Goal: Task Accomplishment & Management: Use online tool/utility

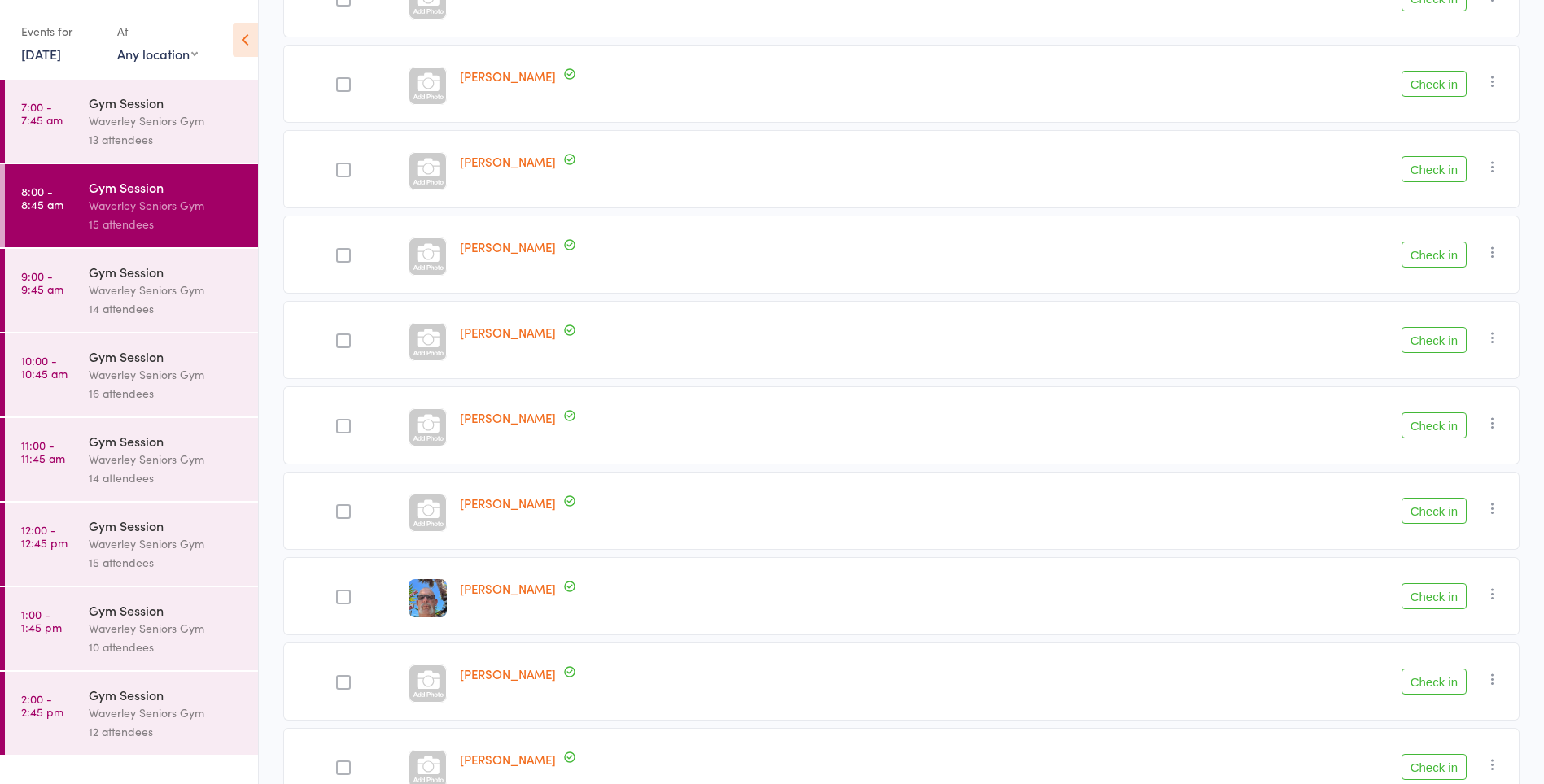
scroll to position [387, 0]
click at [1443, 425] on button "Check in" at bounding box center [1433, 425] width 65 height 26
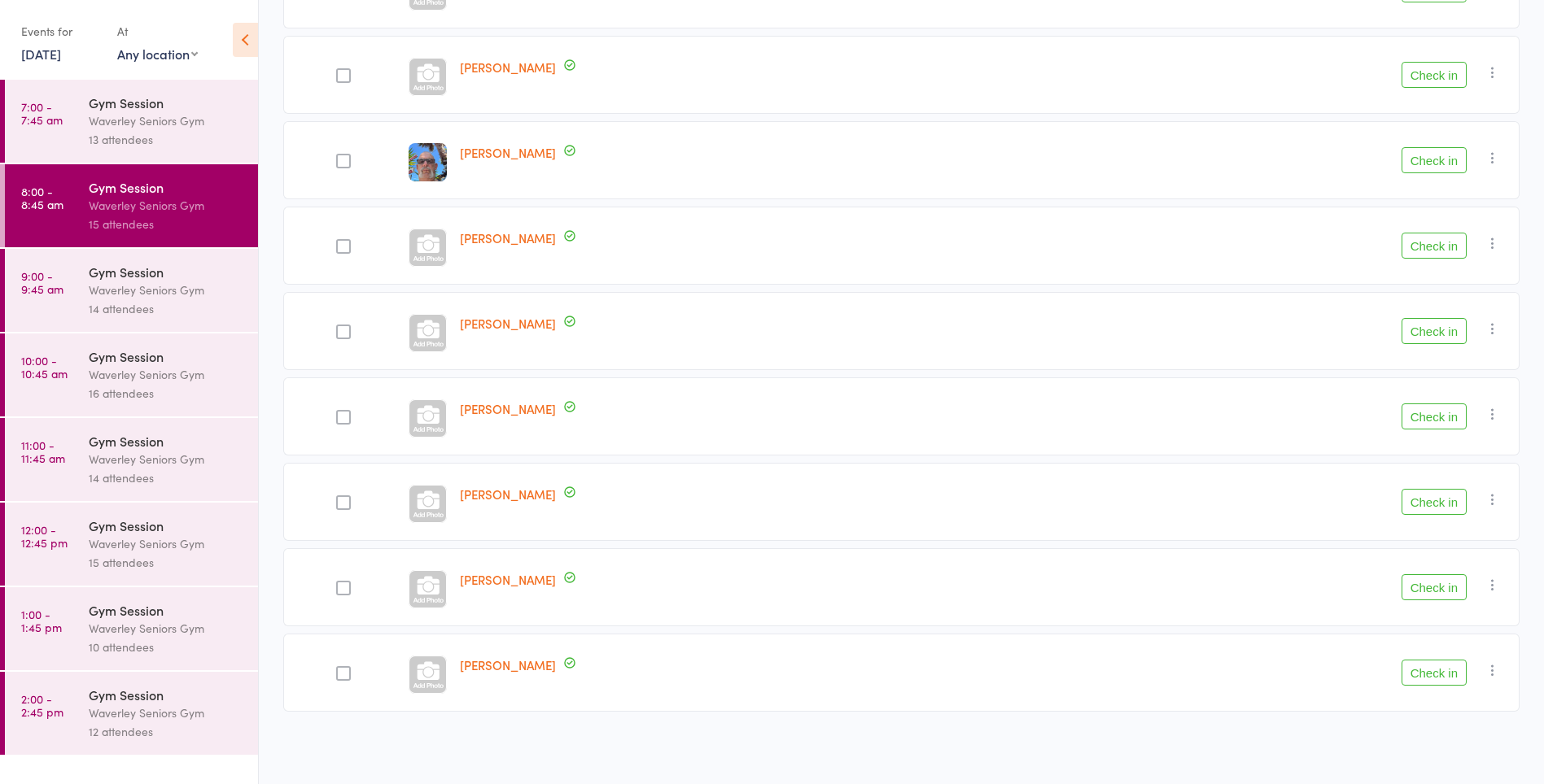
click at [1439, 415] on button "Check in" at bounding box center [1433, 417] width 65 height 26
click at [1437, 413] on button "Check in" at bounding box center [1433, 417] width 65 height 26
click at [1446, 329] on button "Check in" at bounding box center [1433, 331] width 65 height 26
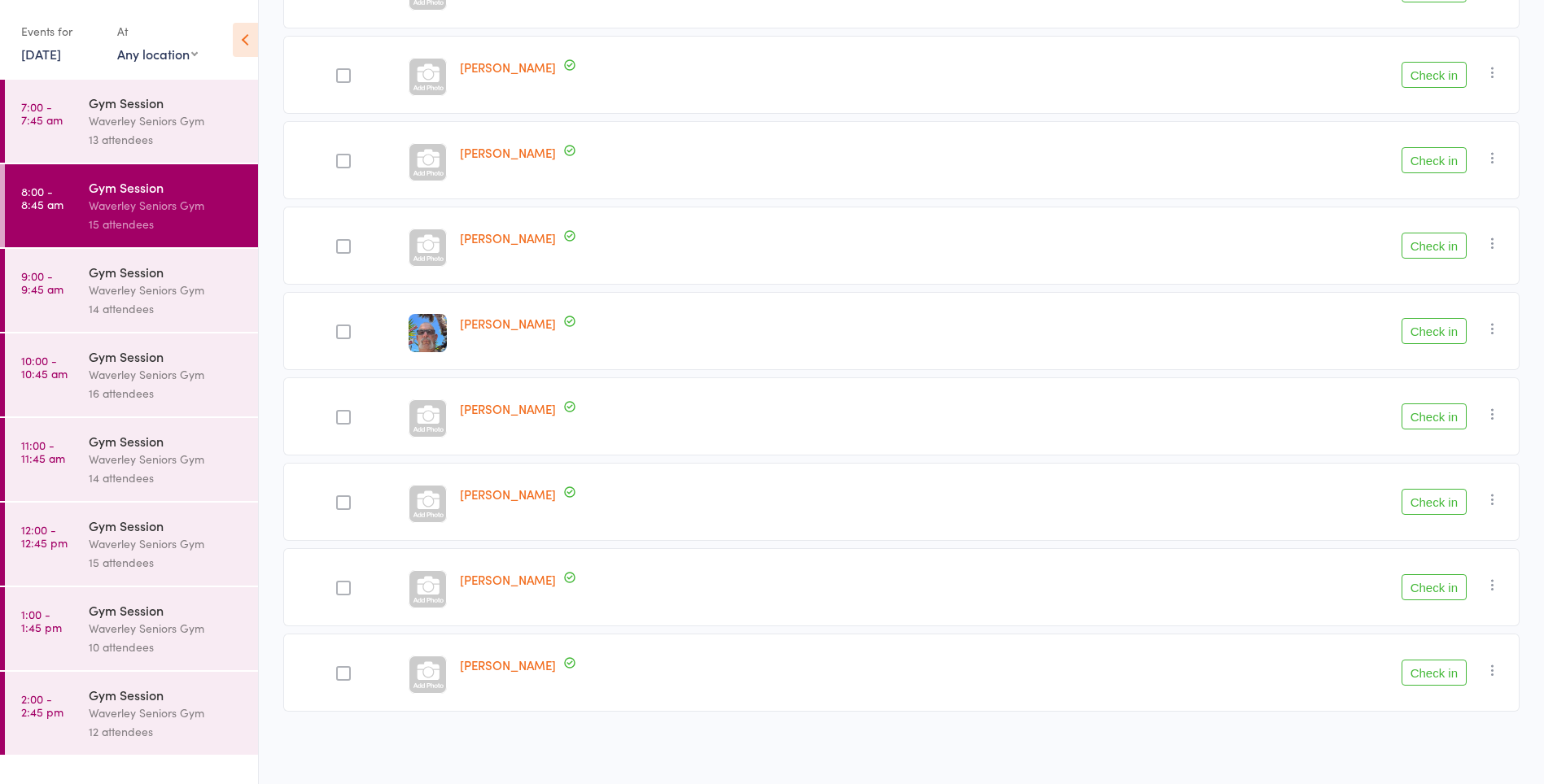
scroll to position [481, 0]
click at [1450, 72] on button "Check in" at bounding box center [1433, 75] width 65 height 26
click at [340, 337] on div at bounding box center [343, 332] width 15 height 15
click at [339, 327] on input "checkbox" at bounding box center [339, 327] width 0 height 0
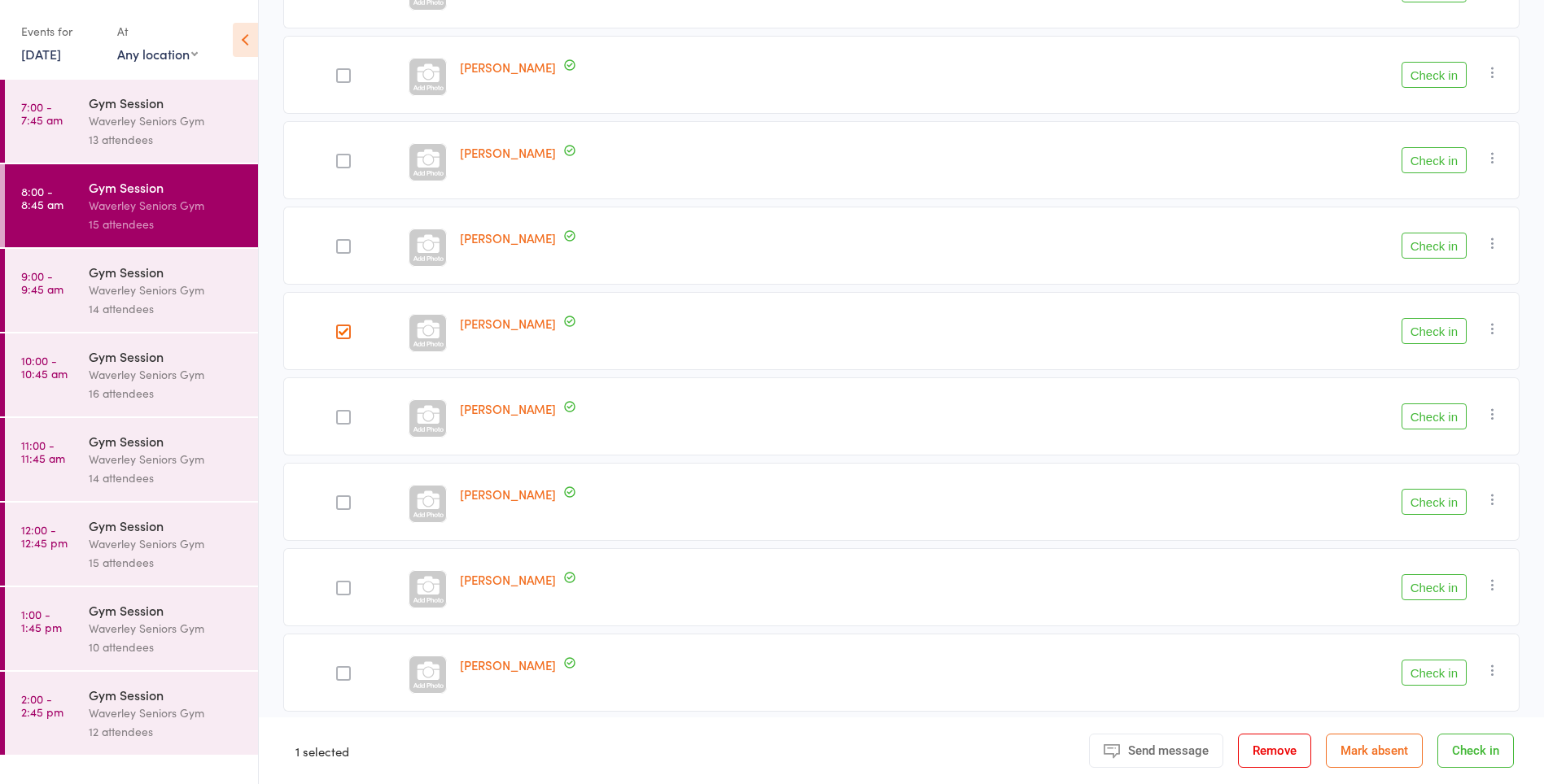
click at [1429, 331] on button "Check in" at bounding box center [1433, 331] width 65 height 26
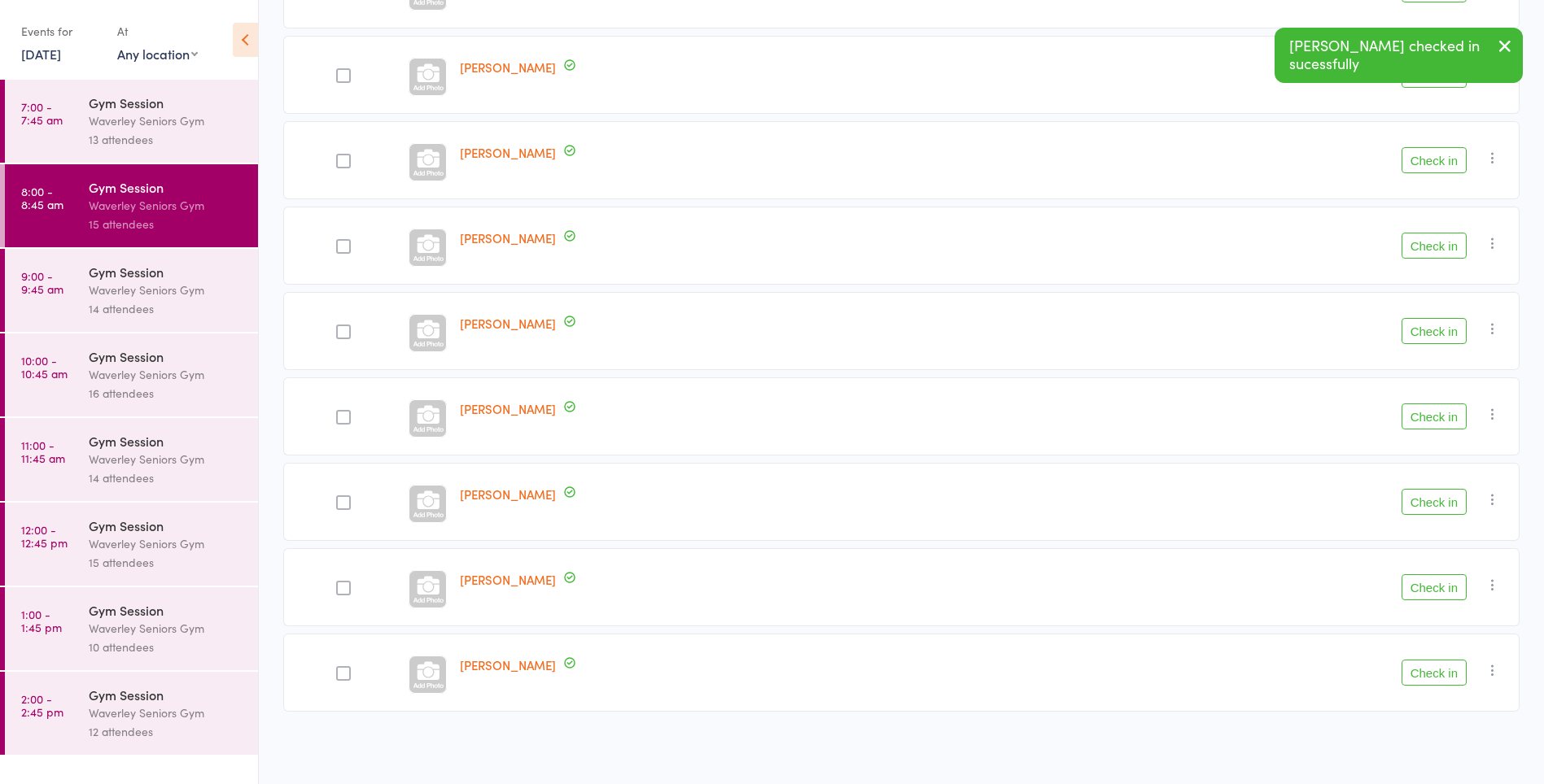
scroll to position [310, 0]
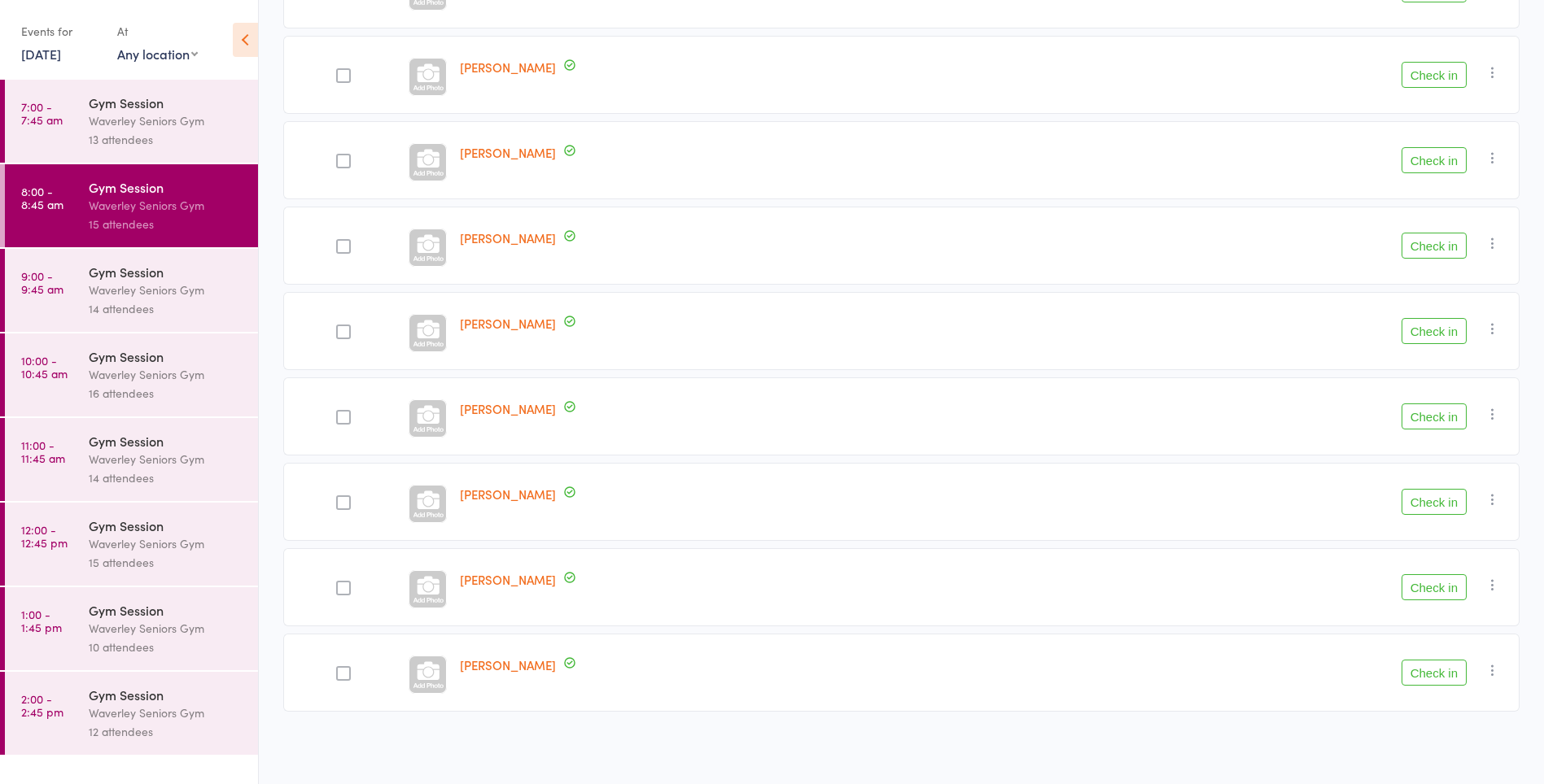
click at [341, 75] on div at bounding box center [343, 75] width 15 height 15
click at [339, 70] on input "checkbox" at bounding box center [339, 70] width 0 height 0
click at [338, 165] on div at bounding box center [343, 161] width 15 height 15
click at [339, 156] on input "checkbox" at bounding box center [339, 156] width 0 height 0
click at [1440, 500] on button "Check in" at bounding box center [1433, 502] width 65 height 26
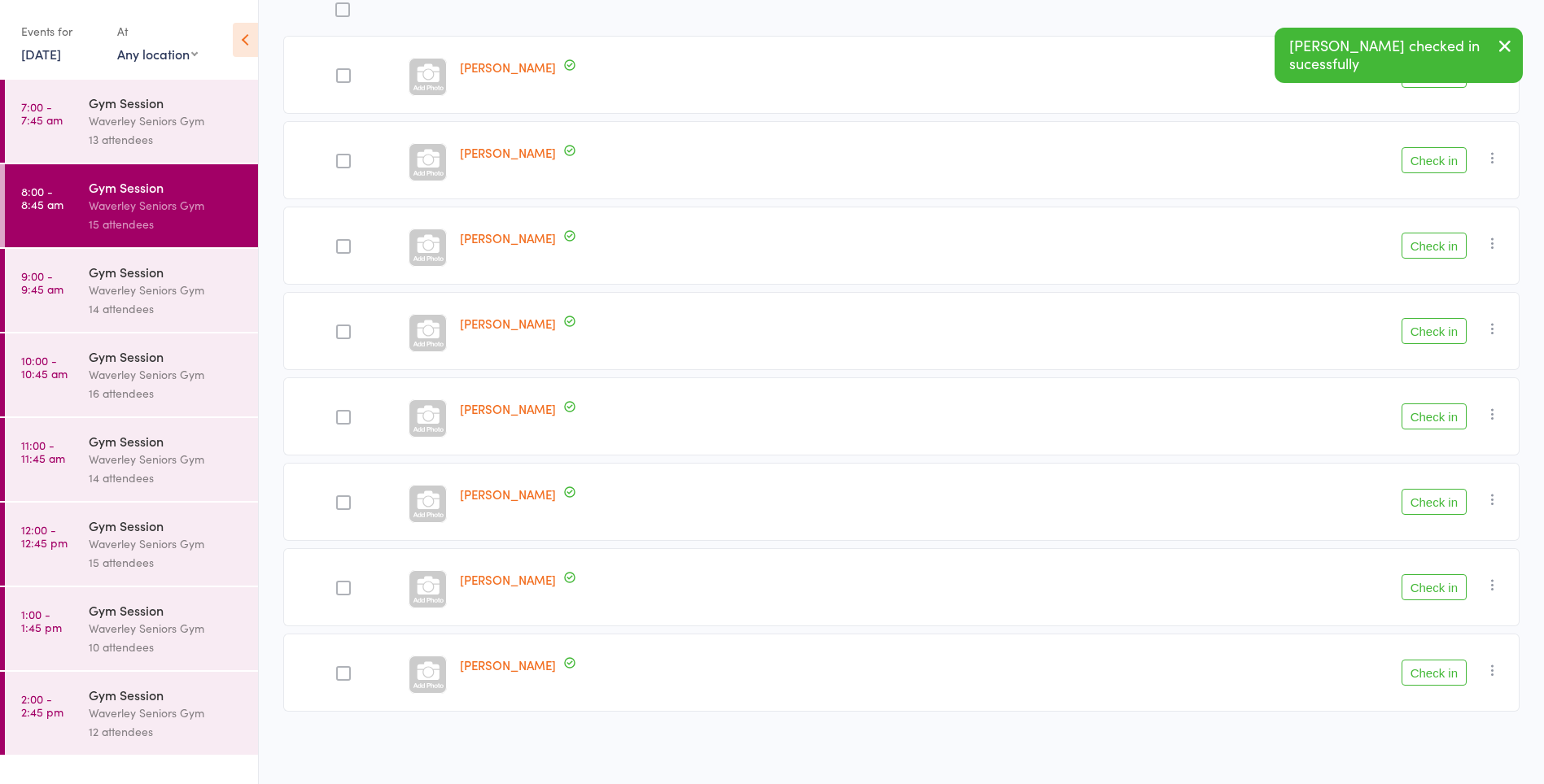
scroll to position [224, 0]
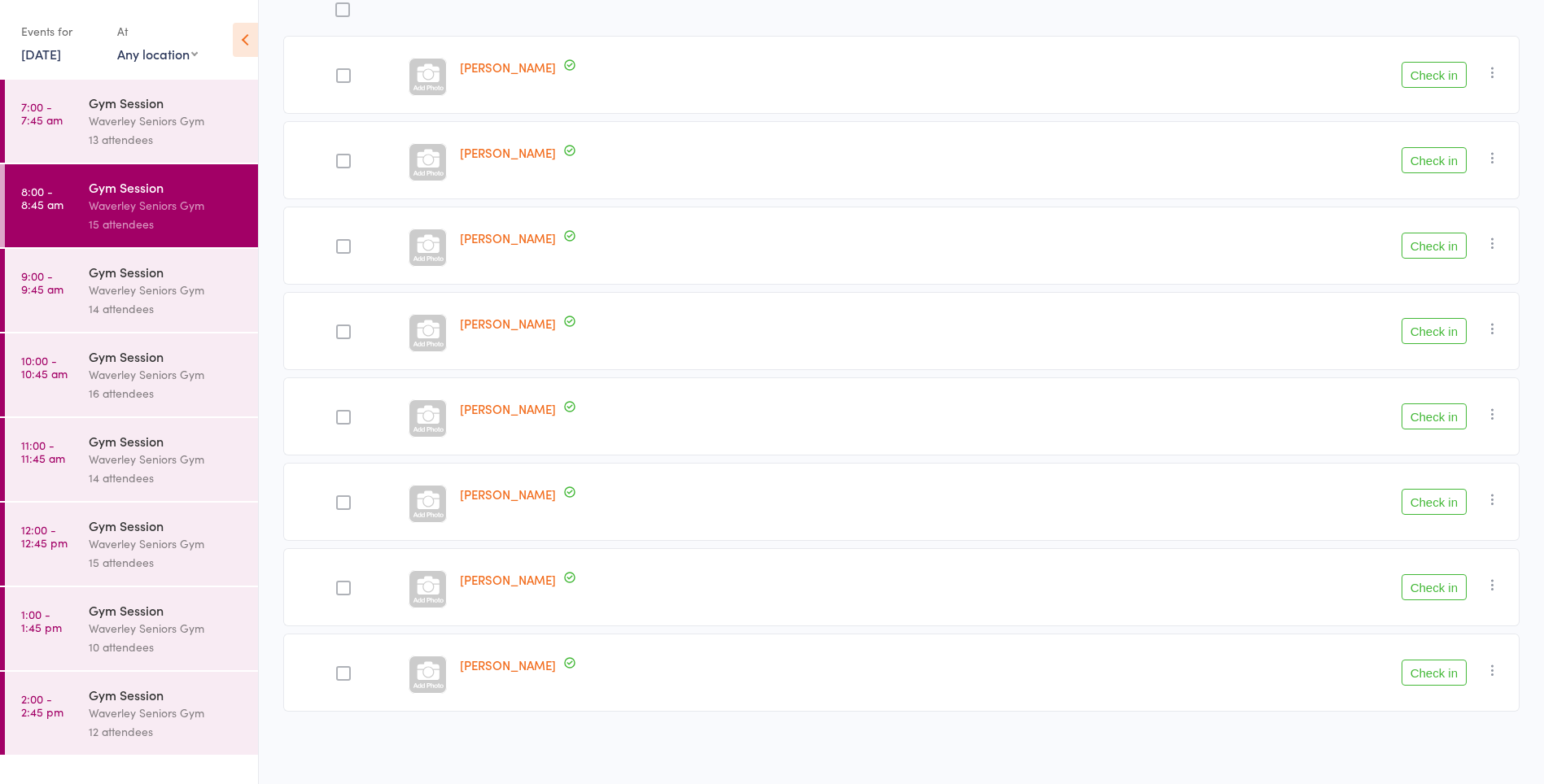
click at [1441, 509] on button "Check in" at bounding box center [1433, 502] width 65 height 26
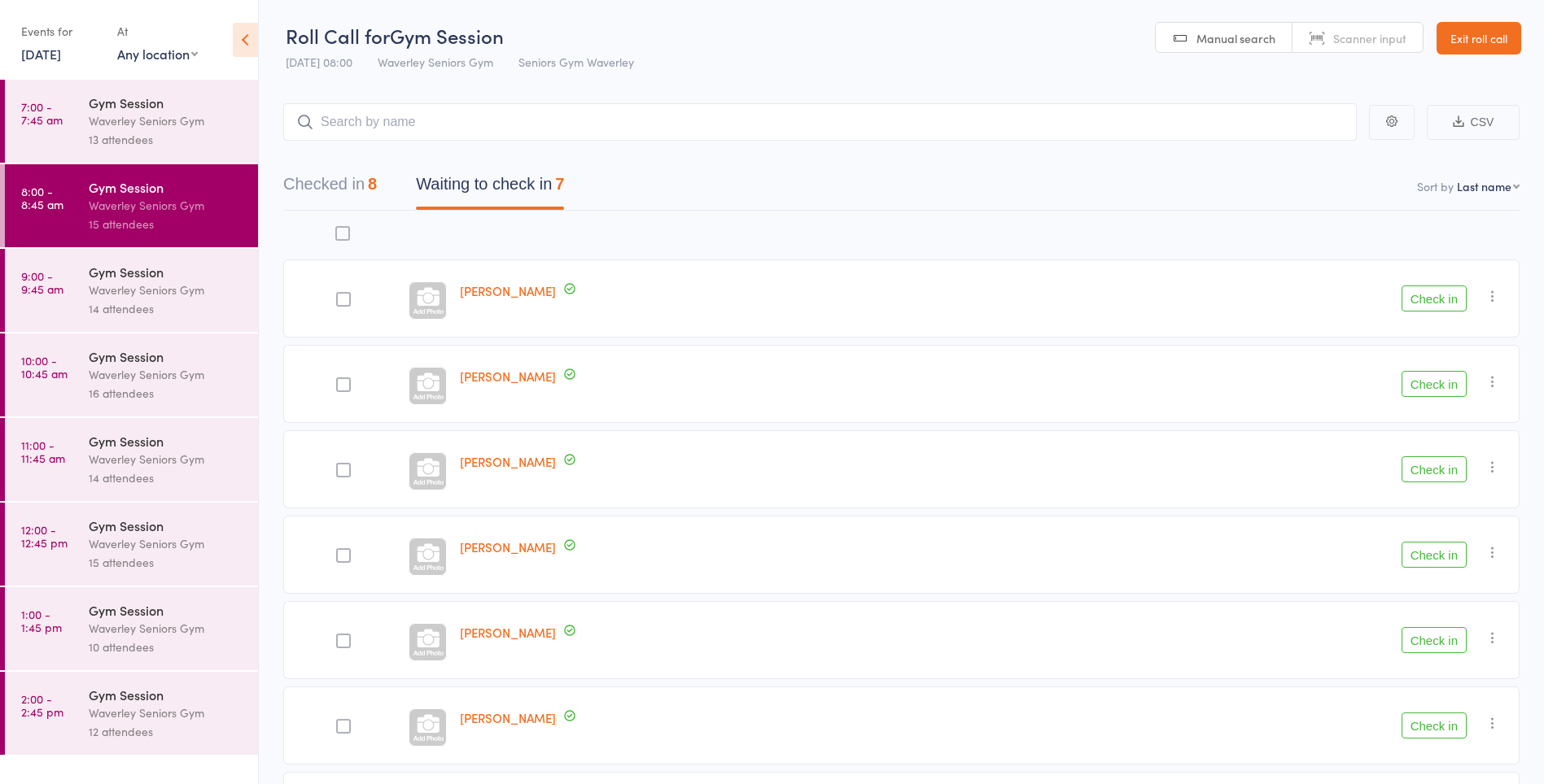
scroll to position [0, 0]
click at [1438, 296] on button "Check in" at bounding box center [1433, 300] width 65 height 26
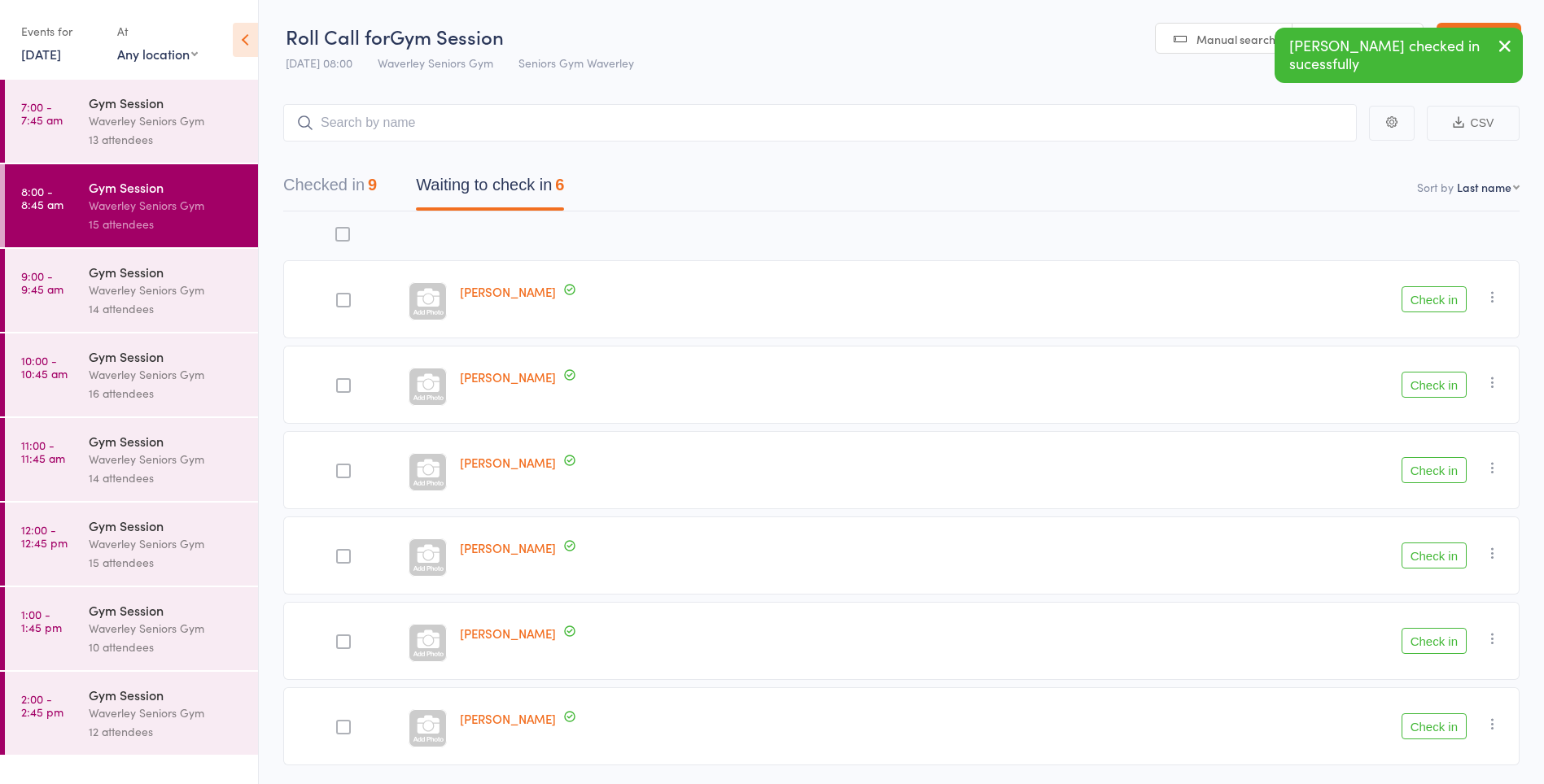
click at [1438, 297] on button "Check in" at bounding box center [1433, 300] width 65 height 26
click at [1443, 303] on button "Check in" at bounding box center [1433, 300] width 65 height 26
click at [1441, 311] on button "Check in" at bounding box center [1433, 300] width 65 height 26
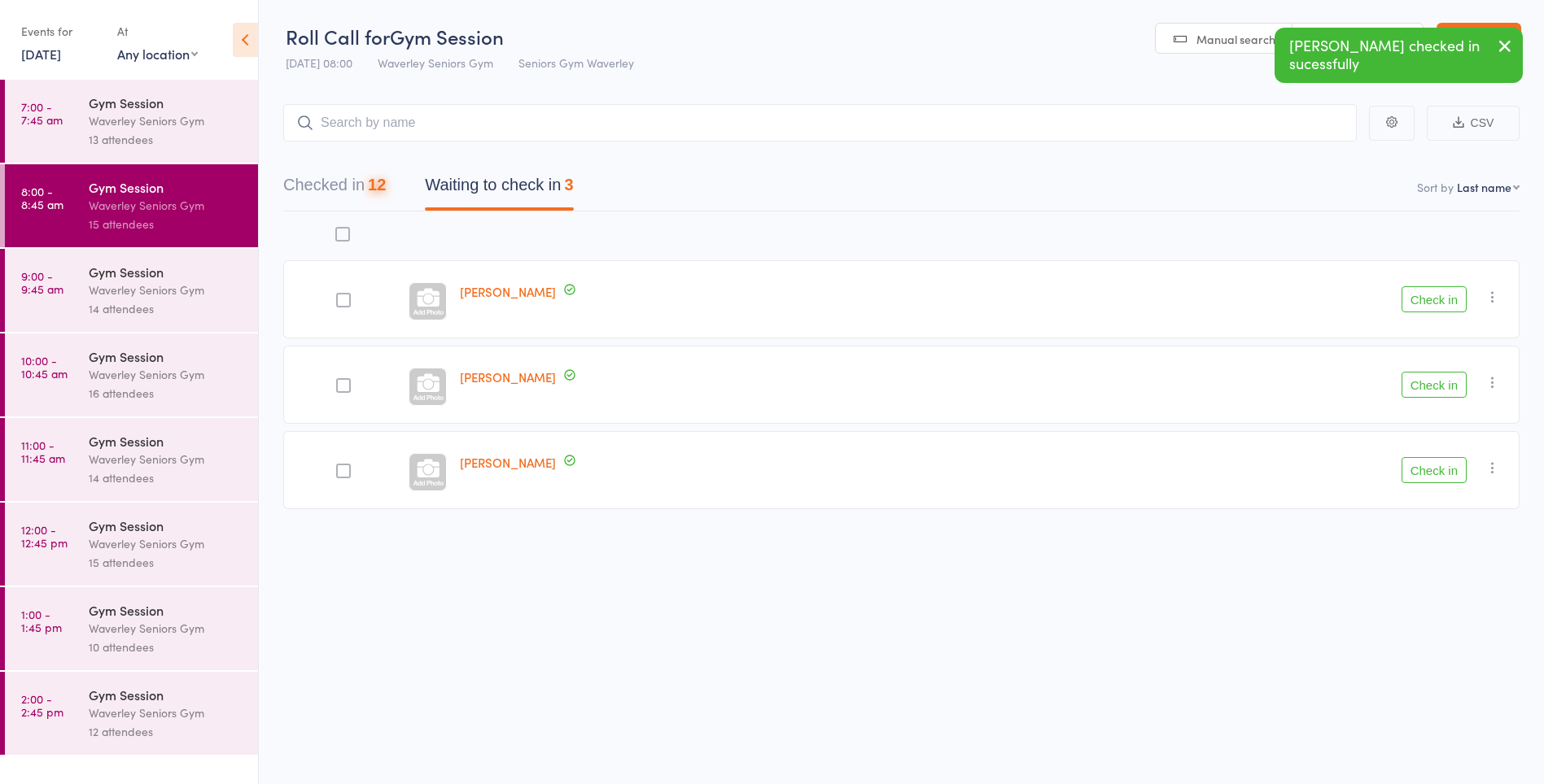
click at [1442, 300] on button "Check in" at bounding box center [1433, 300] width 65 height 26
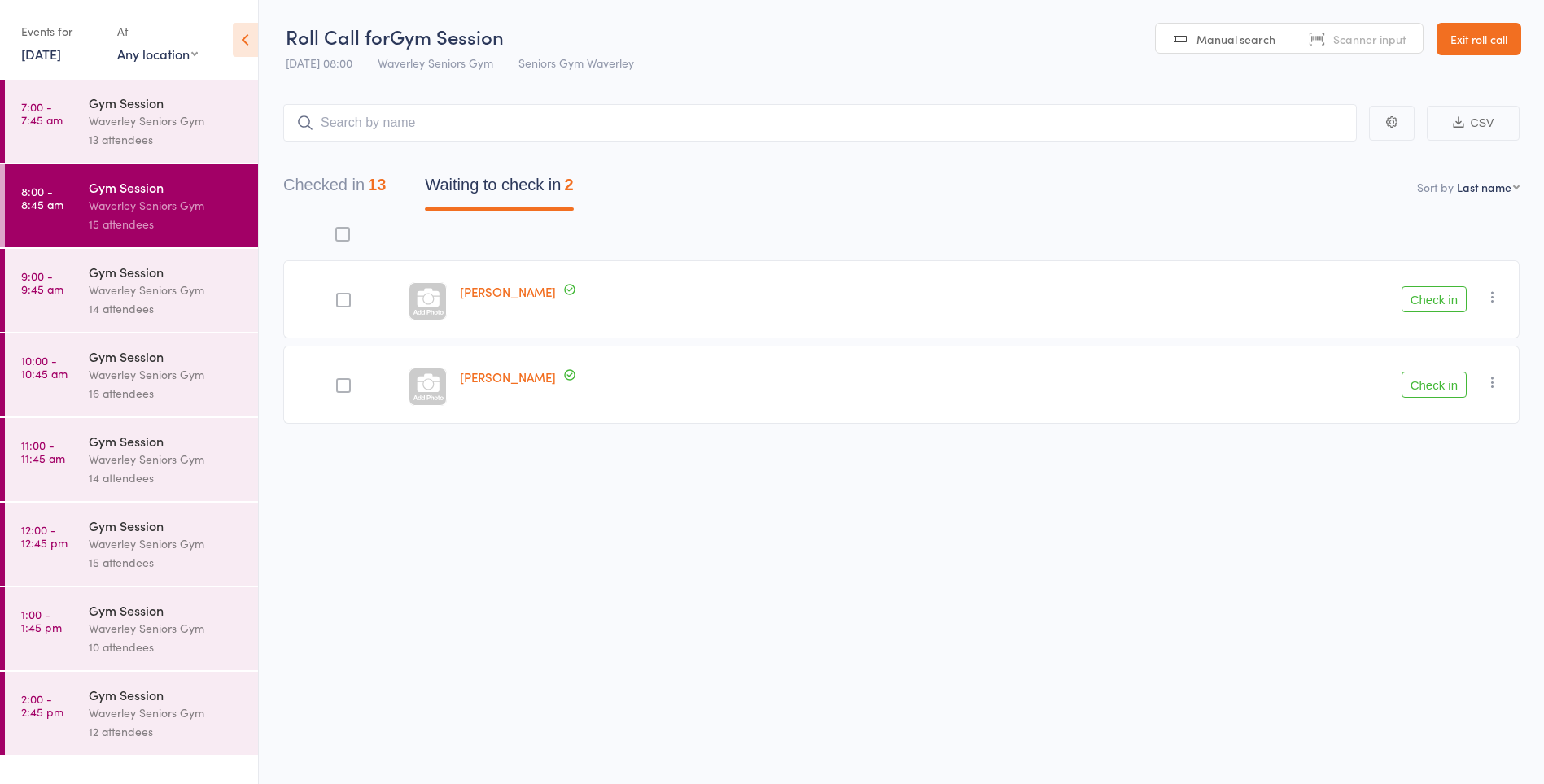
click at [125, 292] on div "Waverley Seniors Gym" at bounding box center [166, 290] width 156 height 19
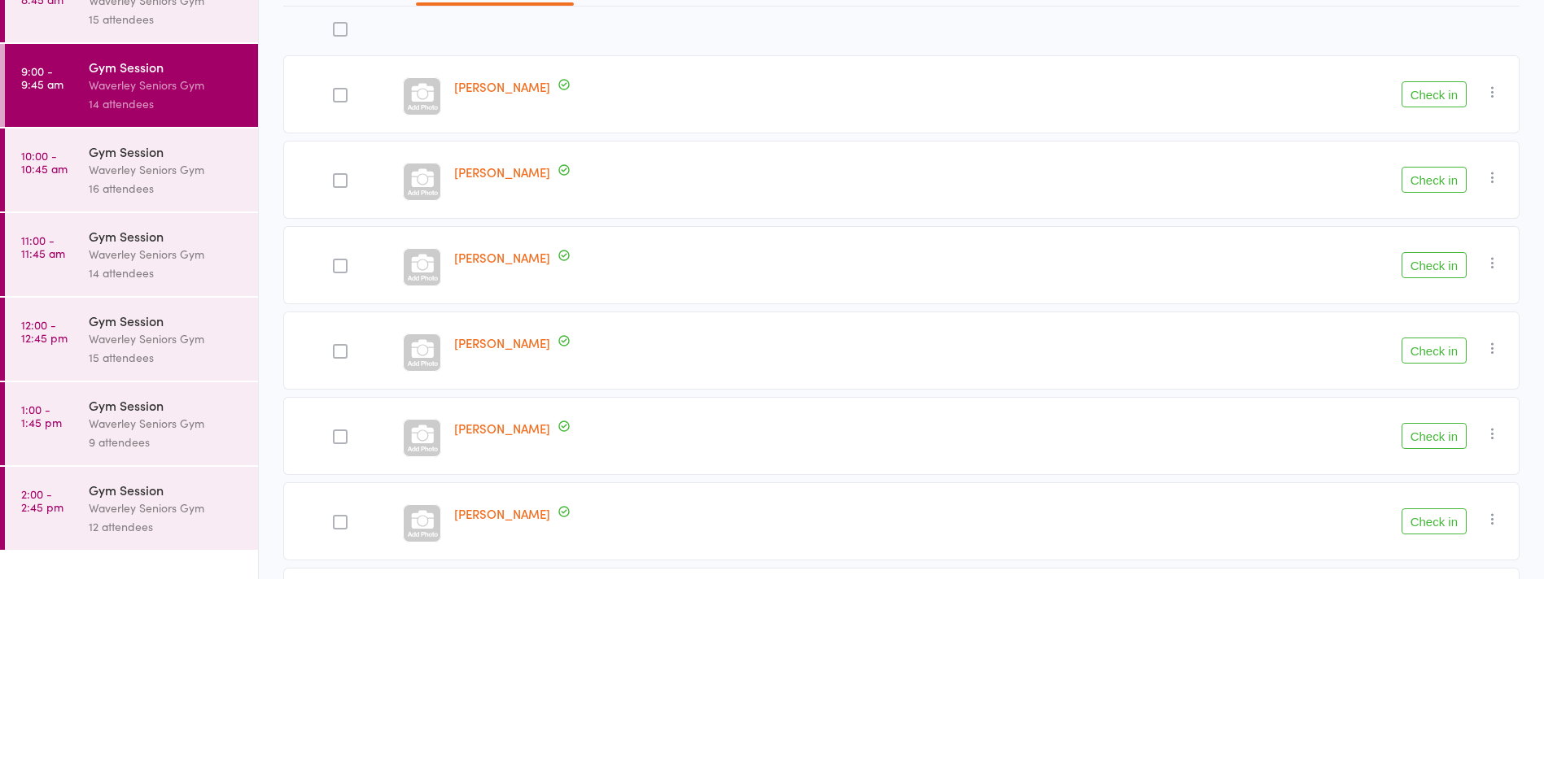
scroll to position [4, 0]
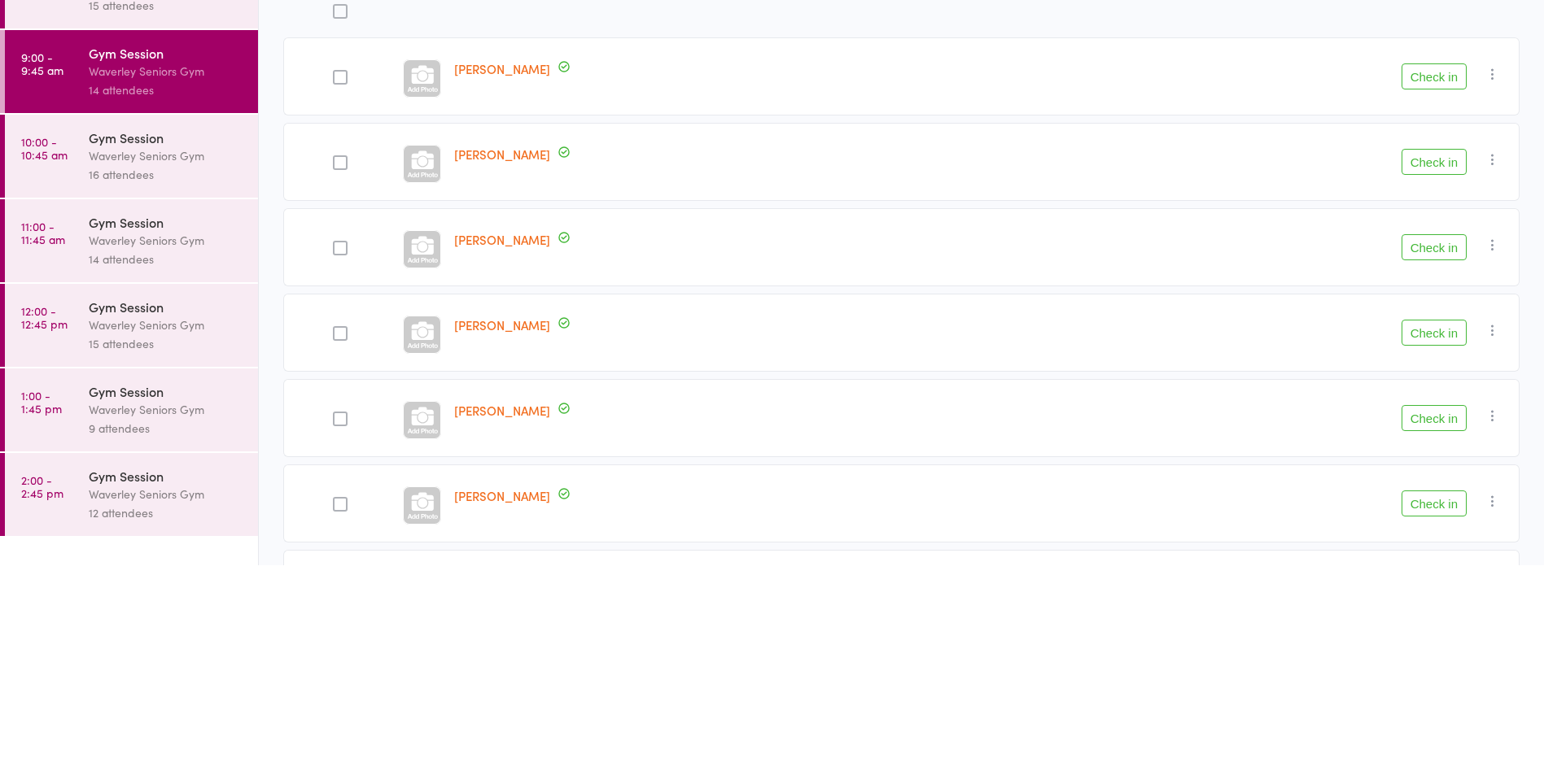
click at [1434, 553] on button "Check in" at bounding box center [1433, 551] width 65 height 26
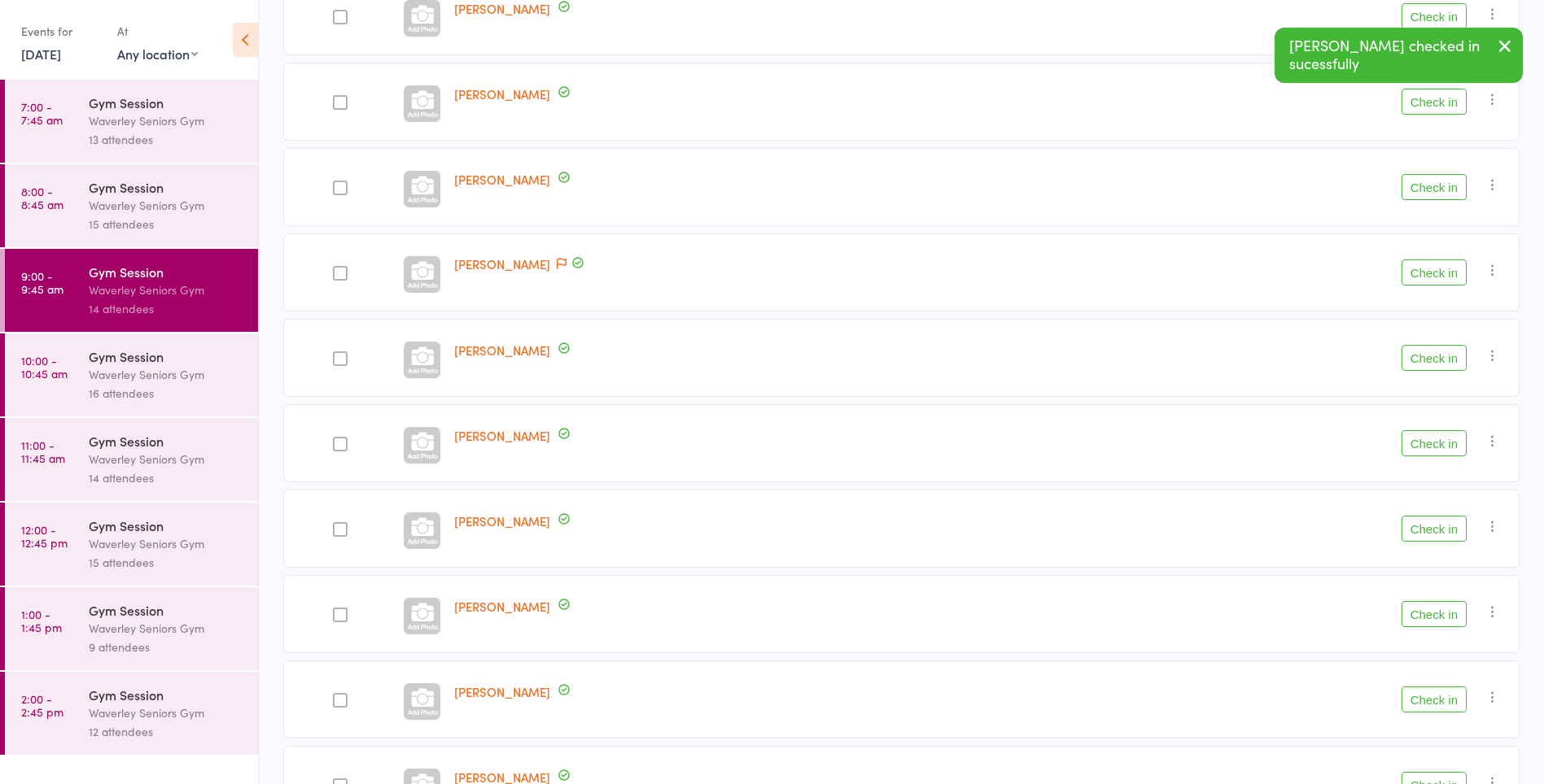
scroll to position [545, 0]
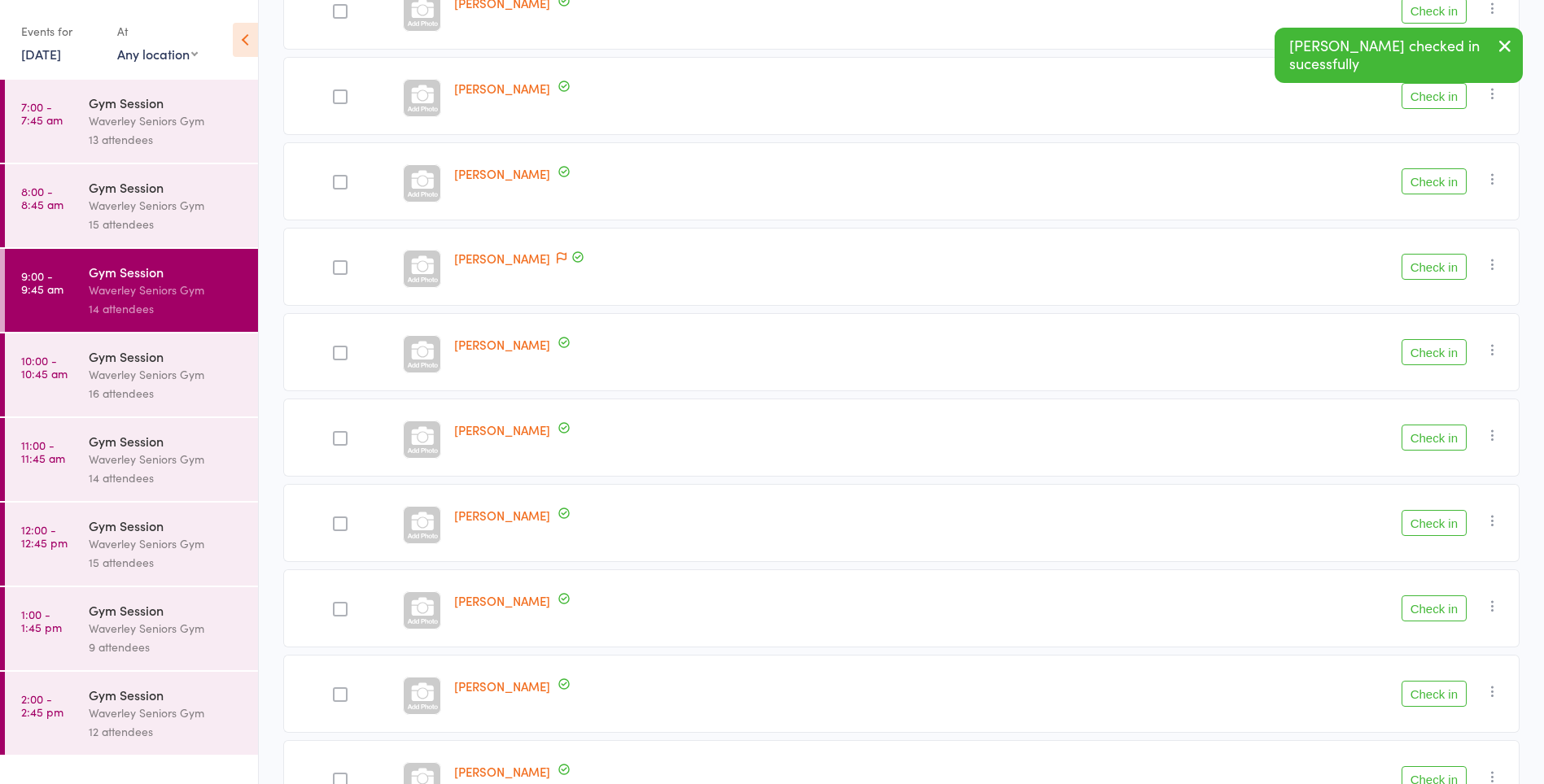
click at [1442, 528] on button "Check in" at bounding box center [1433, 523] width 65 height 26
click at [1445, 435] on button "Check in" at bounding box center [1433, 437] width 65 height 26
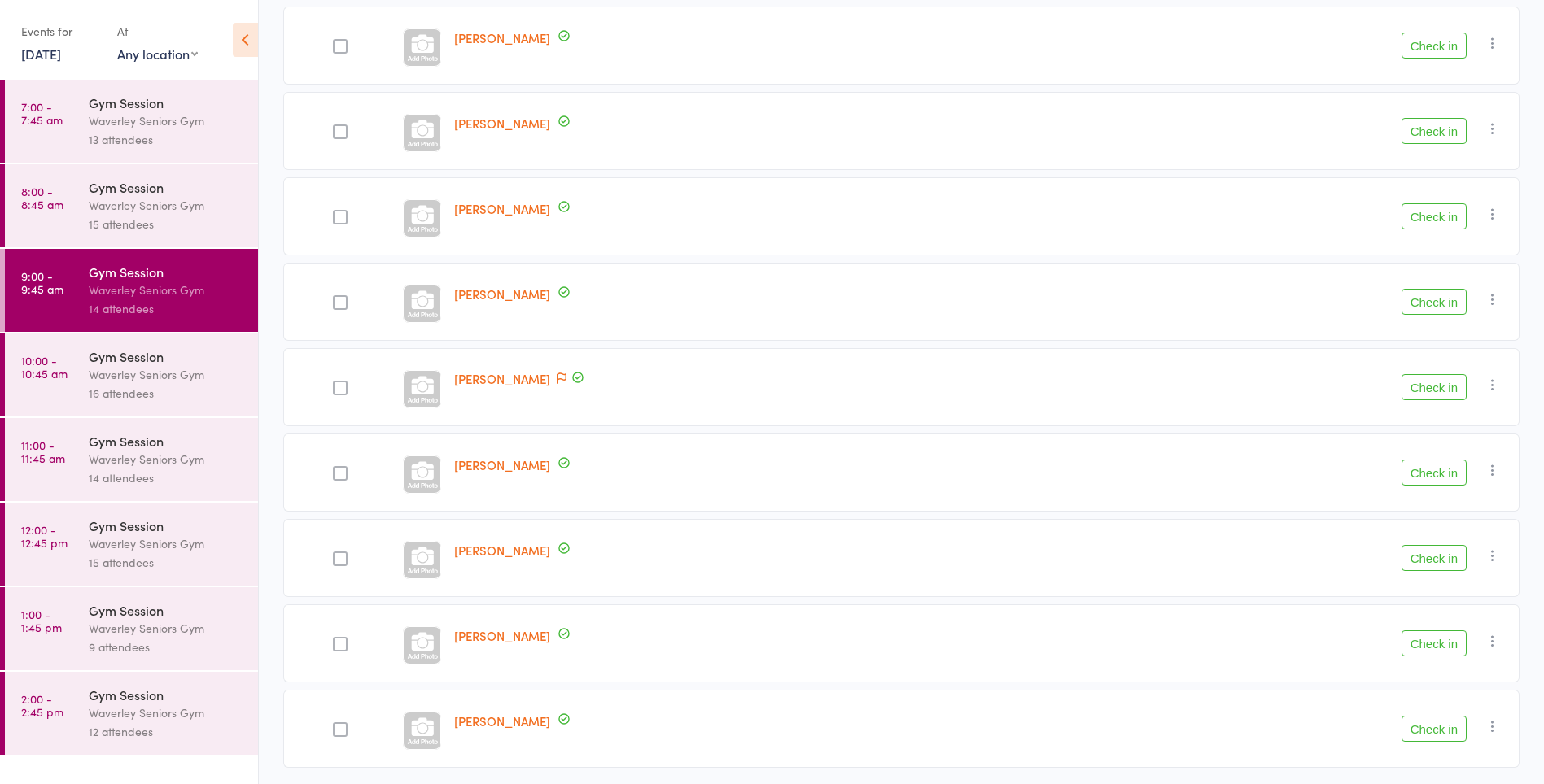
scroll to position [425, 0]
click at [1446, 557] on button "Check in" at bounding box center [1433, 557] width 65 height 26
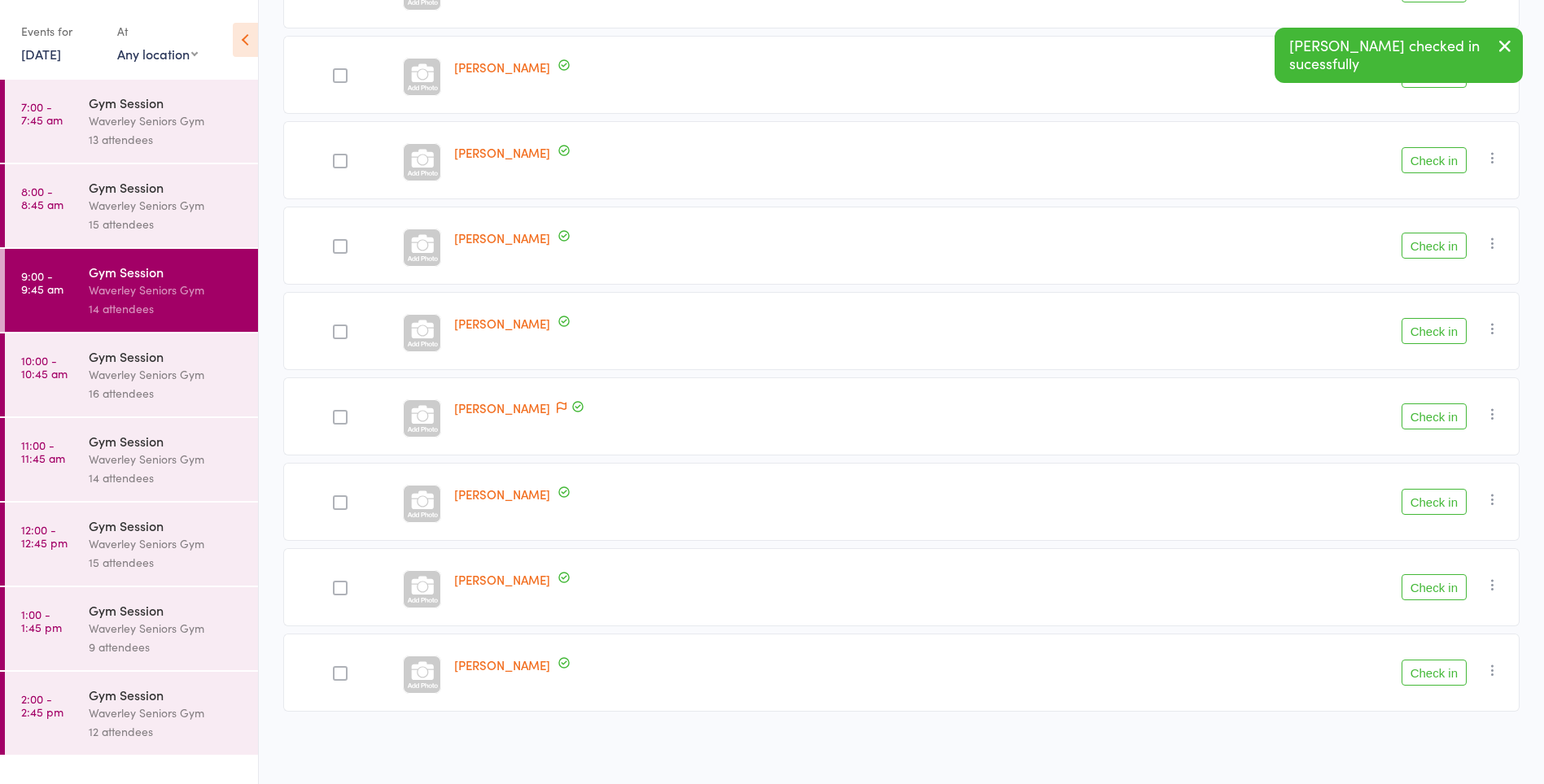
scroll to position [396, 0]
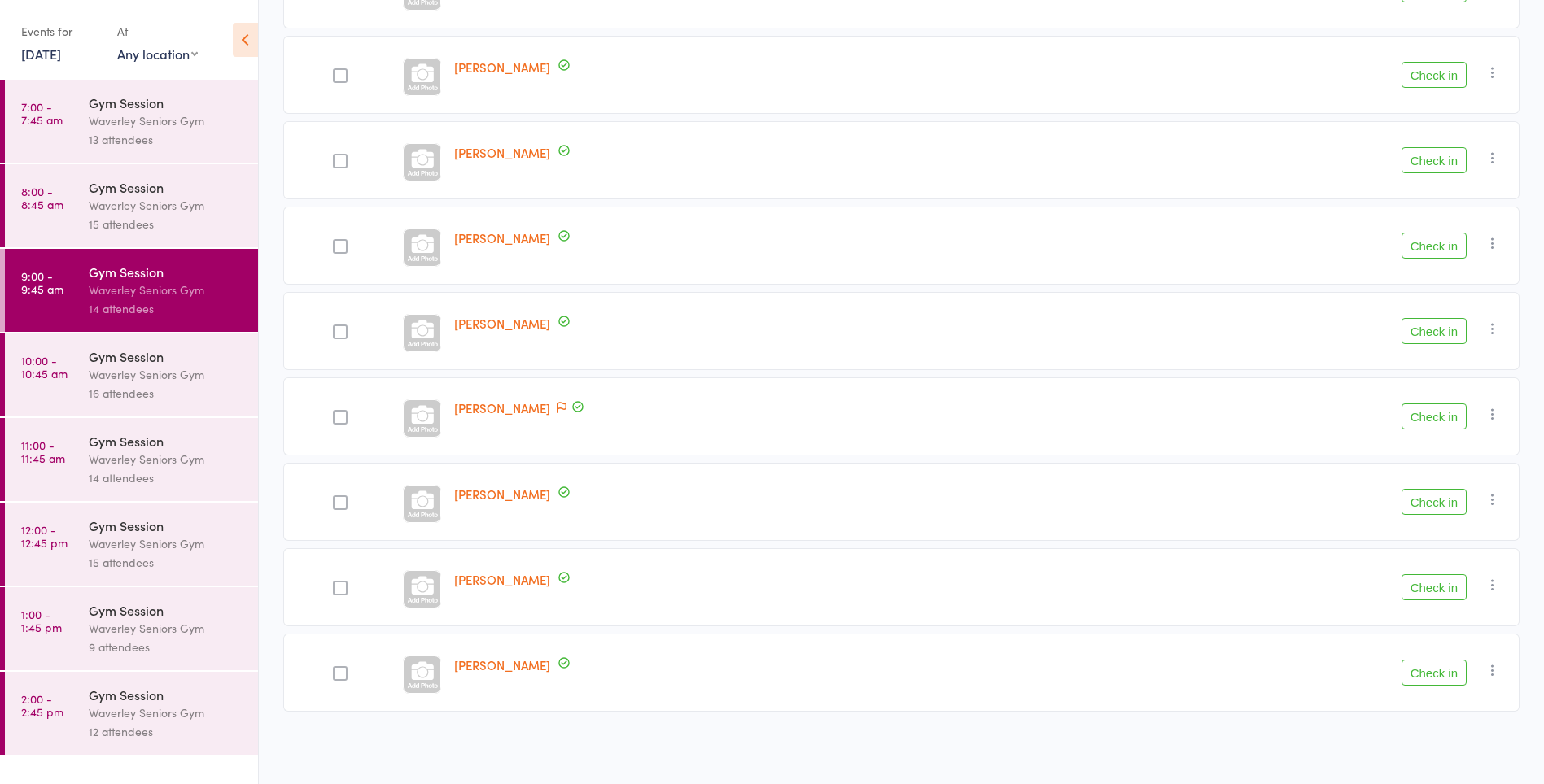
click at [1442, 162] on button "Check in" at bounding box center [1433, 161] width 65 height 26
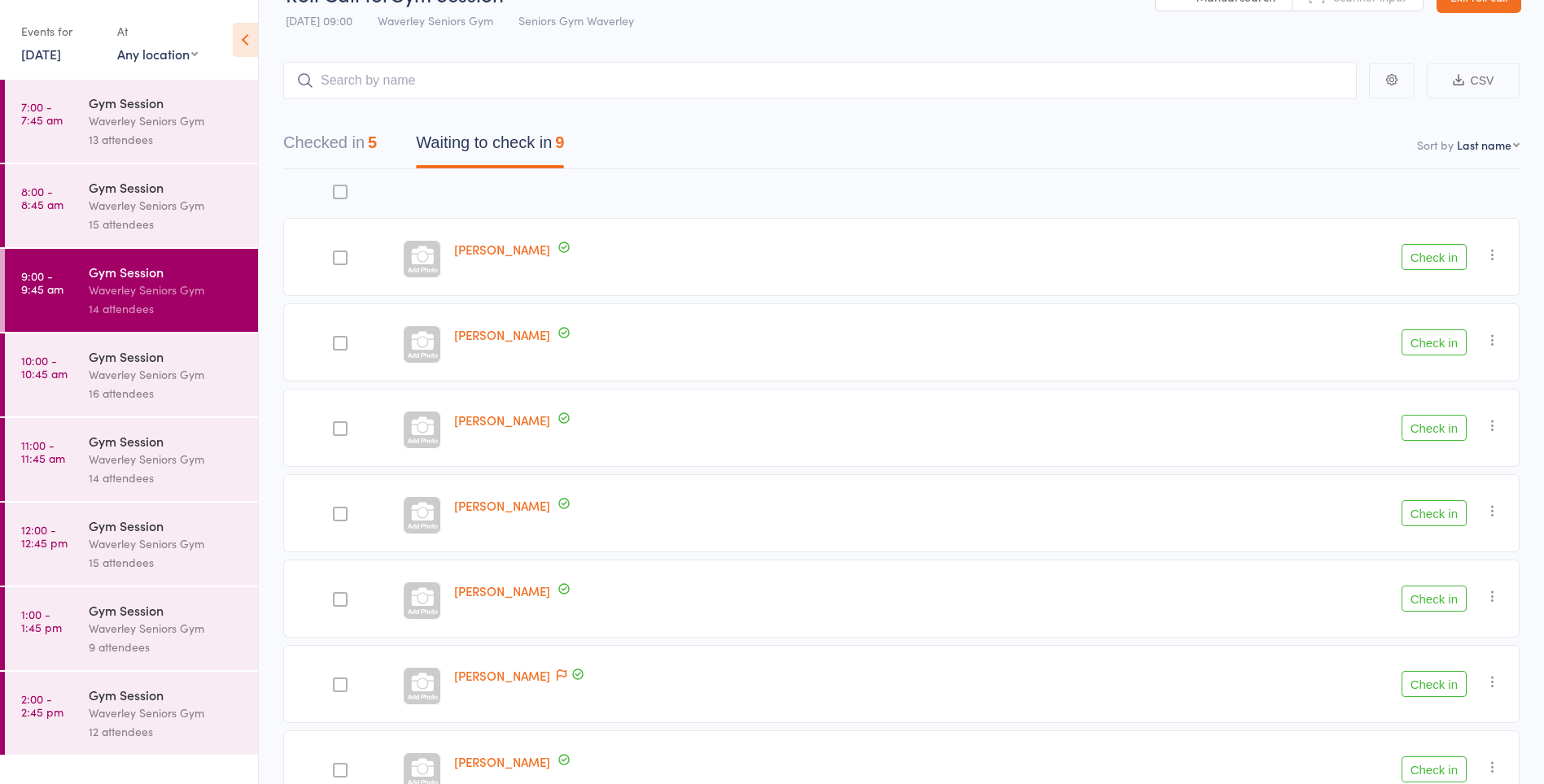
scroll to position [0, 0]
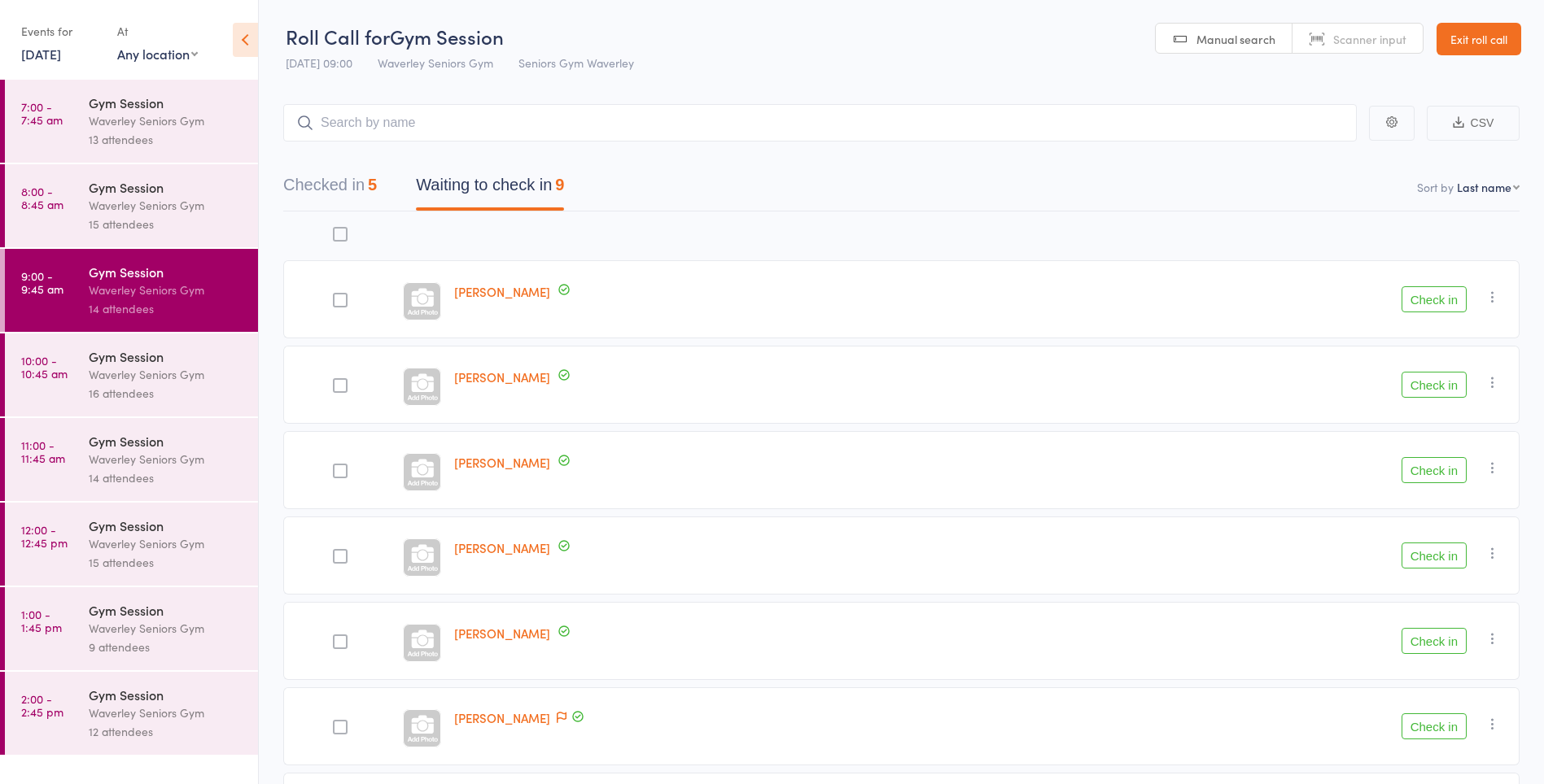
click at [1426, 301] on button "Check in" at bounding box center [1433, 300] width 65 height 26
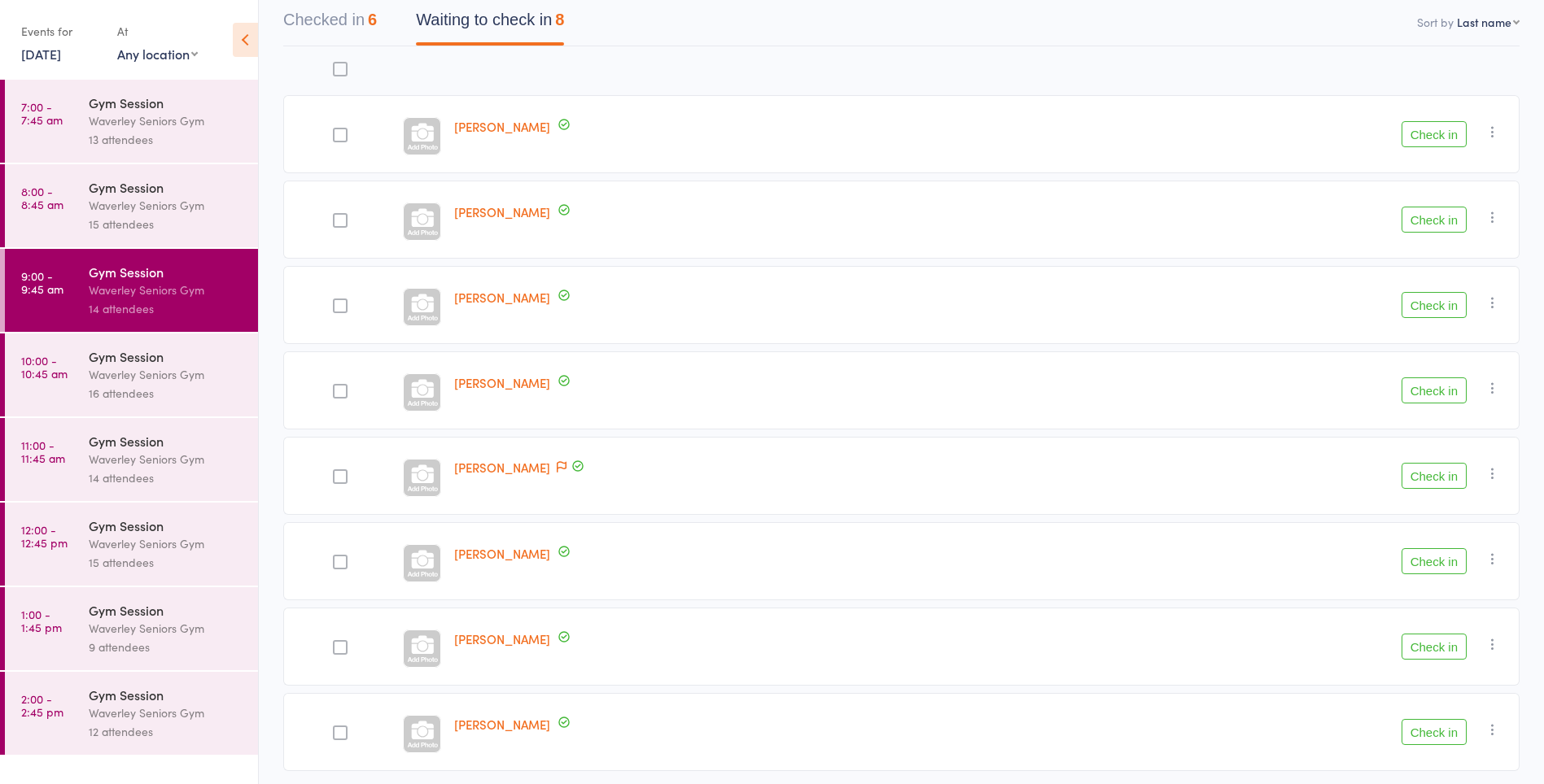
scroll to position [187, 0]
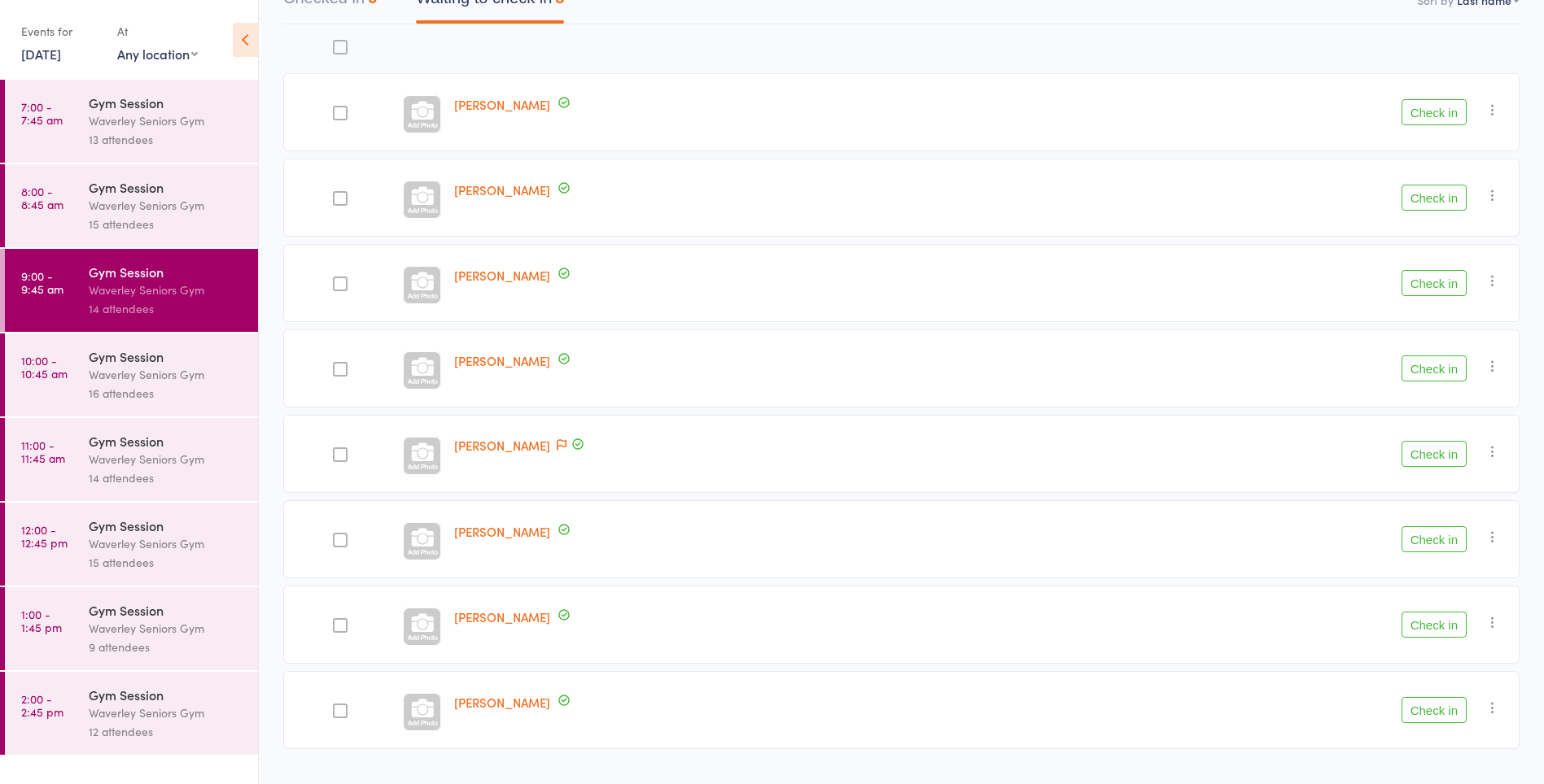
click at [520, 447] on link "Gisella Musumeci" at bounding box center [502, 445] width 96 height 17
click at [16, 184] on link "8:00 - 8:45 am Gym Session Waverley Seniors Gym 15 attendees" at bounding box center [131, 206] width 253 height 83
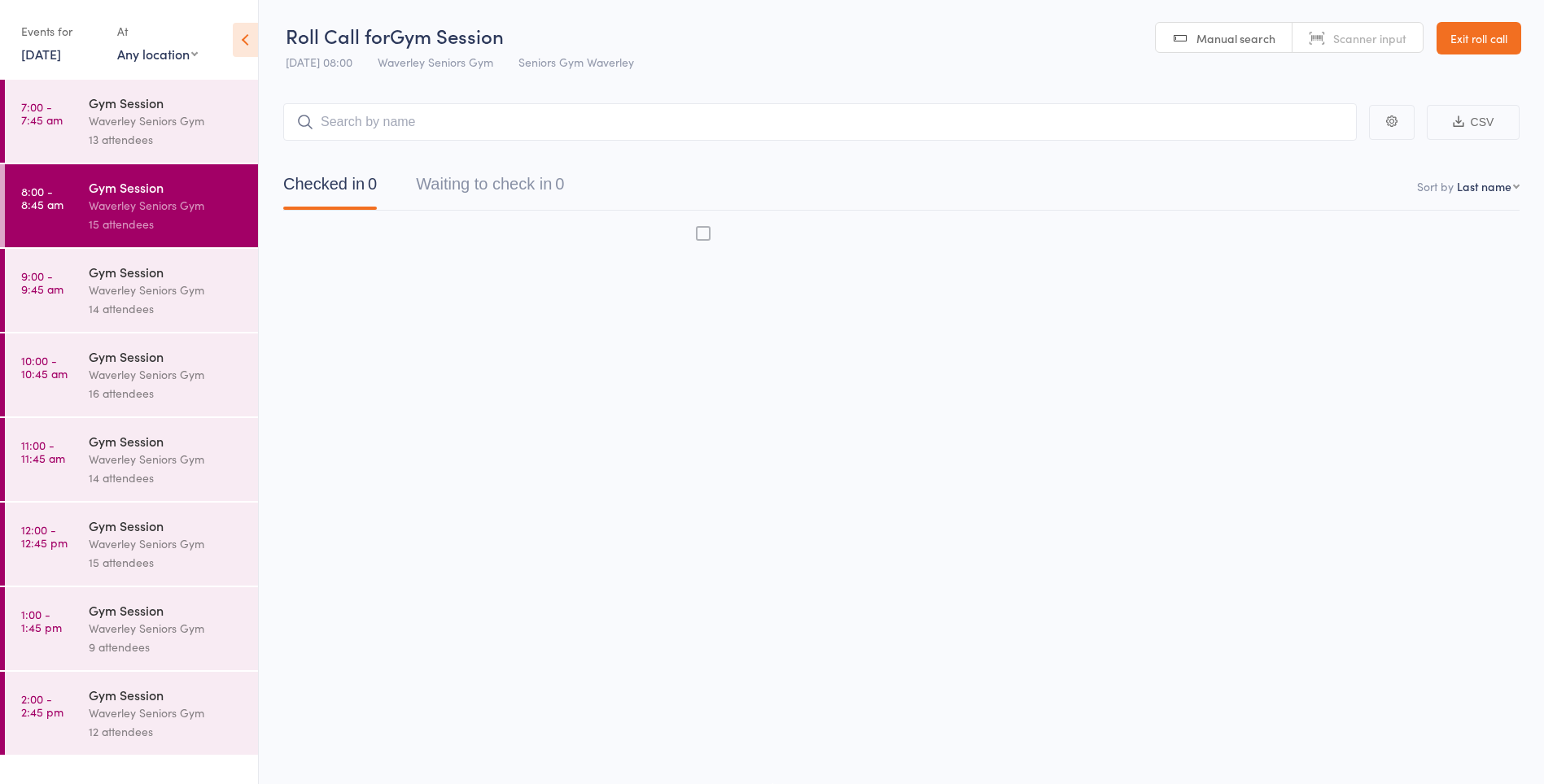
scroll to position [1, 0]
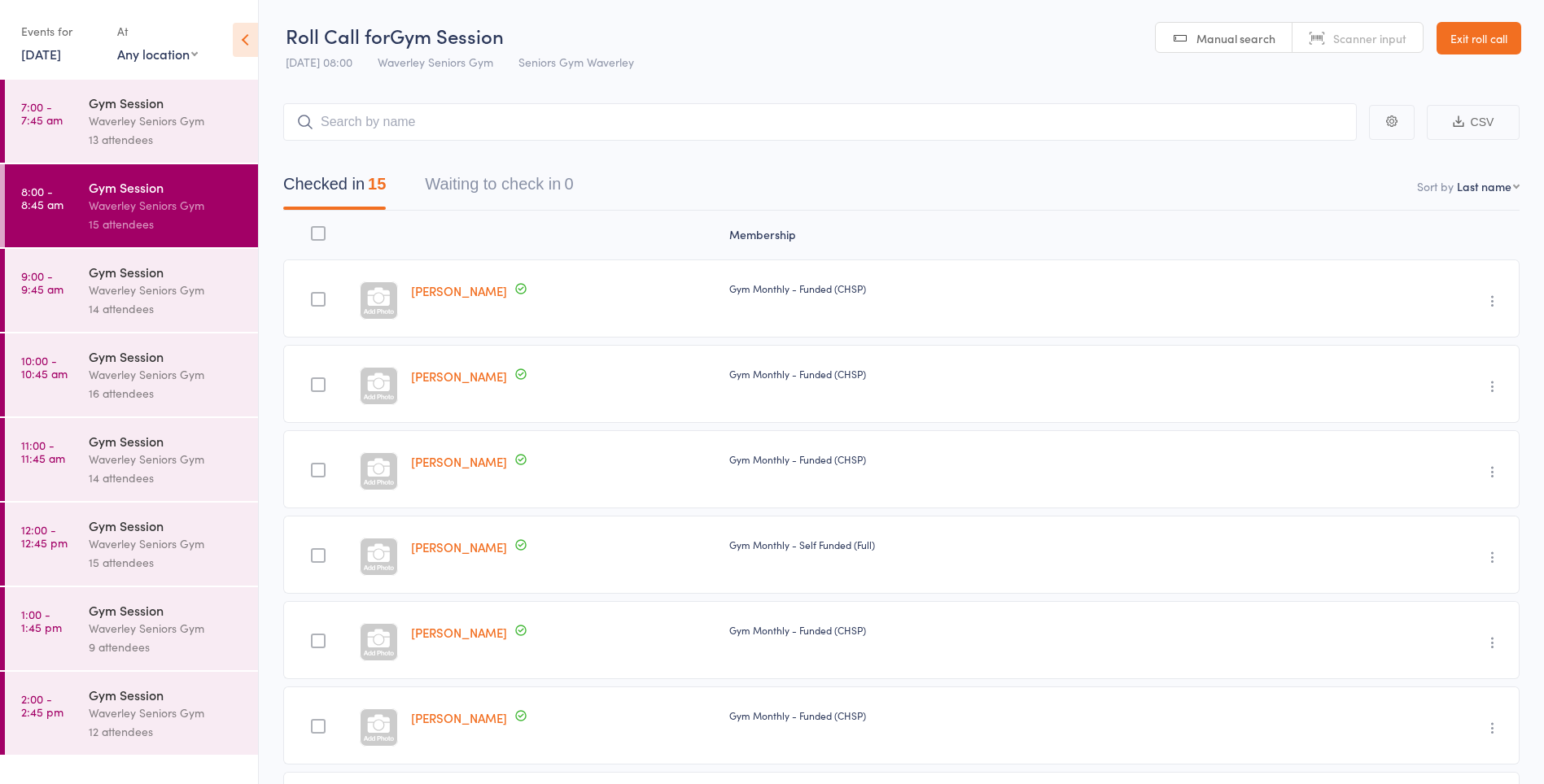
click at [79, 139] on link "7:00 - 7:45 am Gym Session Waverley Seniors Gym 13 attendees" at bounding box center [131, 120] width 253 height 83
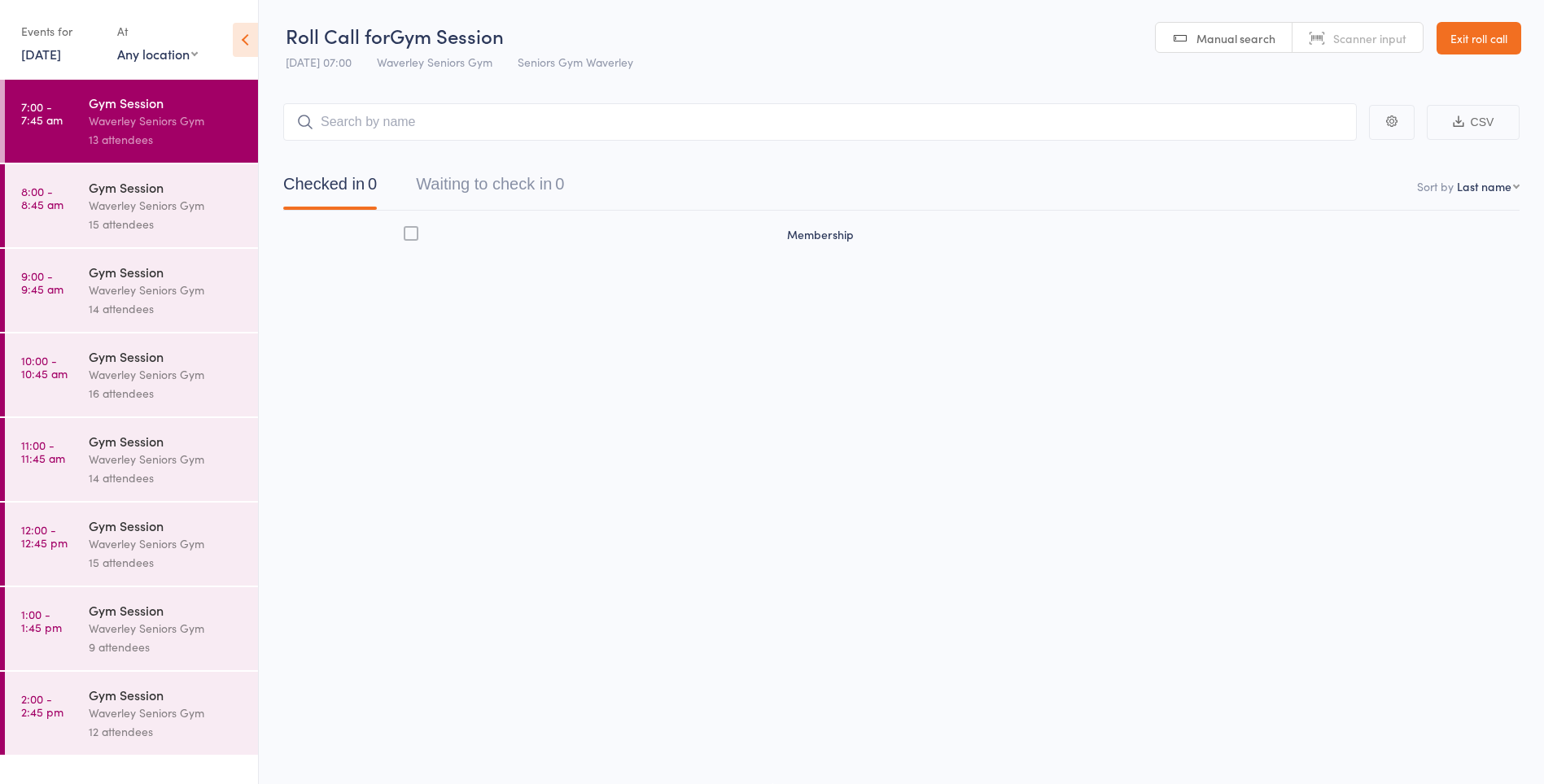
click at [116, 269] on div "Gym Session" at bounding box center [166, 272] width 156 height 18
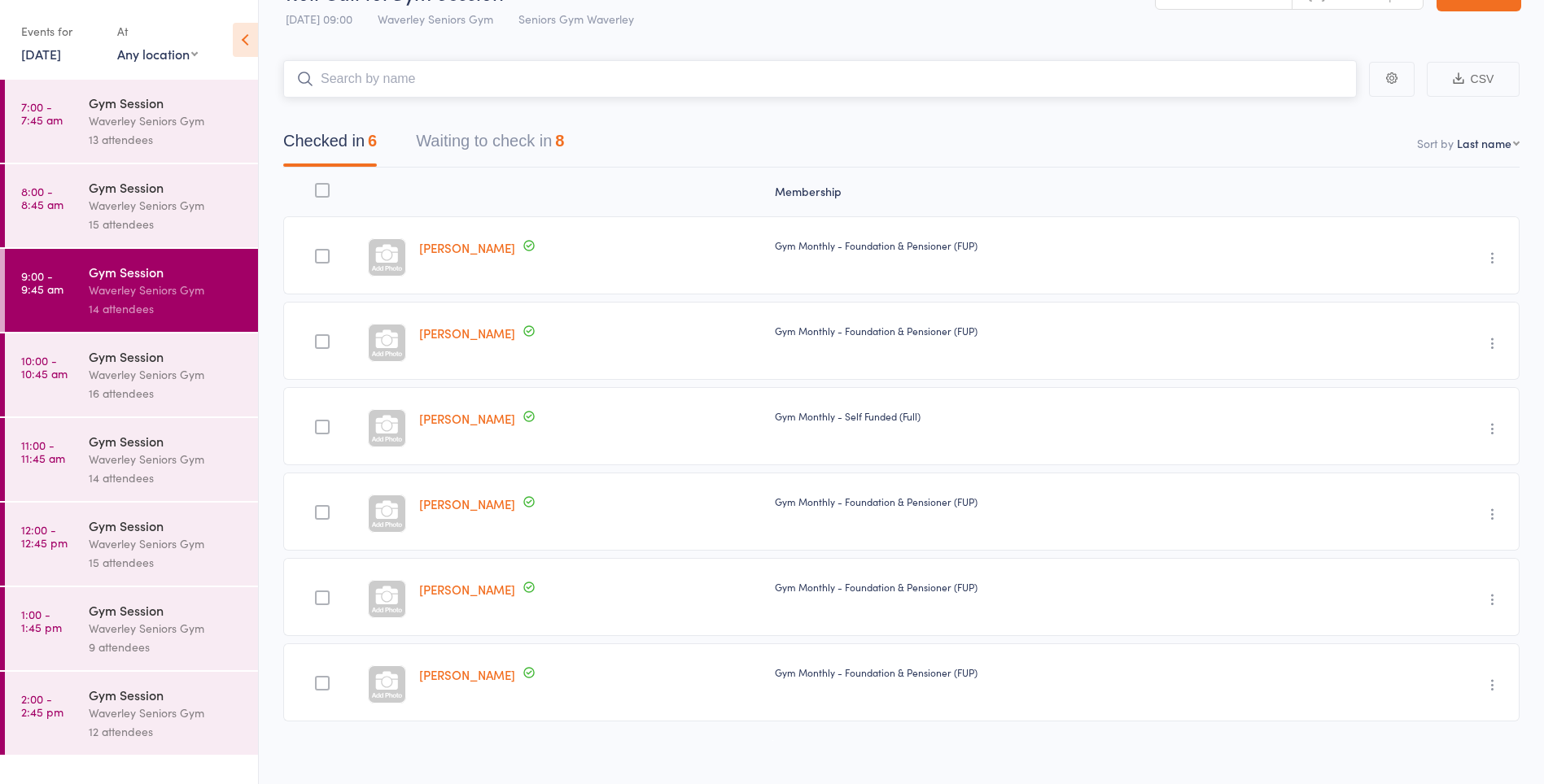
scroll to position [54, 0]
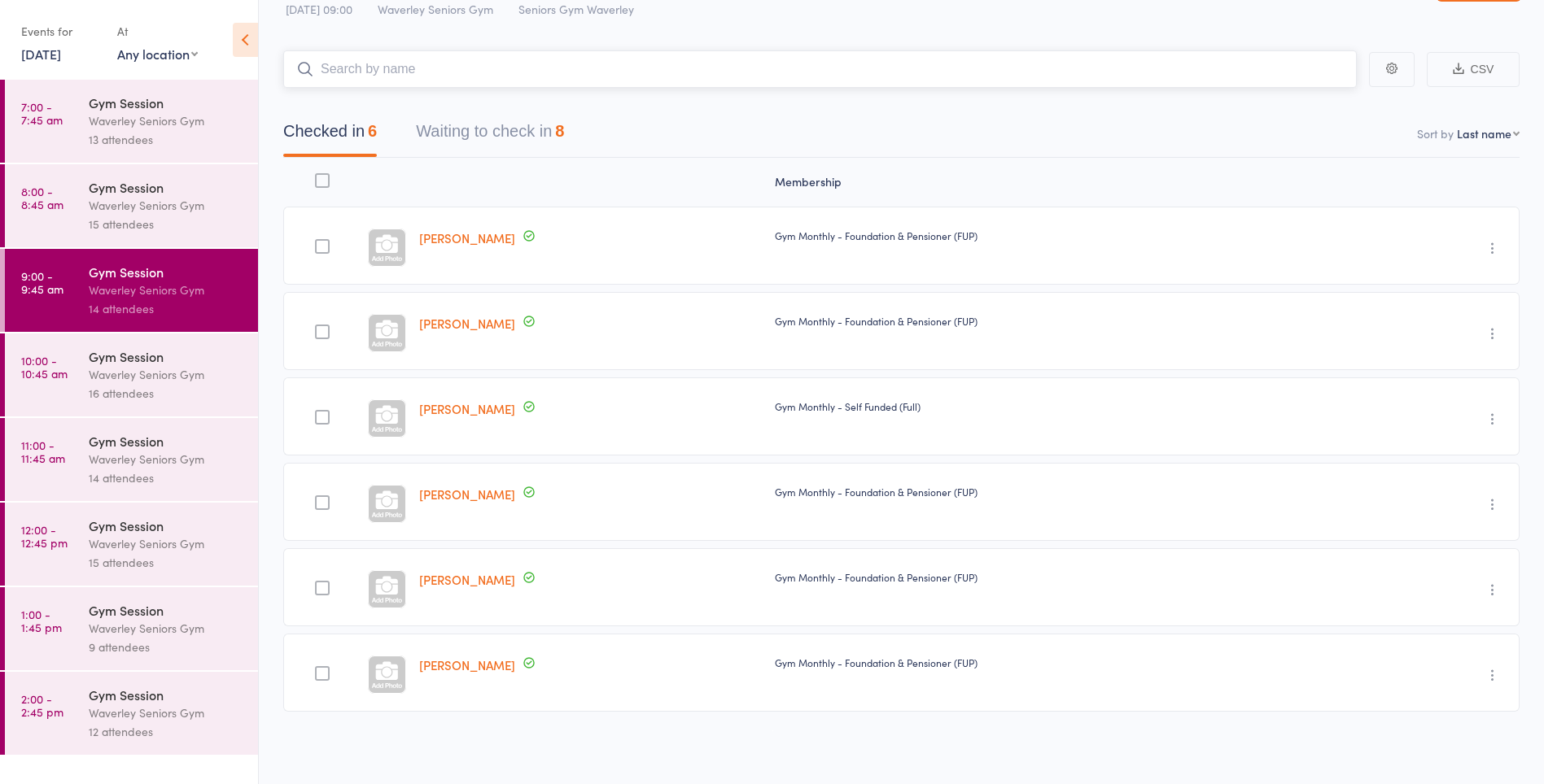
click at [531, 124] on button "Waiting to check in 8" at bounding box center [490, 135] width 148 height 43
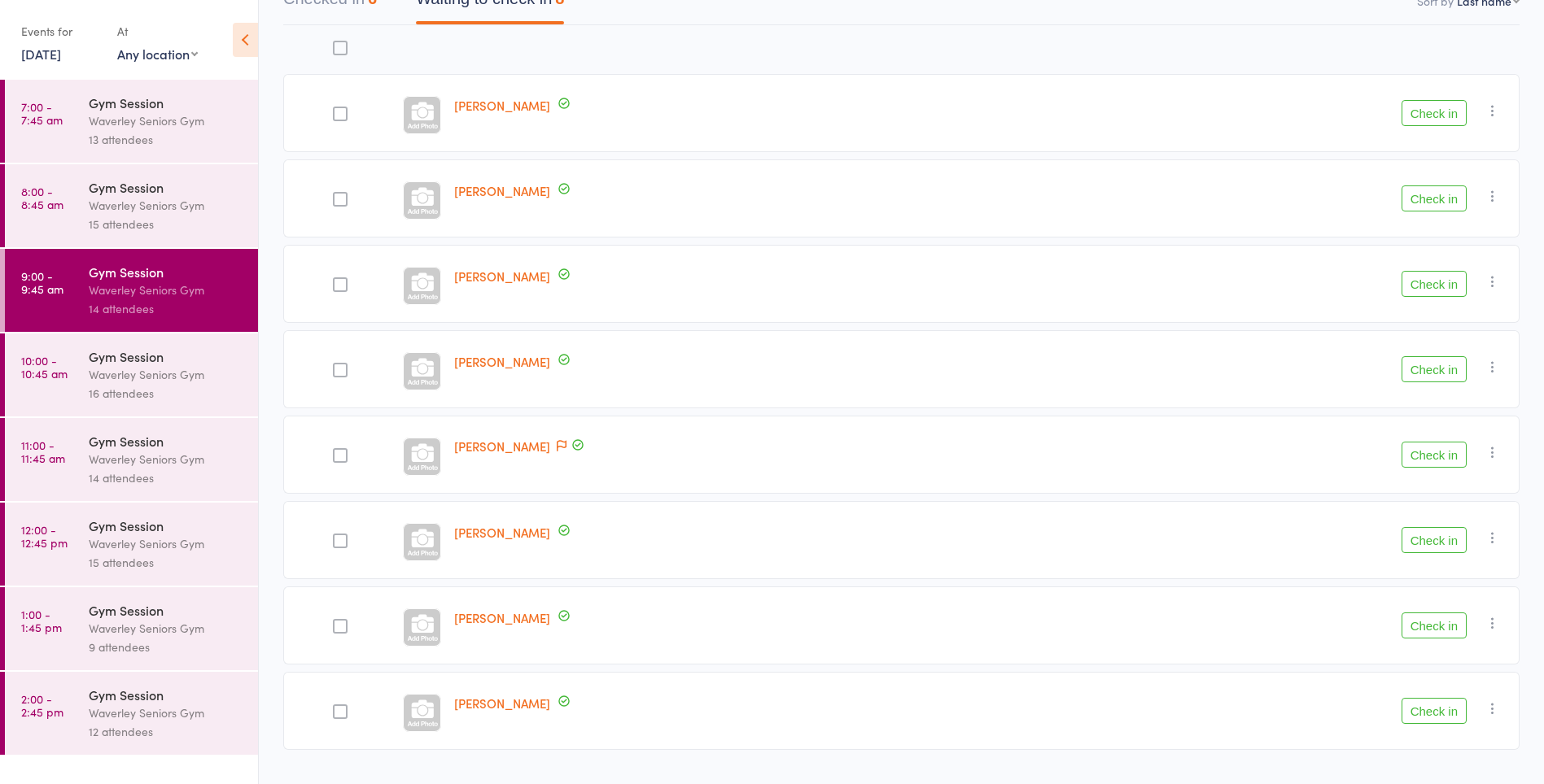
scroll to position [224, 0]
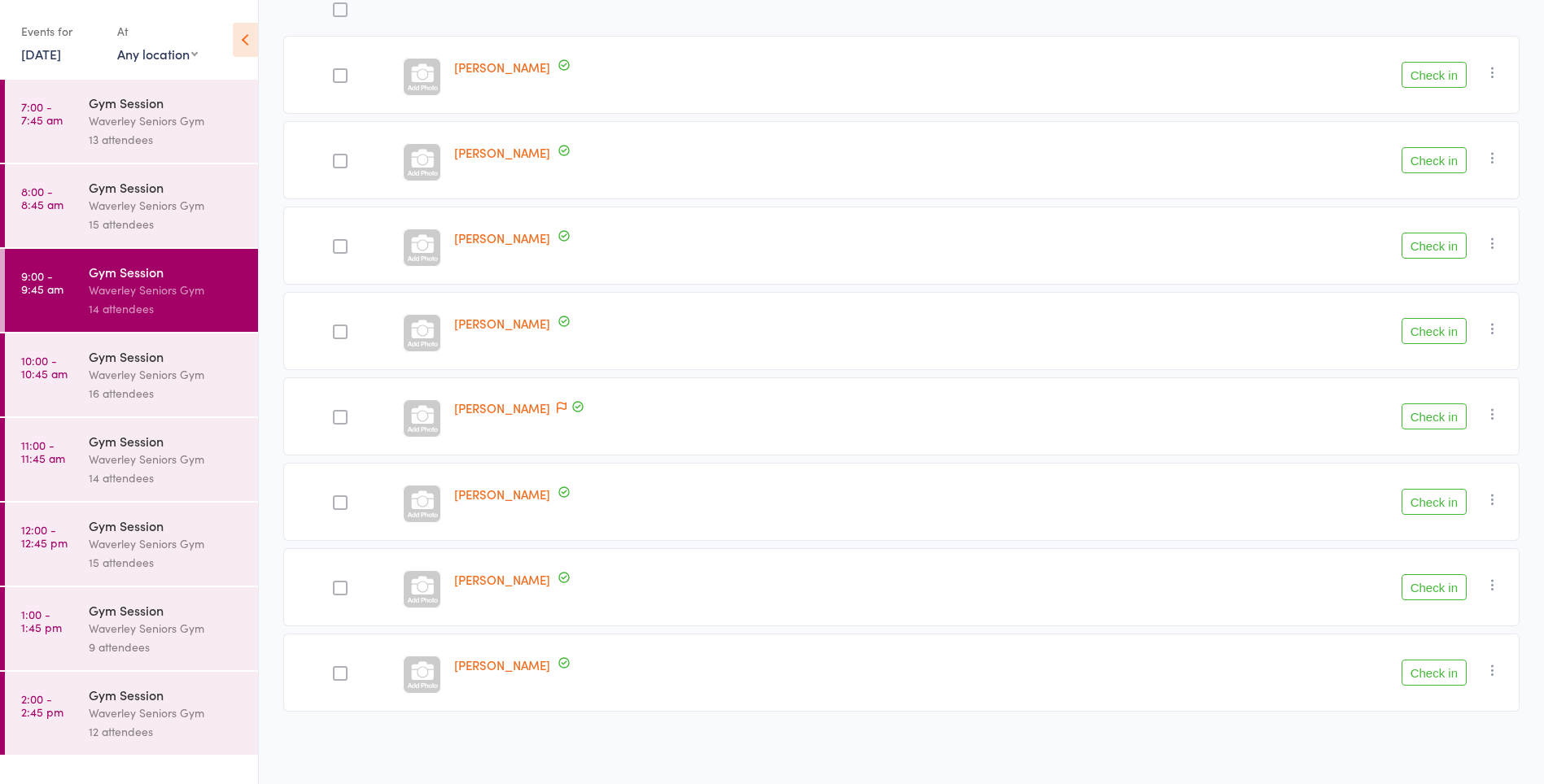
click at [1447, 588] on button "Check in" at bounding box center [1433, 587] width 65 height 26
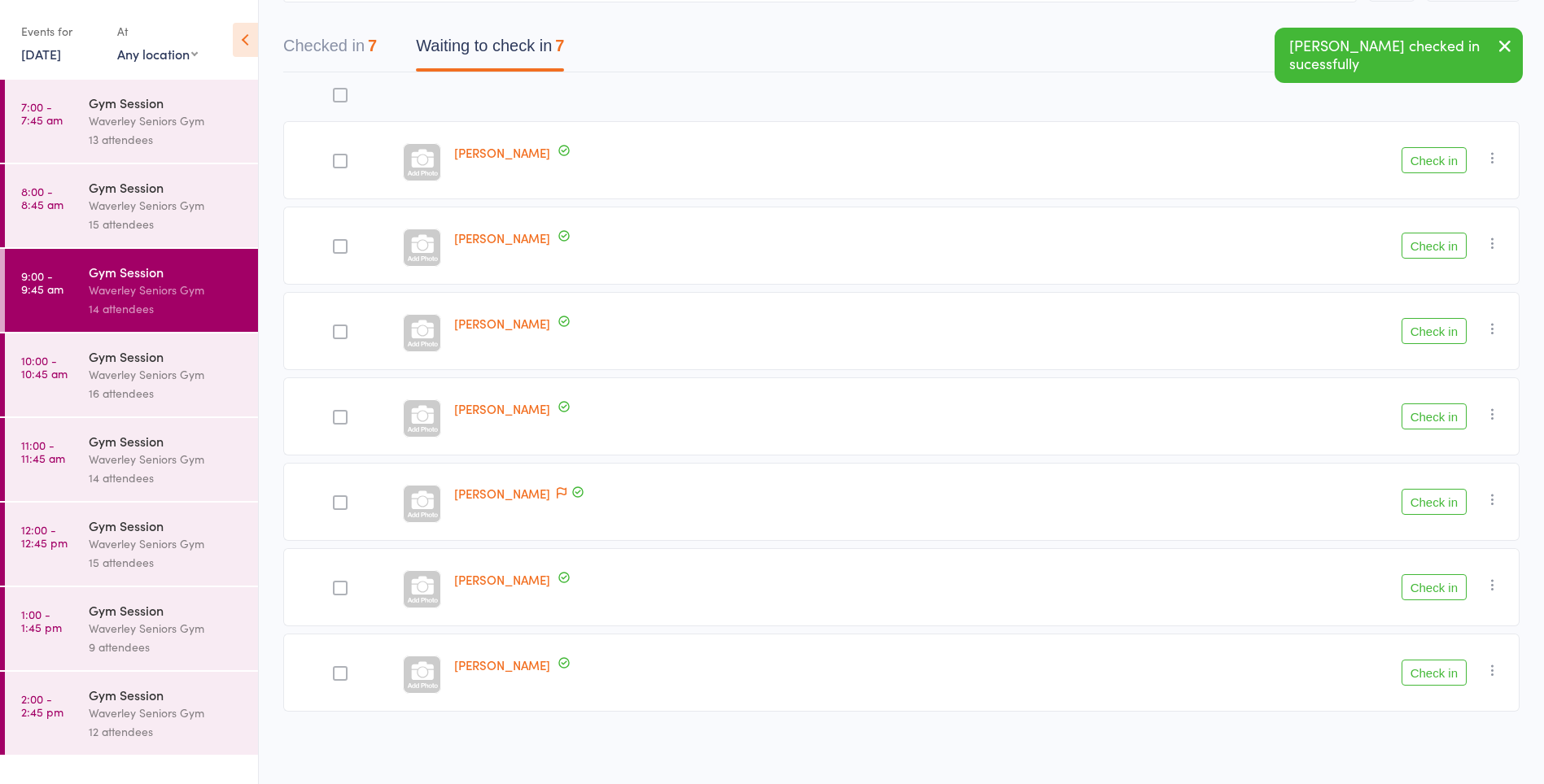
click at [1439, 678] on button "Check in" at bounding box center [1433, 673] width 65 height 26
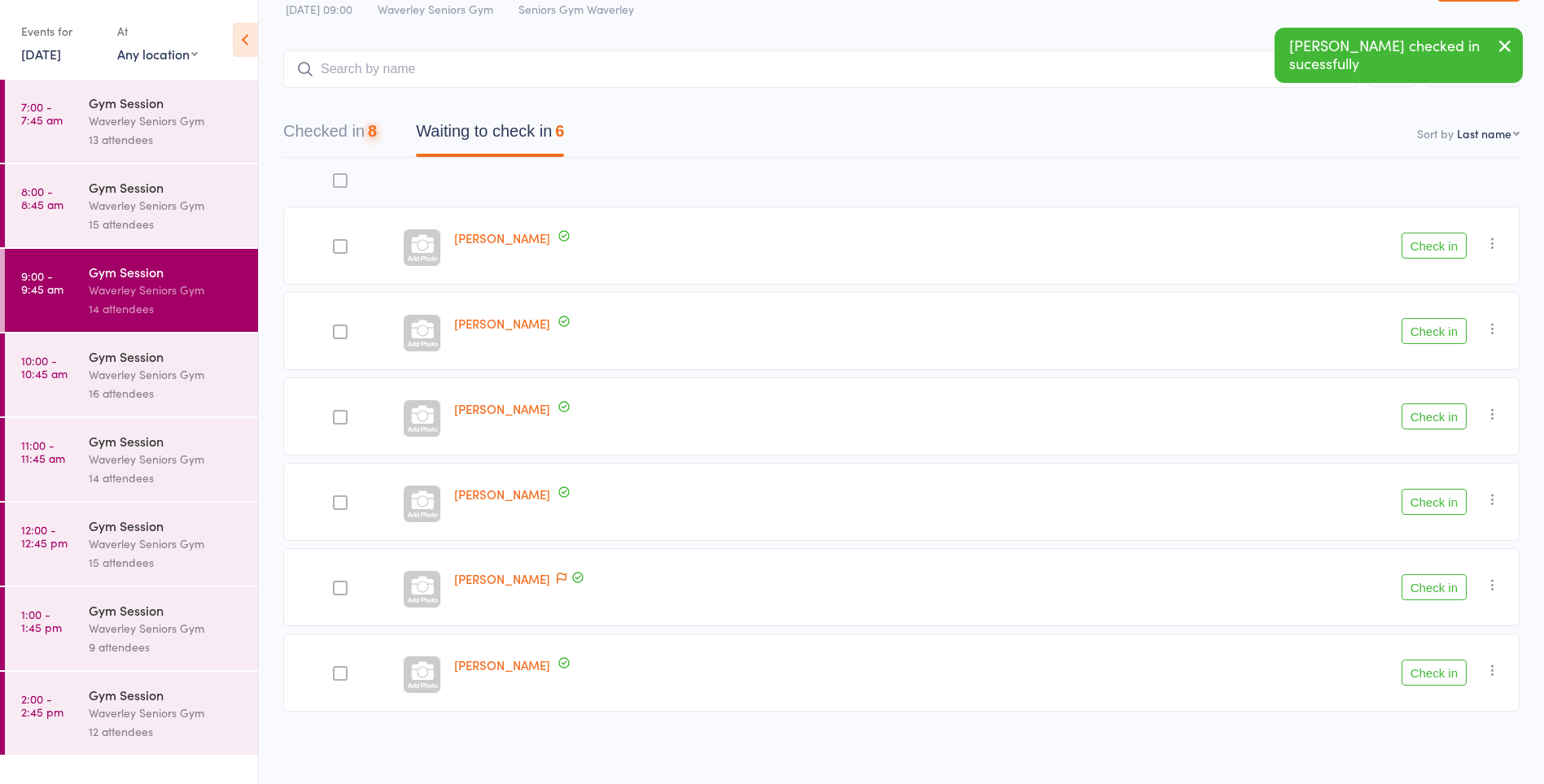
scroll to position [54, 0]
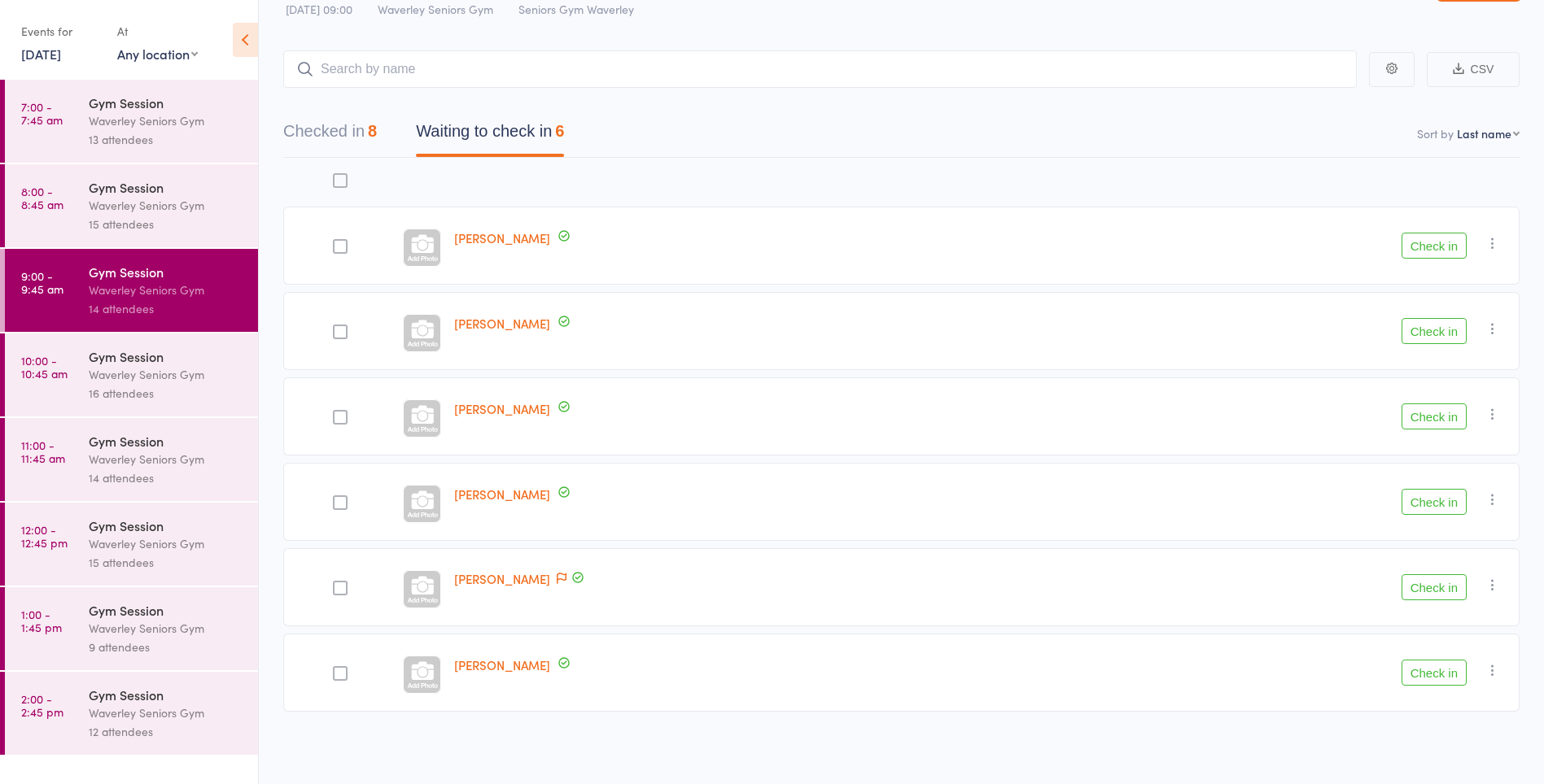
click at [1441, 580] on button "Check in" at bounding box center [1433, 587] width 65 height 26
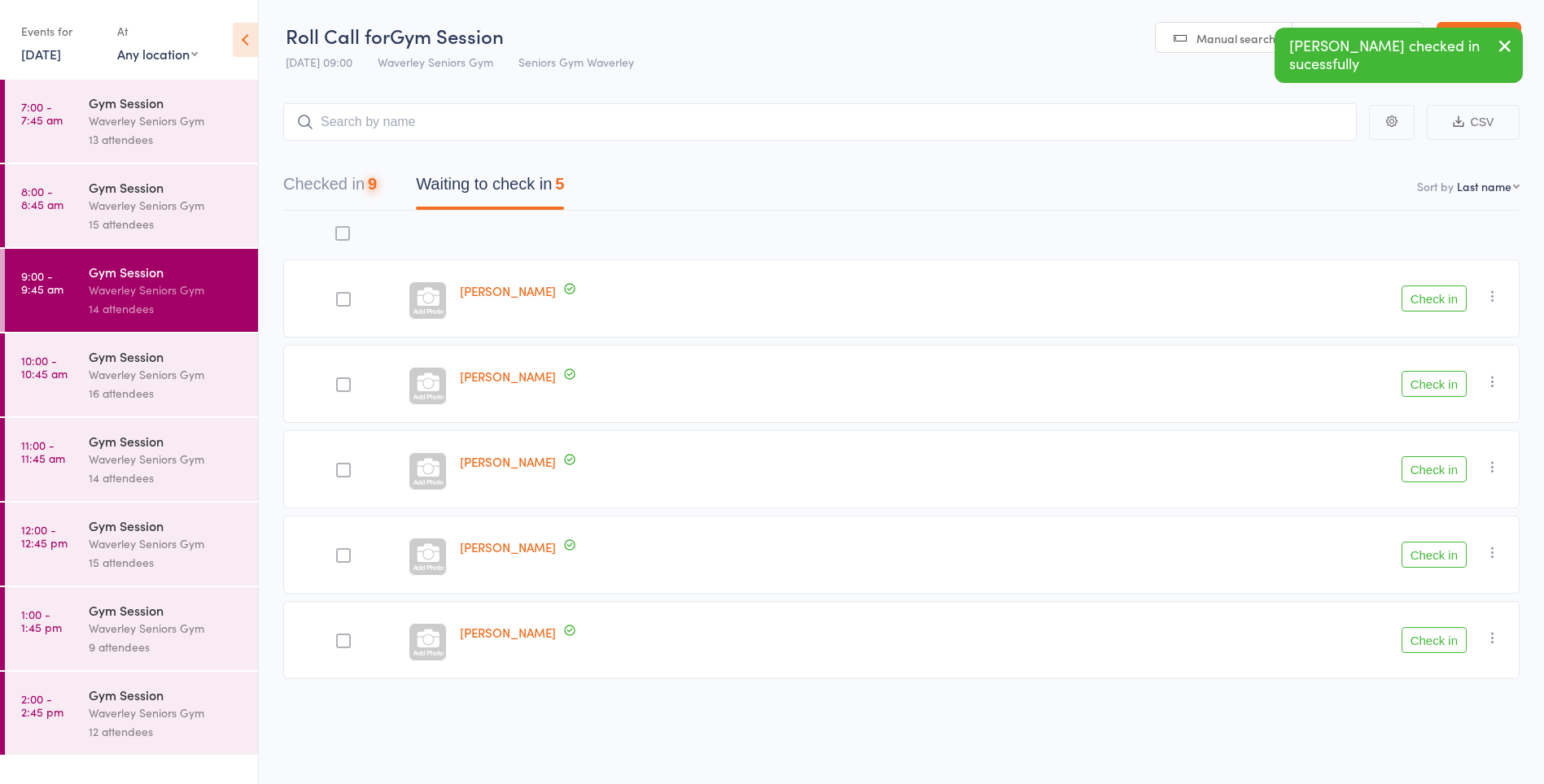
scroll to position [1, 0]
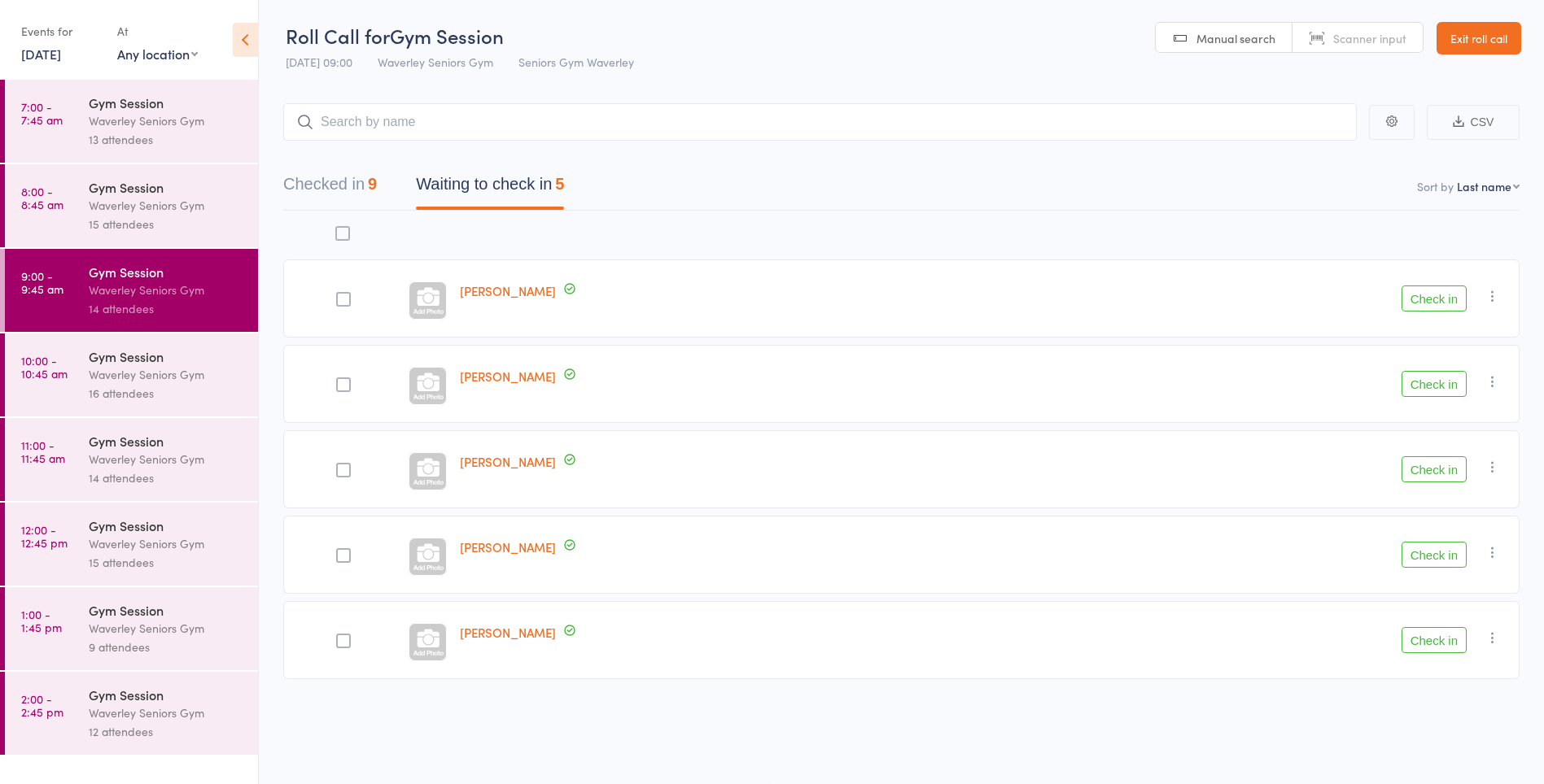
click at [1432, 476] on button "Check in" at bounding box center [1433, 469] width 65 height 26
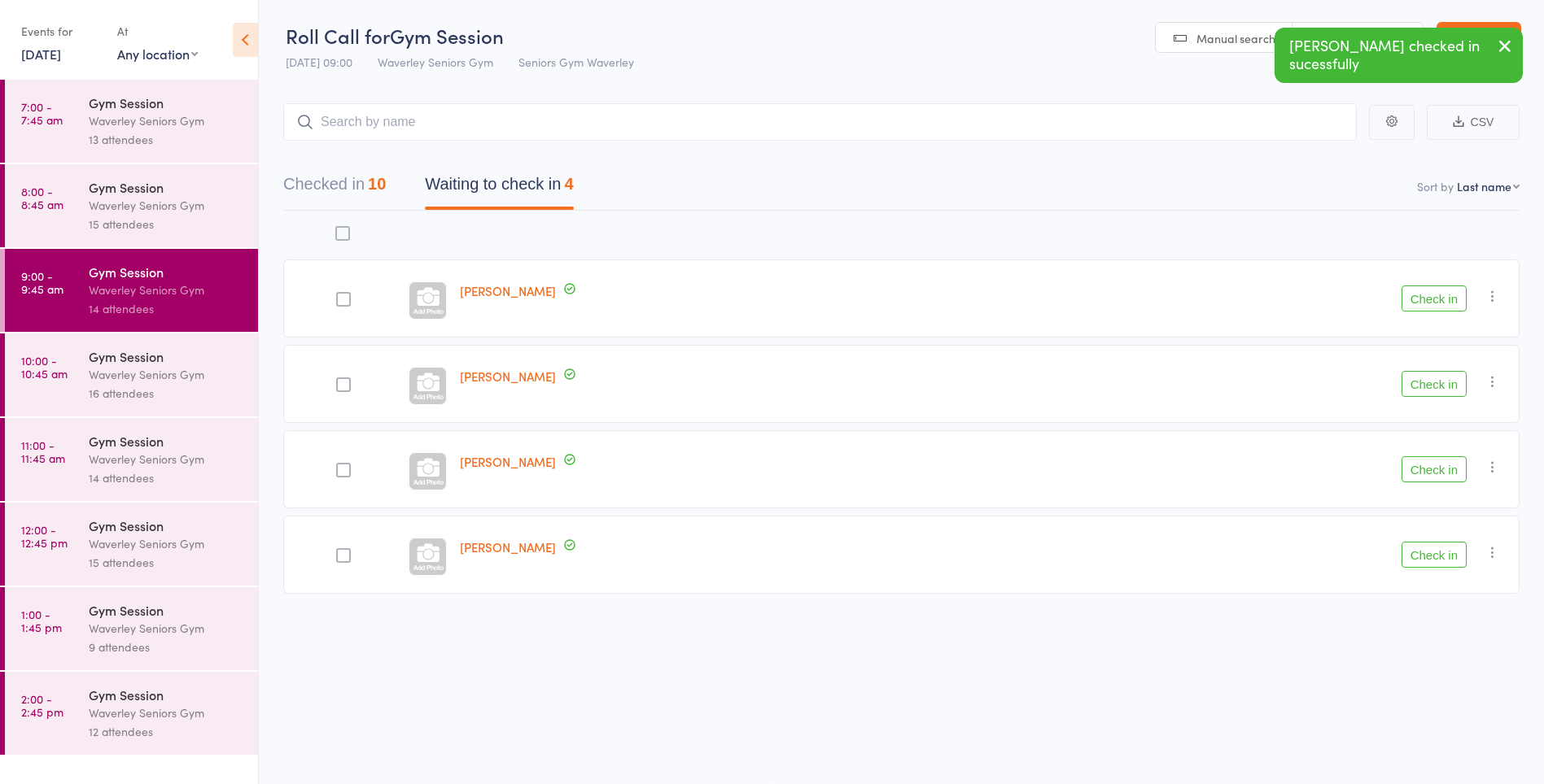
click at [1451, 469] on button "Check in" at bounding box center [1433, 469] width 65 height 26
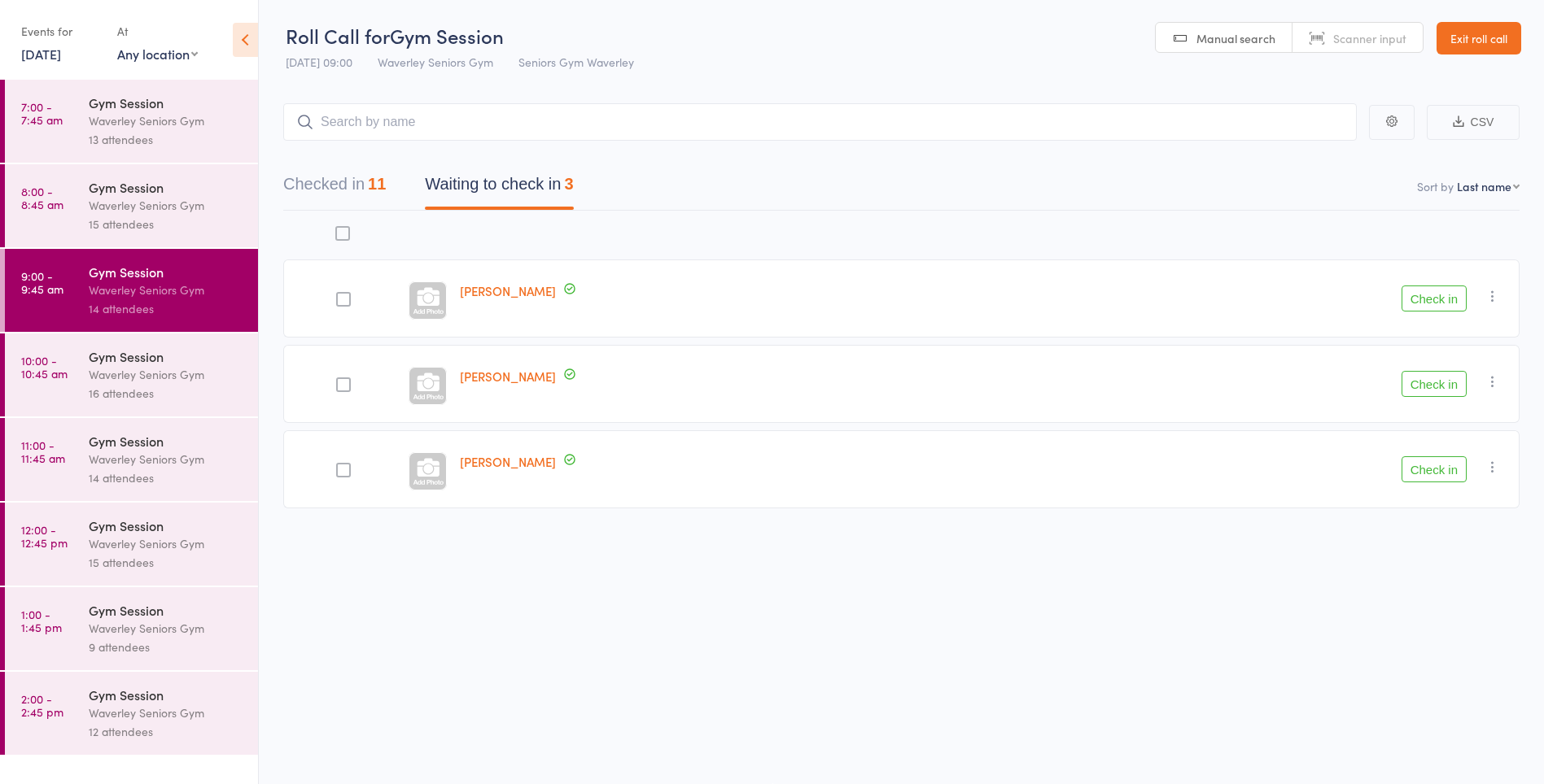
click at [1432, 474] on button "Check in" at bounding box center [1433, 469] width 65 height 26
click at [1495, 297] on icon "button" at bounding box center [1493, 297] width 16 height 16
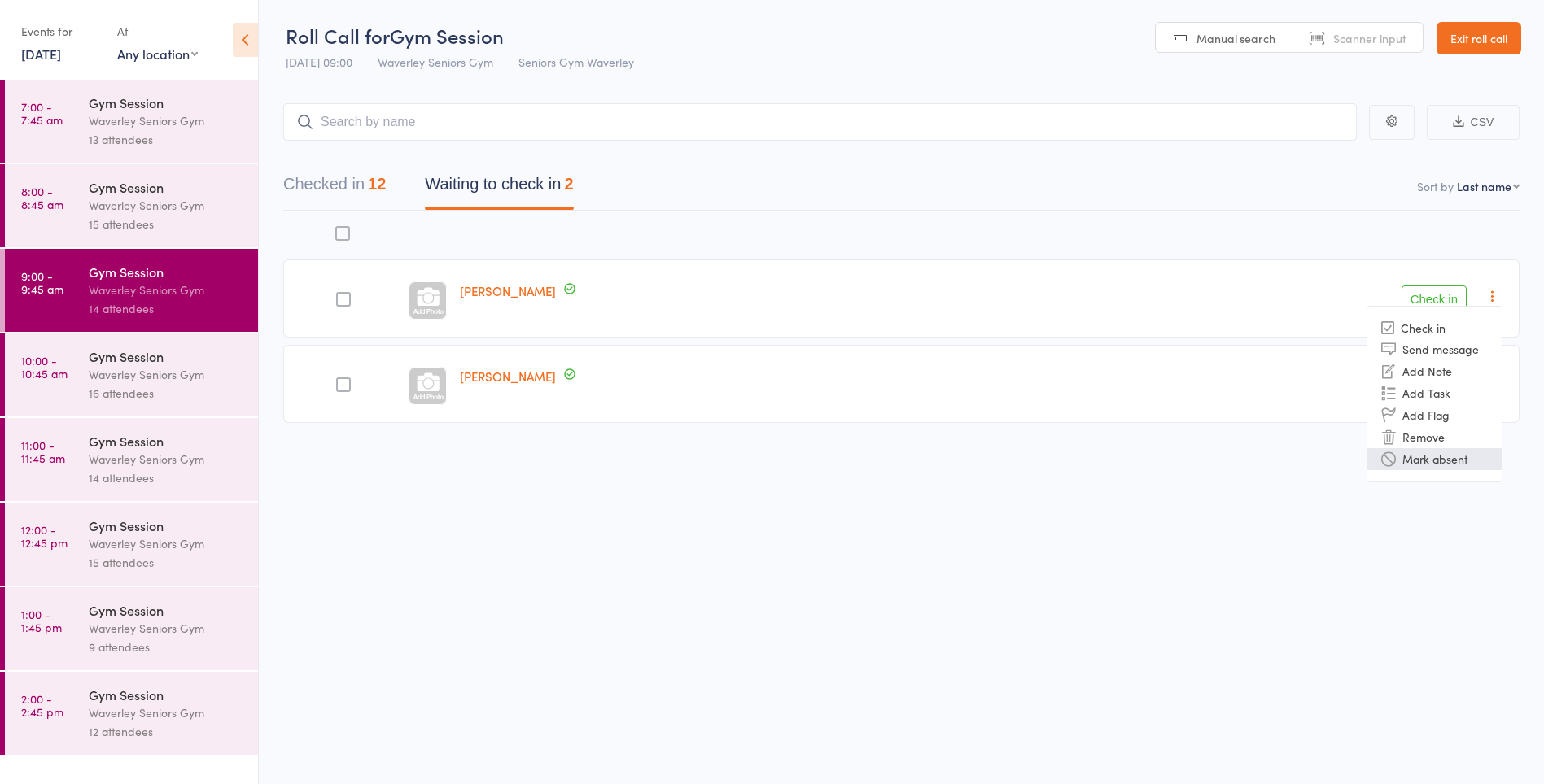
click at [1424, 466] on li "Mark absent" at bounding box center [1435, 459] width 134 height 22
click at [1499, 386] on icon "button" at bounding box center [1493, 382] width 16 height 16
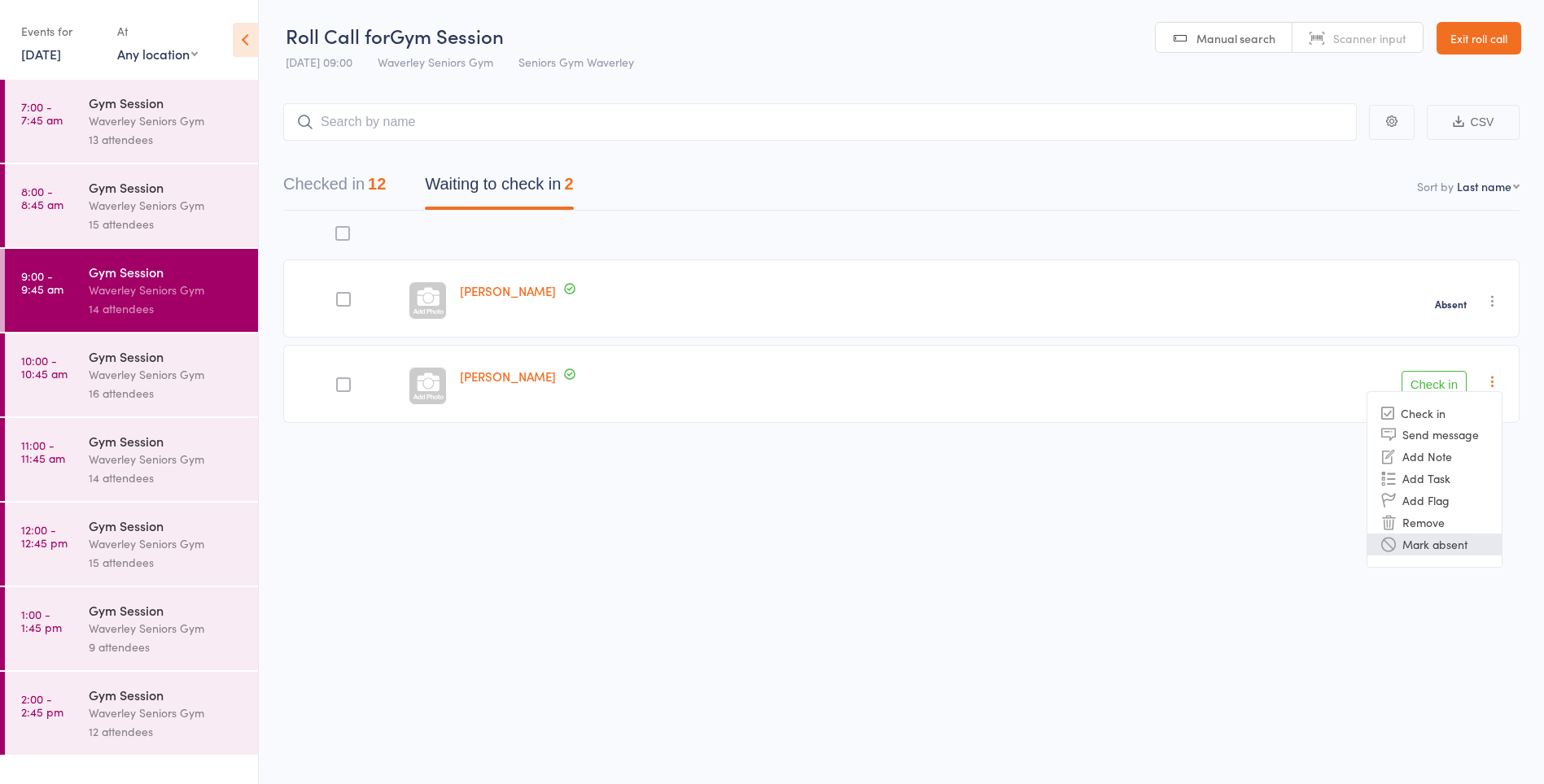
click at [1424, 551] on li "Mark absent" at bounding box center [1435, 545] width 134 height 22
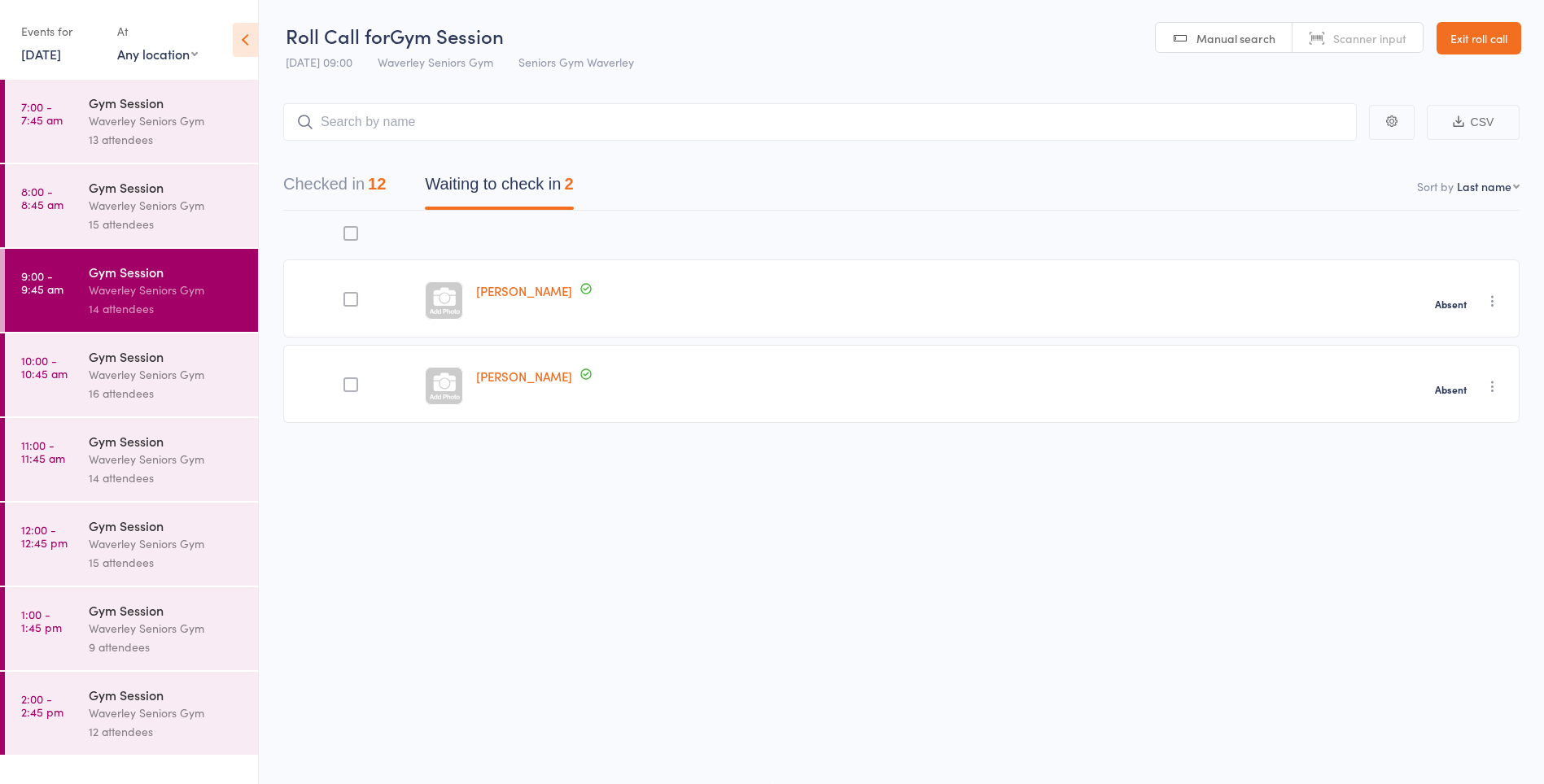
click at [119, 394] on div "16 attendees" at bounding box center [166, 393] width 156 height 19
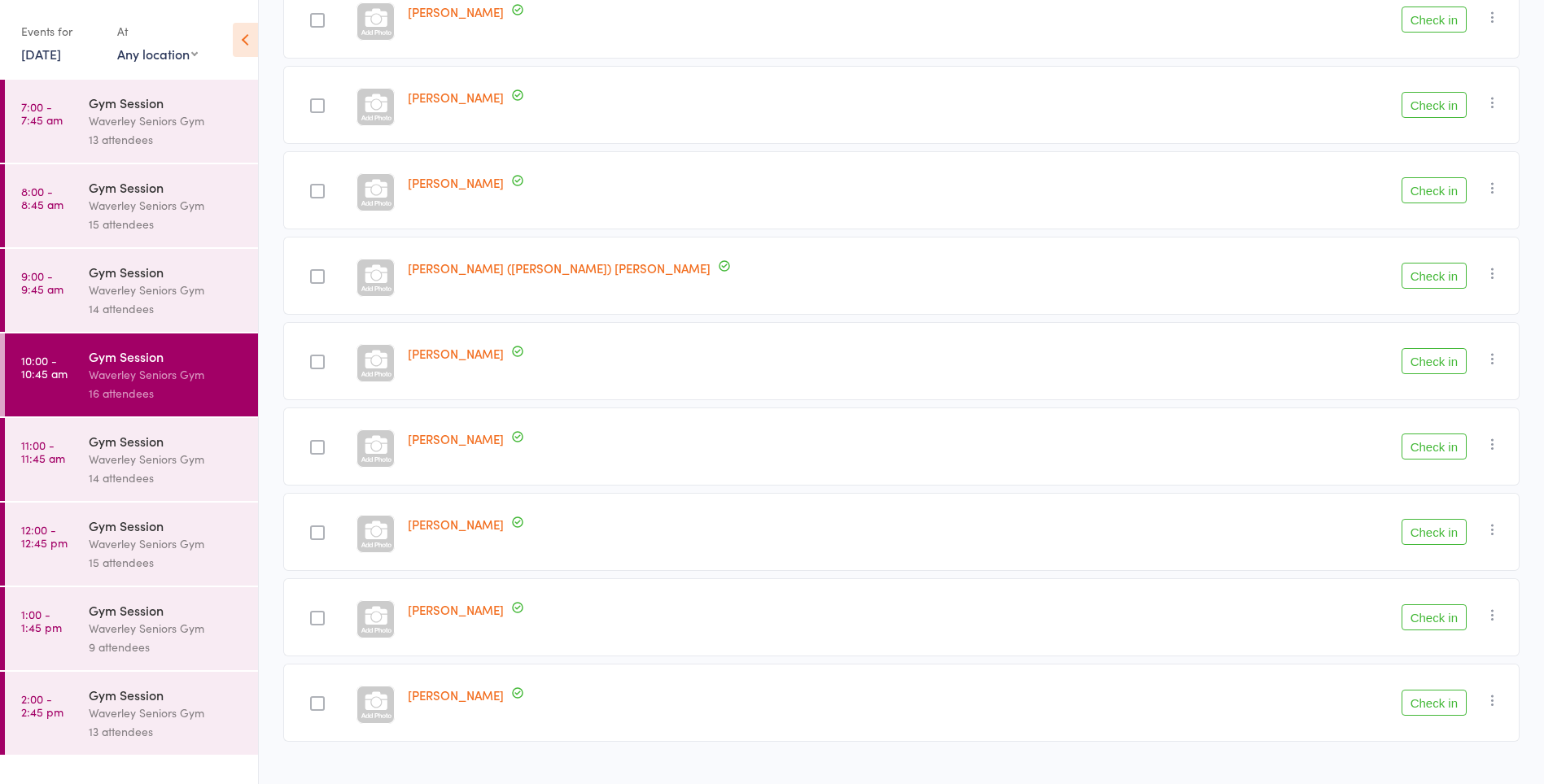
scroll to position [908, 0]
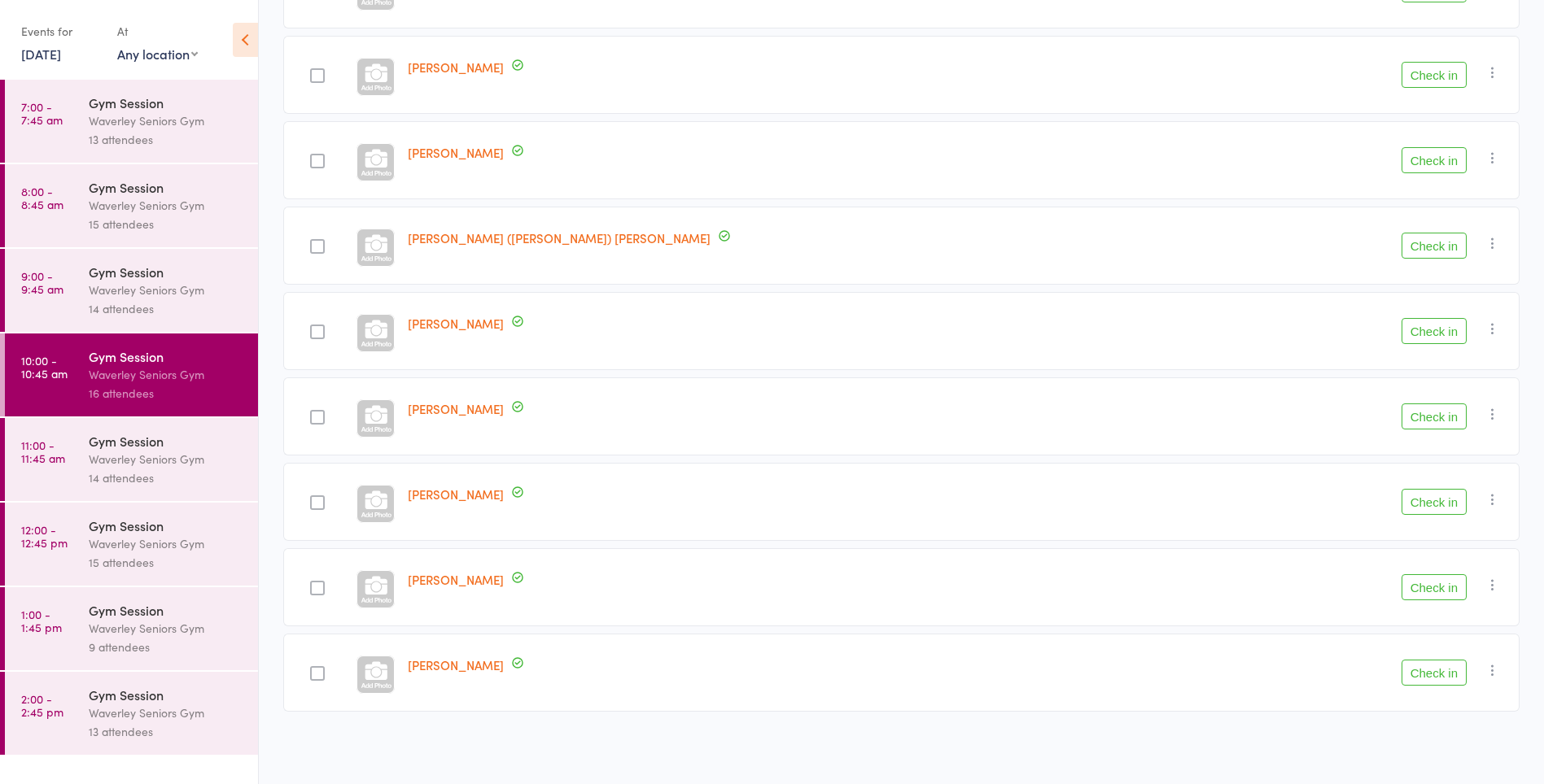
click at [1428, 245] on button "Check in" at bounding box center [1433, 246] width 65 height 26
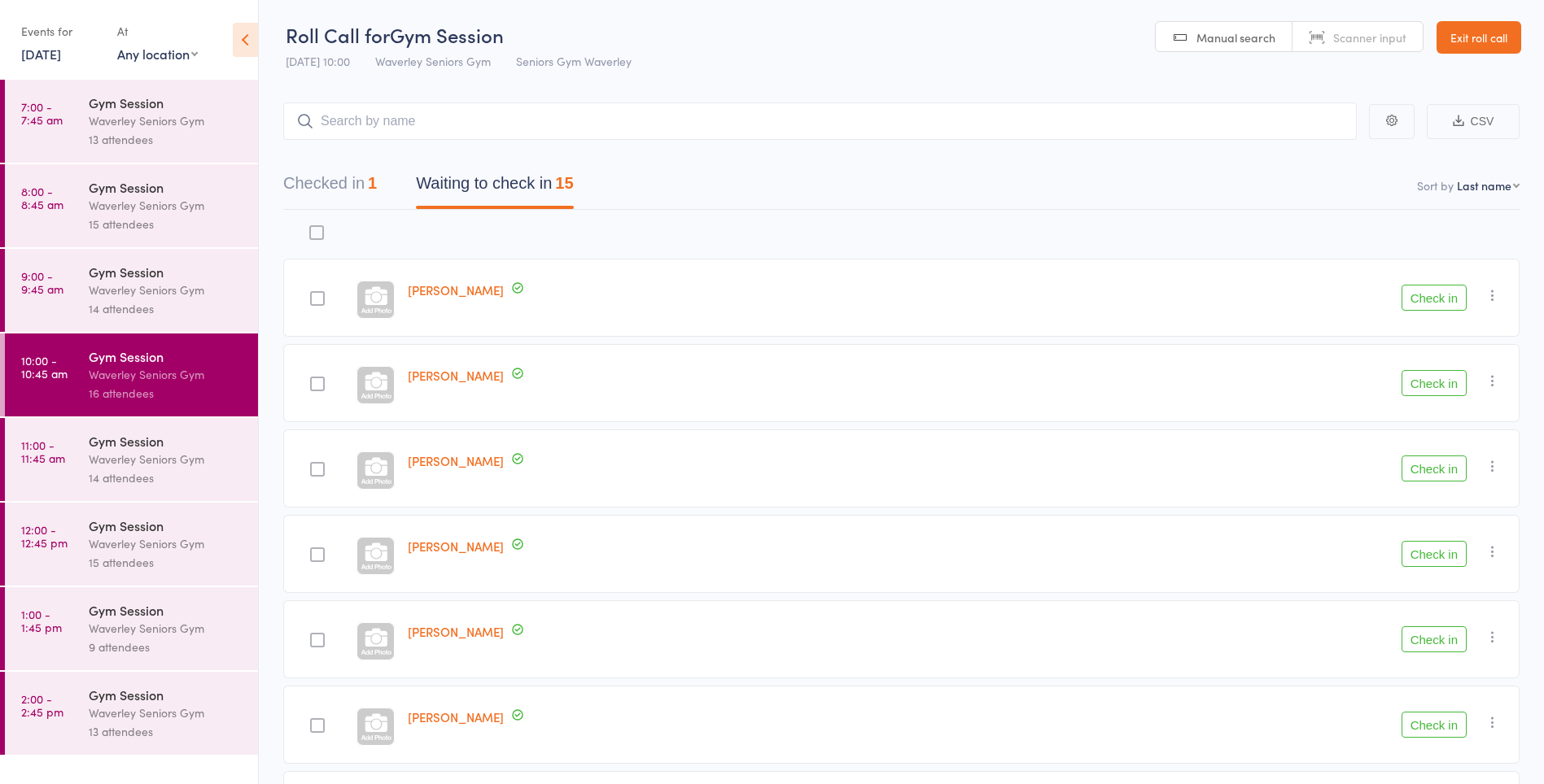
scroll to position [0, 0]
click at [347, 182] on button "Checked in 1" at bounding box center [330, 189] width 93 height 43
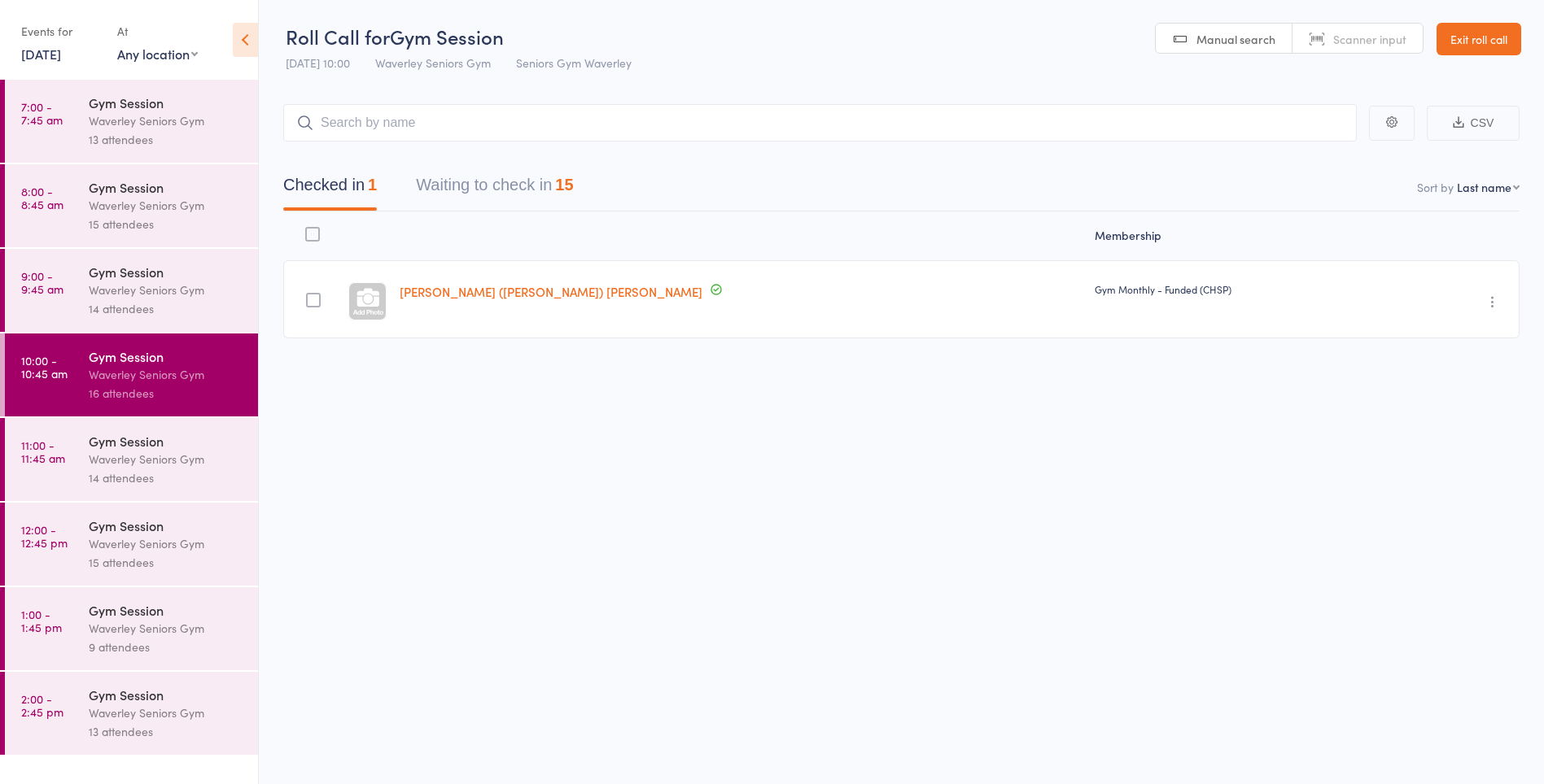
click at [547, 185] on button "Waiting to check in 15" at bounding box center [495, 189] width 157 height 43
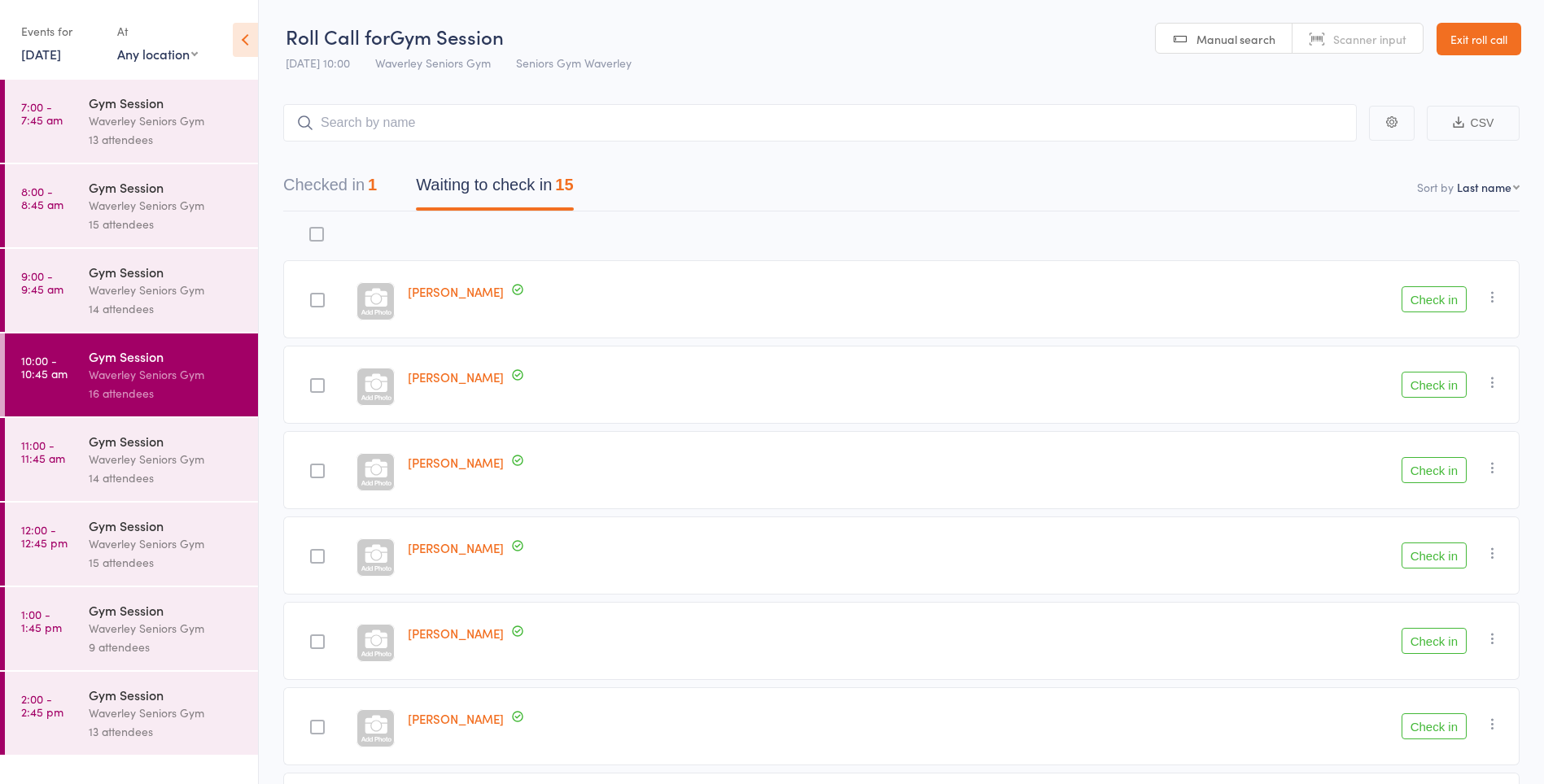
click at [1478, 43] on link "Exit roll call" at bounding box center [1478, 39] width 84 height 33
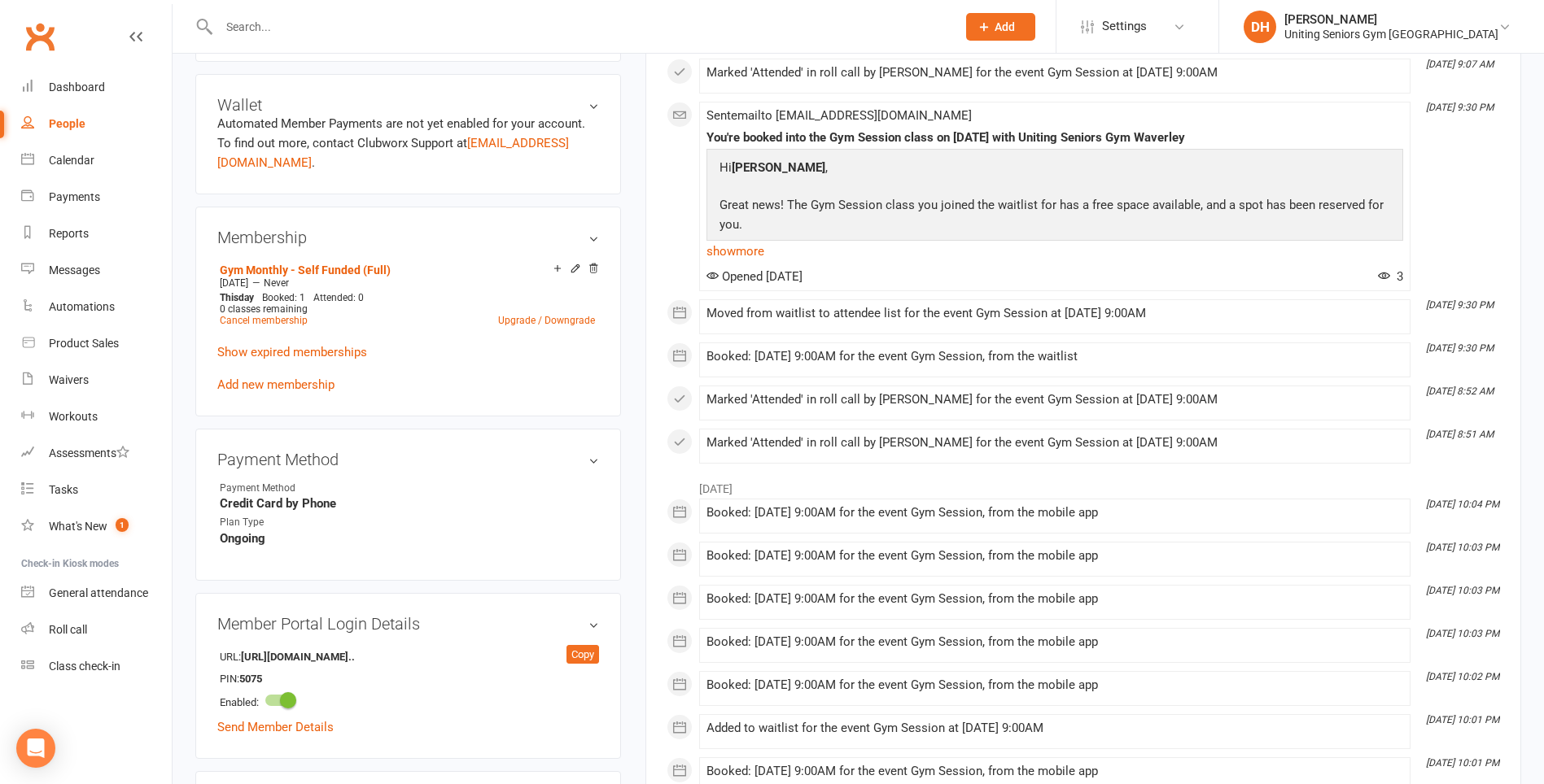
scroll to position [661, 0]
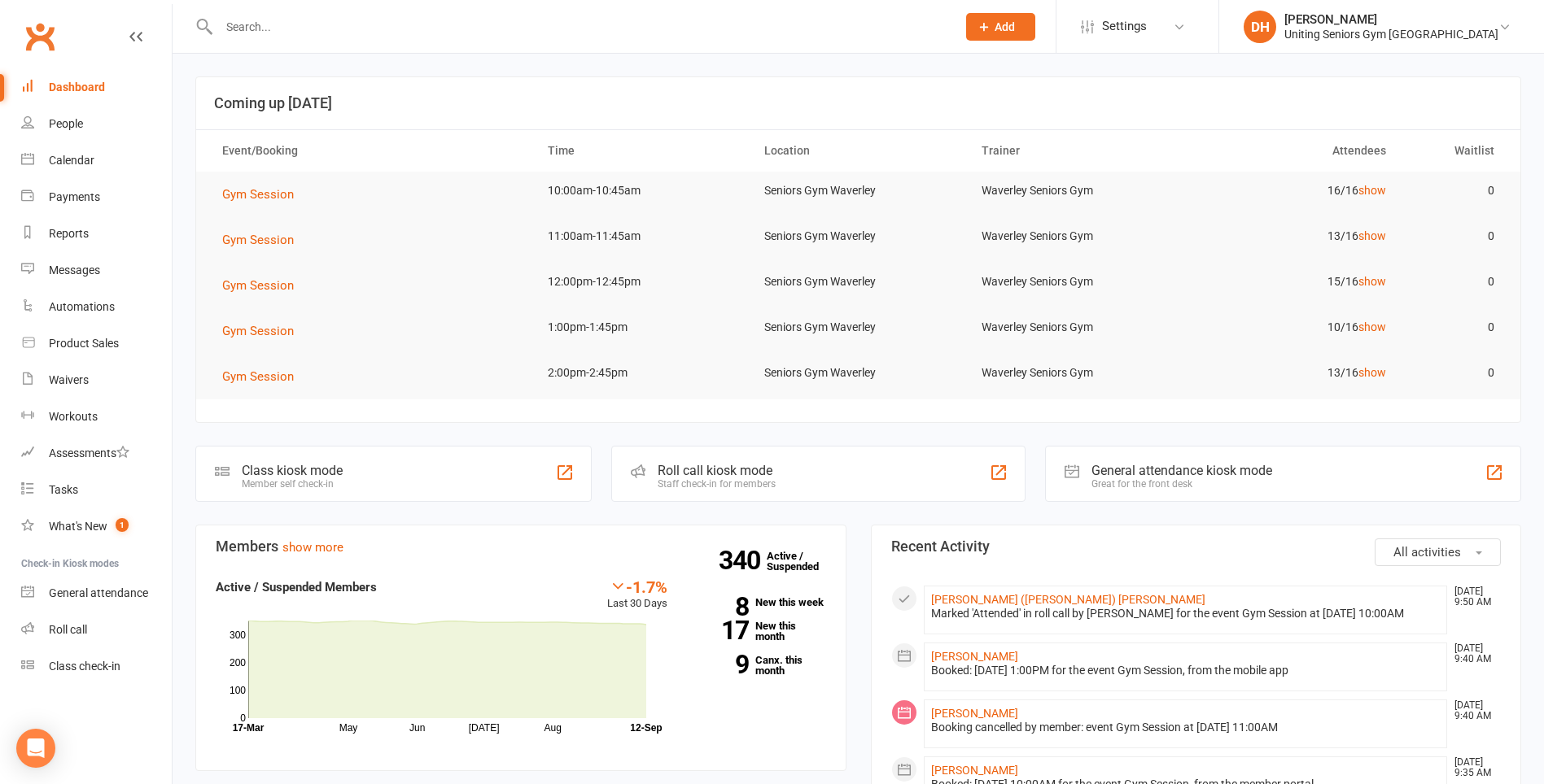
click at [601, 28] on input "text" at bounding box center [579, 27] width 731 height 23
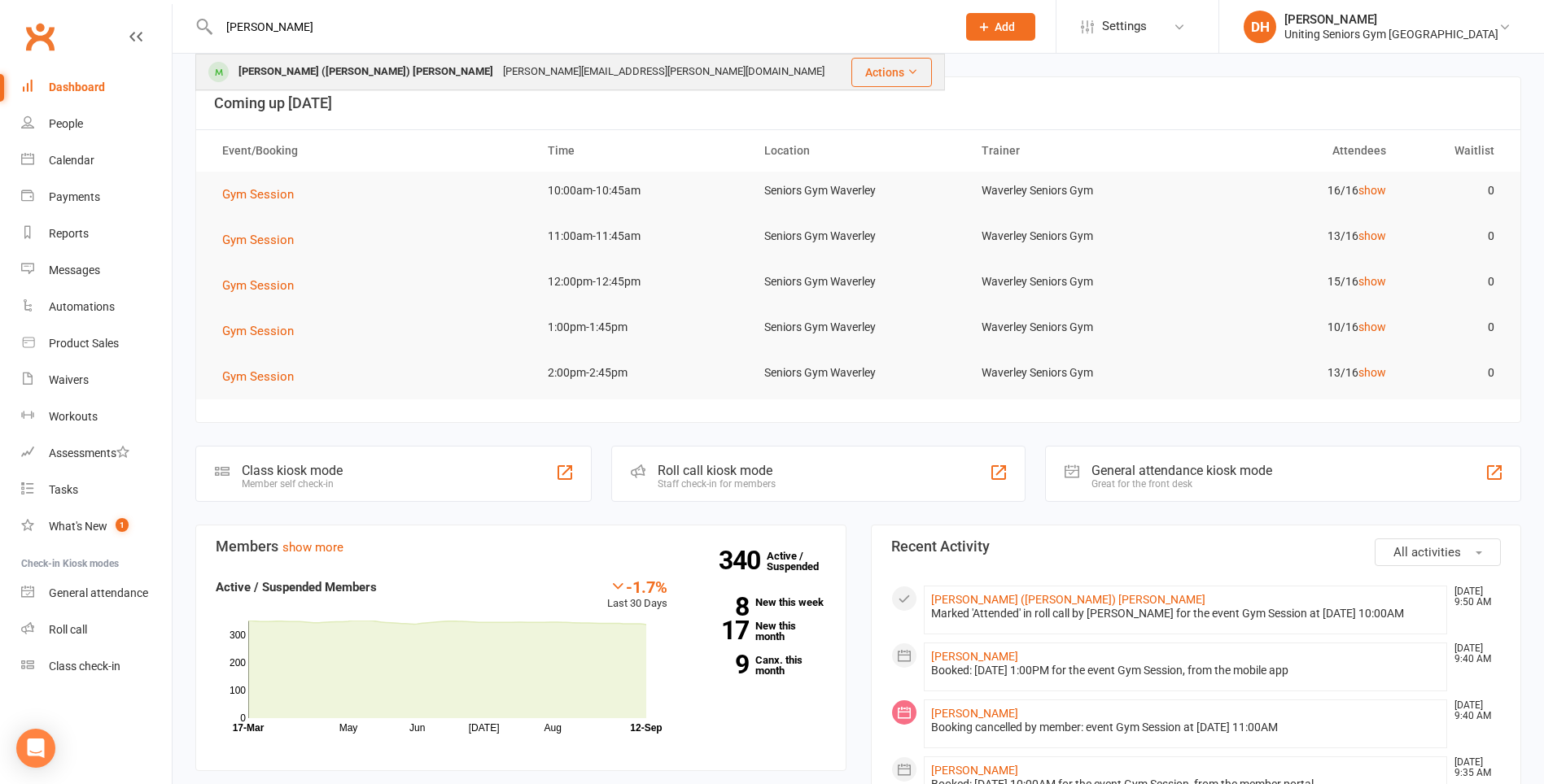
type input "[PERSON_NAME]"
click at [522, 67] on div "Margaret (Peggy) Johnson peggy.johnson@bigpond.com" at bounding box center [522, 72] width 652 height 34
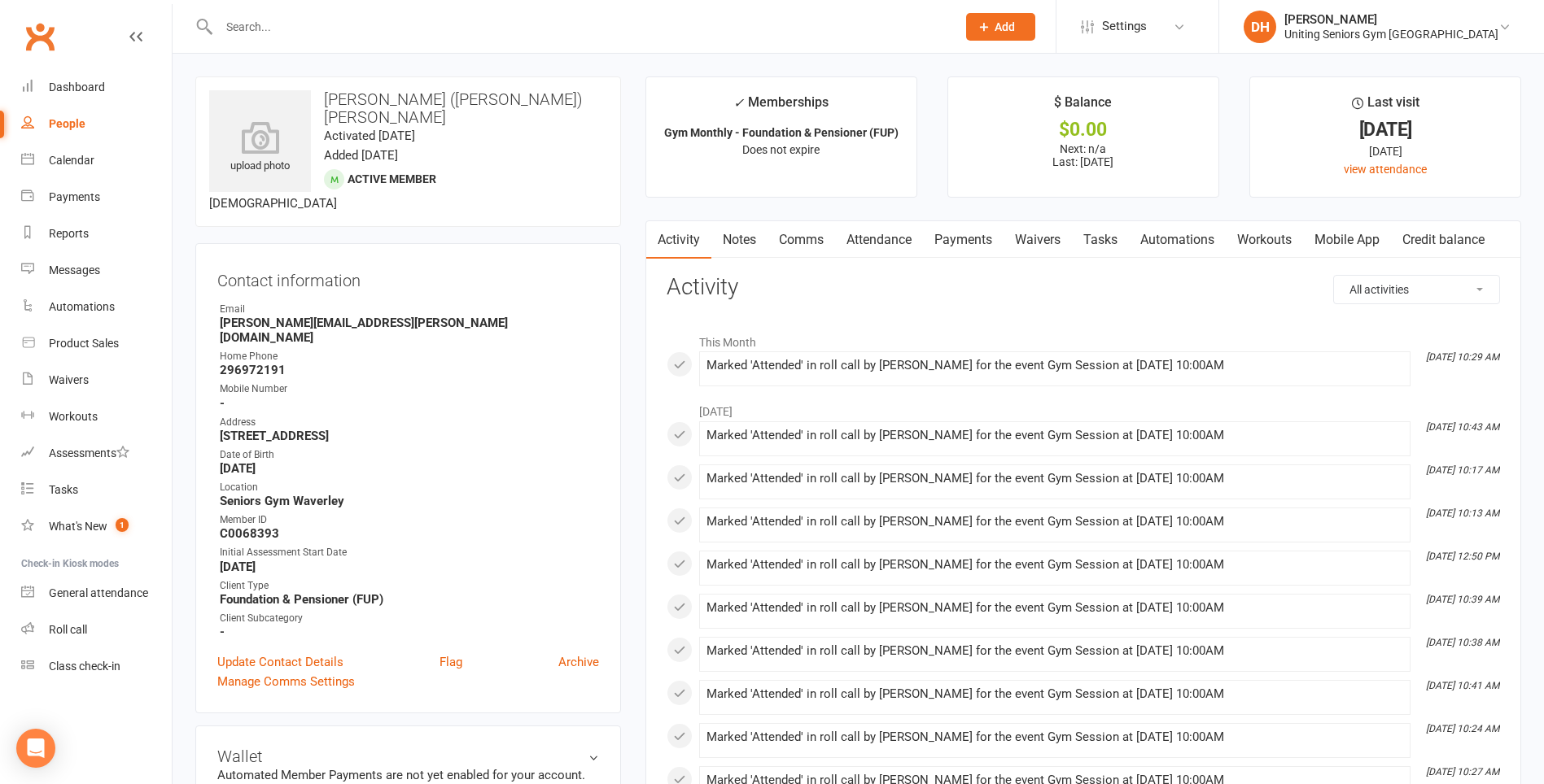
click at [874, 237] on link "Attendance" at bounding box center [879, 240] width 88 height 38
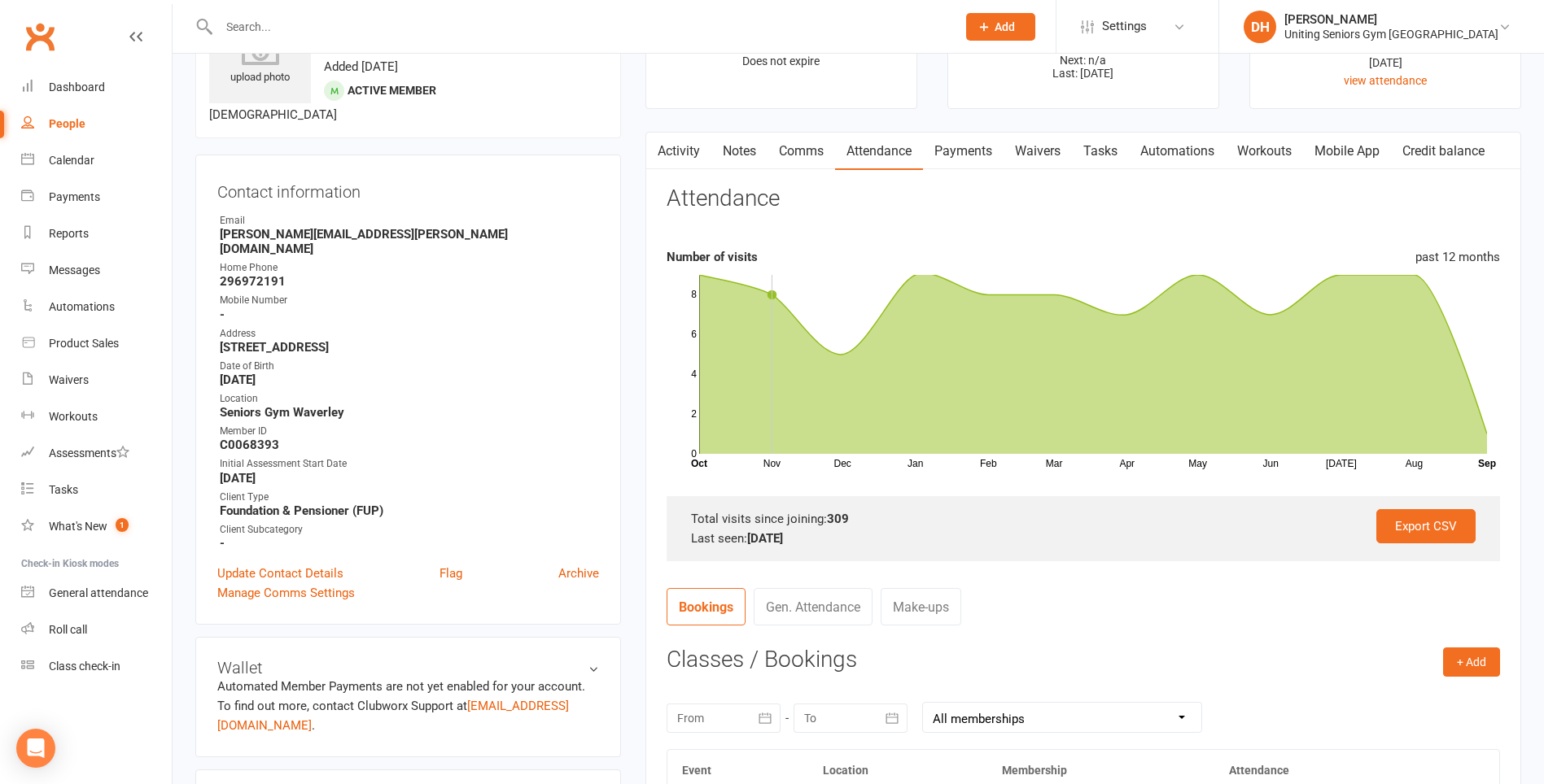
scroll to position [60, 0]
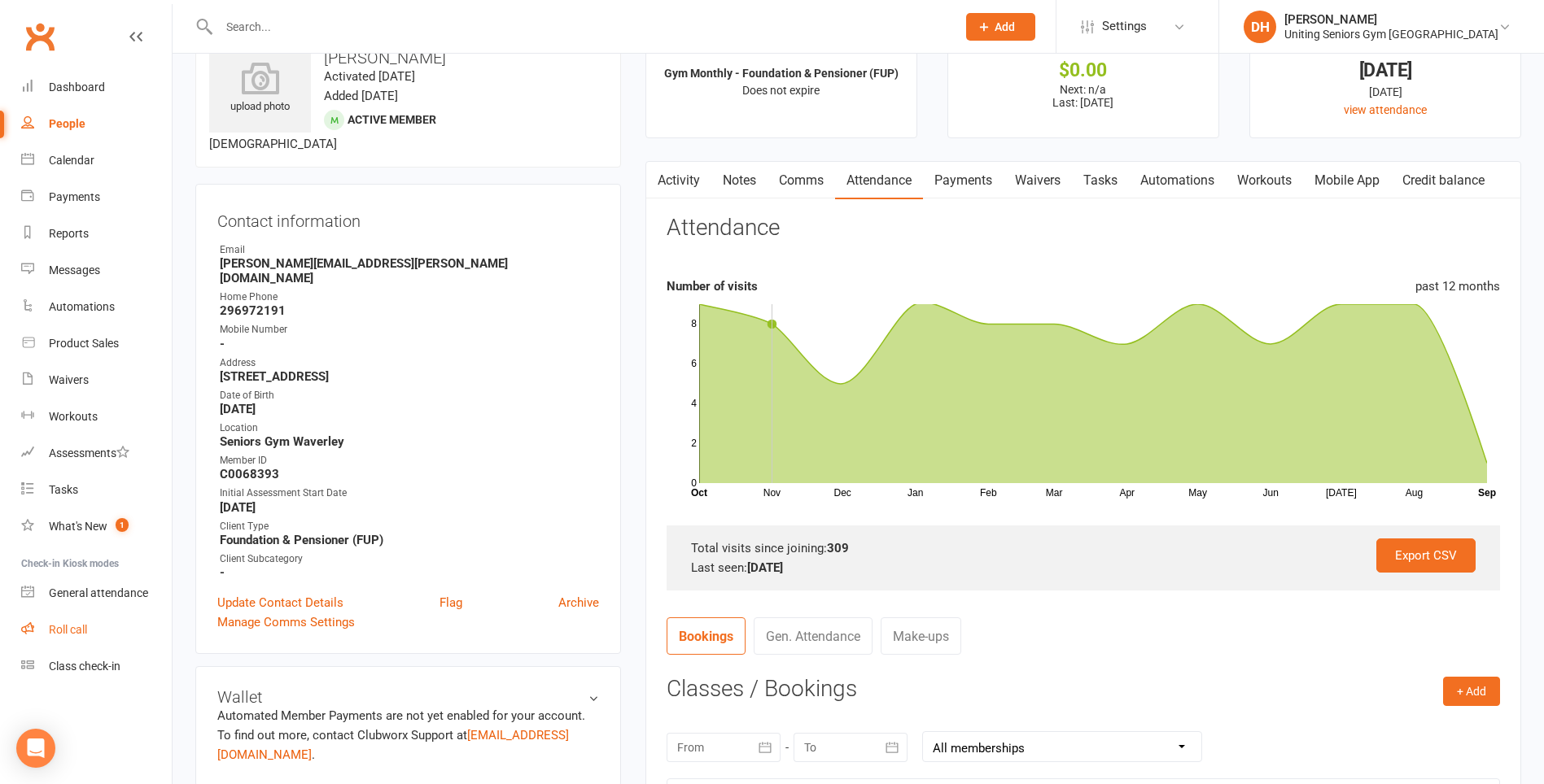
click at [70, 620] on link "Roll call" at bounding box center [97, 630] width 151 height 37
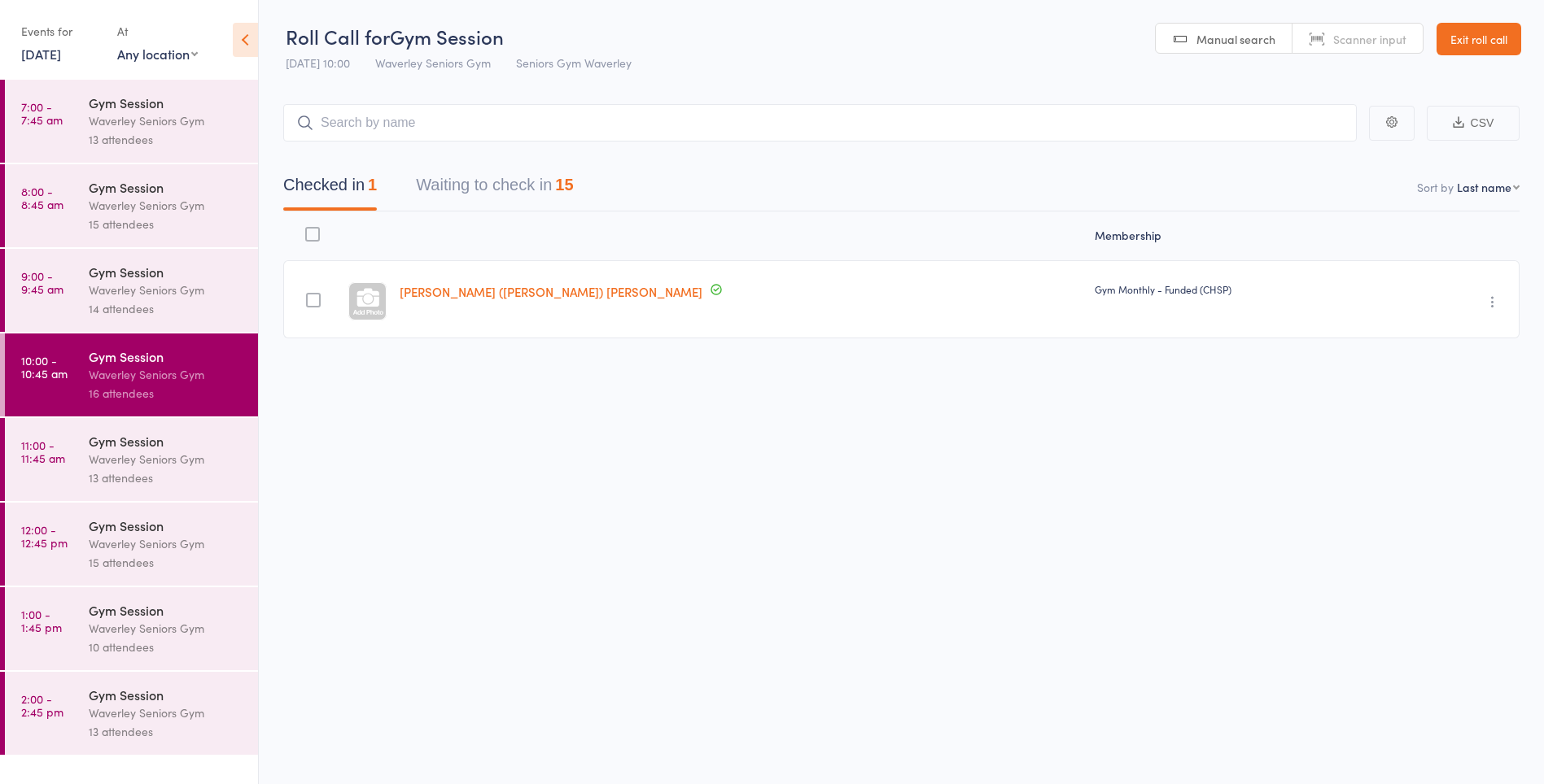
click at [1484, 43] on link "Exit roll call" at bounding box center [1478, 39] width 84 height 33
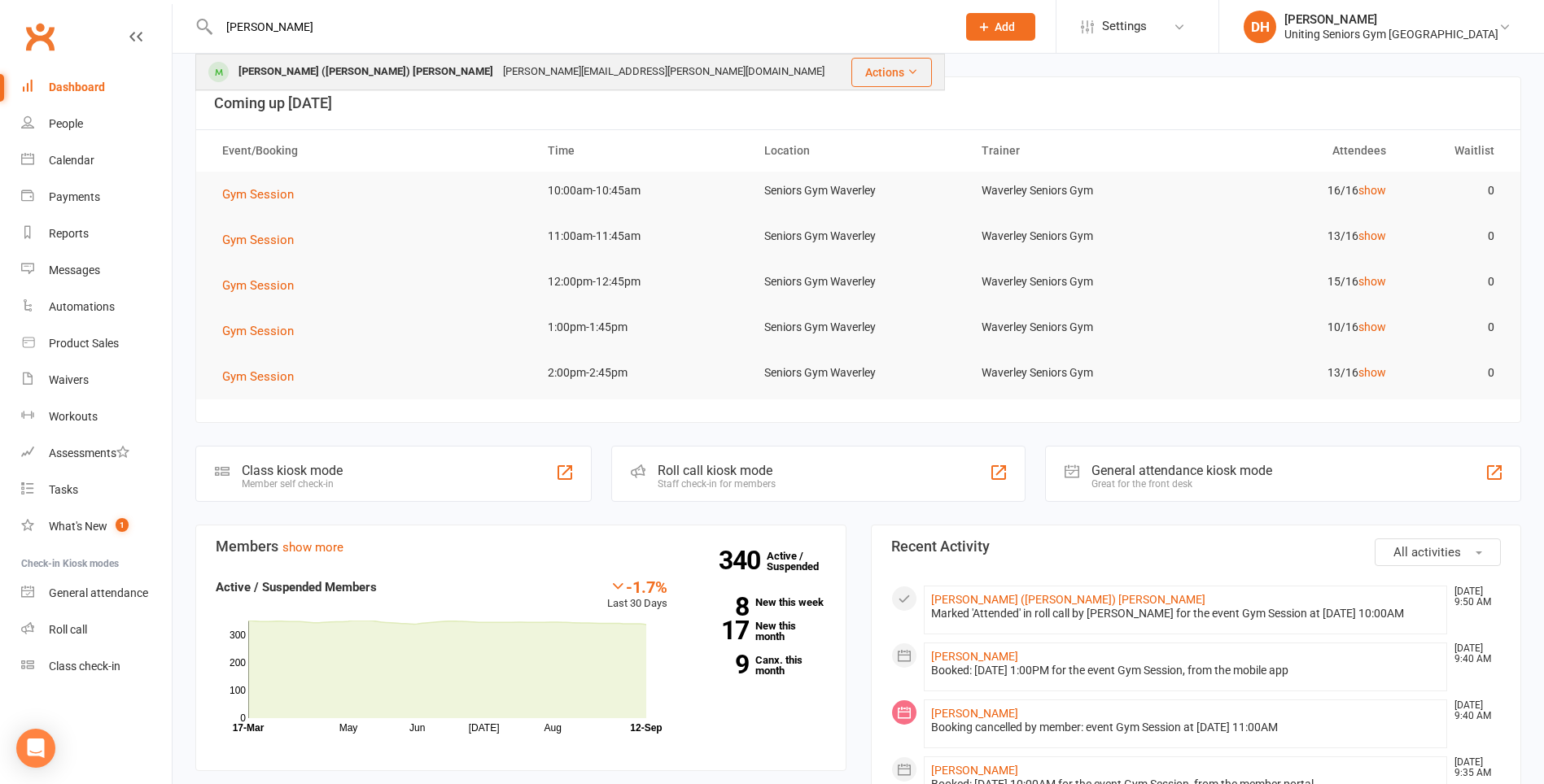
type input "[PERSON_NAME]"
click at [693, 74] on div "Margaret (Peggy) Johnson peggy.johnson@bigpond.com" at bounding box center [522, 72] width 652 height 34
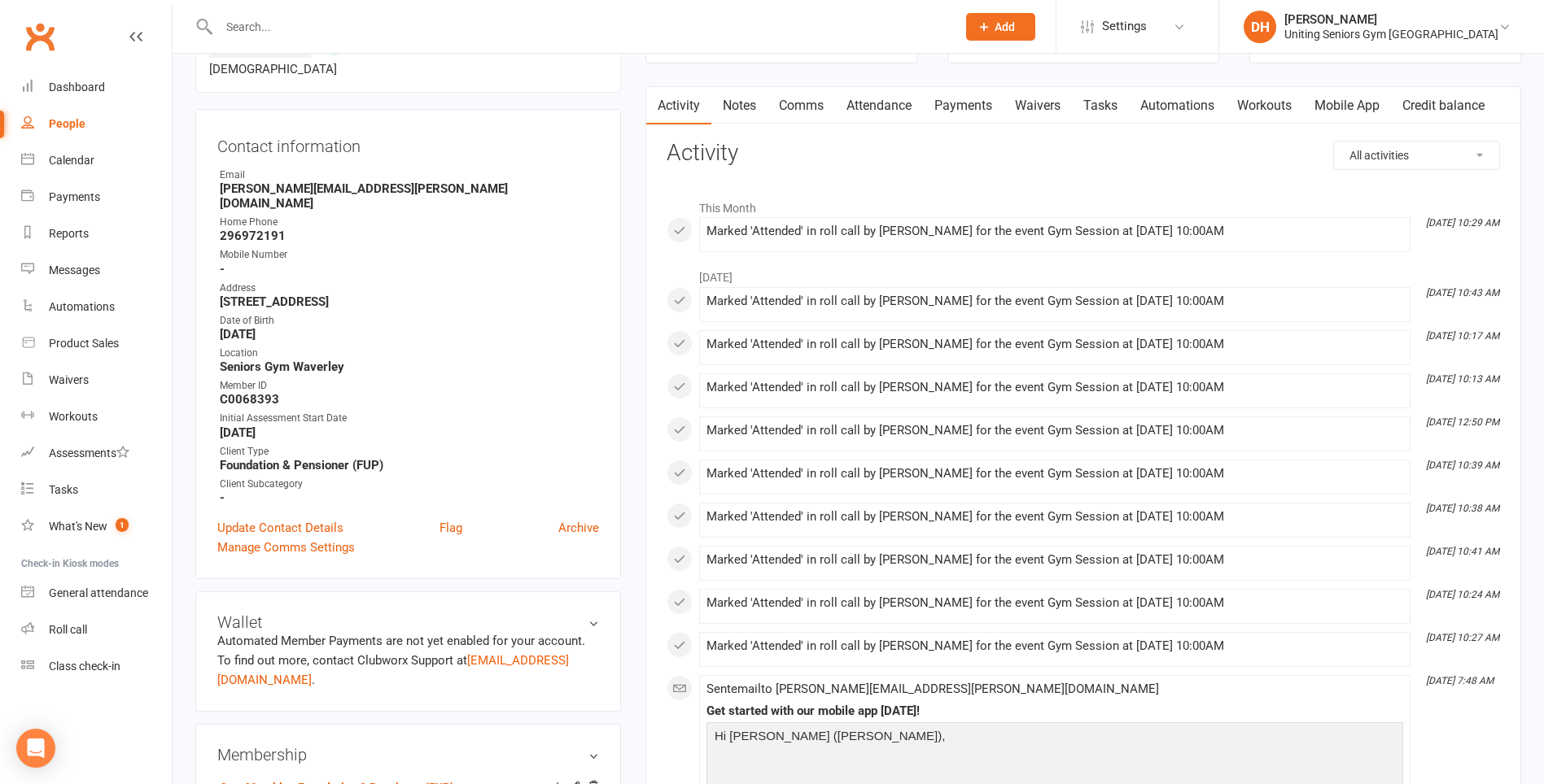
scroll to position [135, 0]
click at [1193, 392] on div "Marked 'Attended' in roll call by Isabel Drury for the event Gym Session at 22 …" at bounding box center [1055, 387] width 697 height 14
click at [1130, 462] on li "Aug 15, 10:39 AM Marked 'Attended' in roll call by Isabel Drury for the event G…" at bounding box center [1055, 476] width 711 height 35
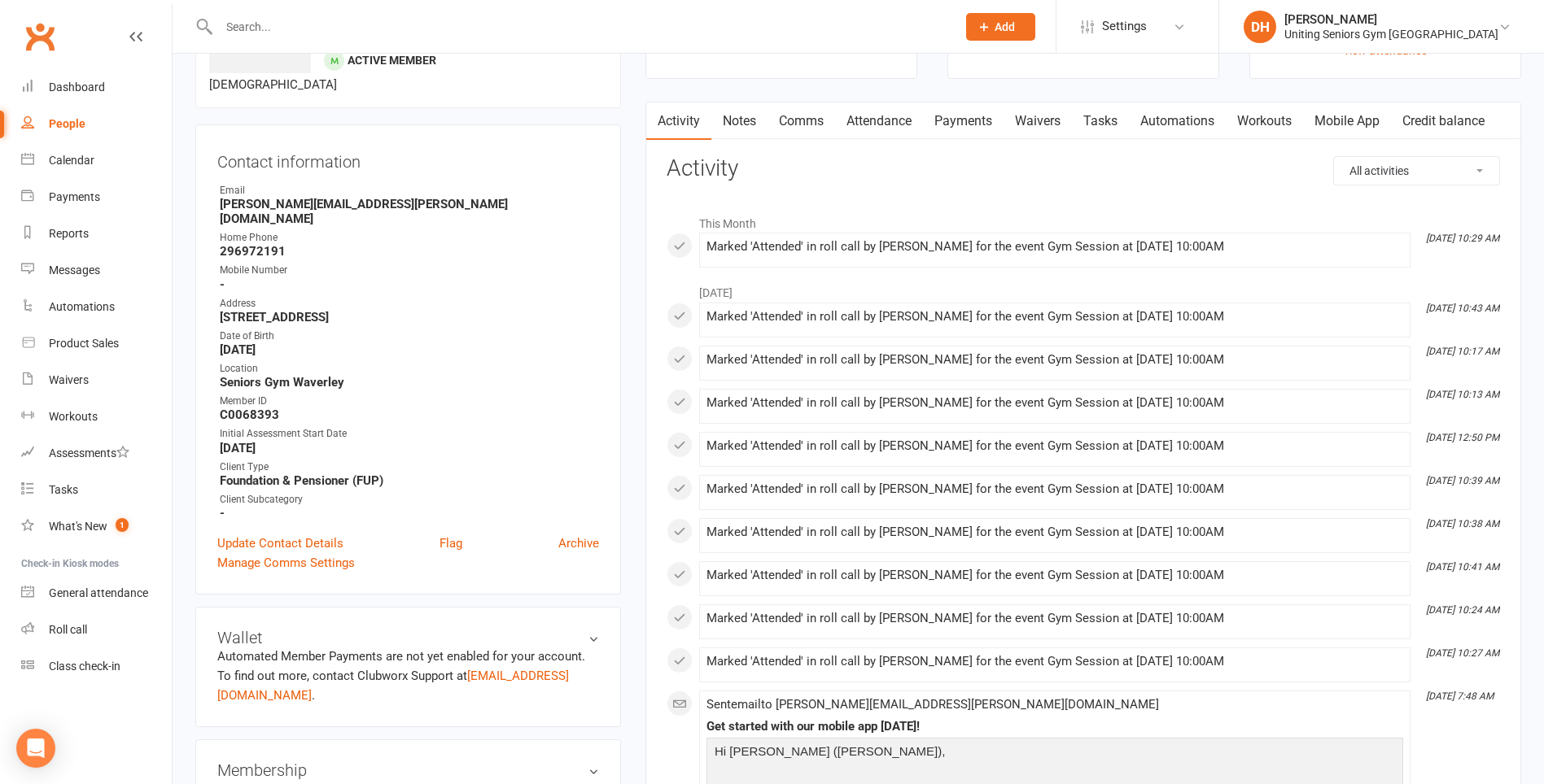
scroll to position [115, 0]
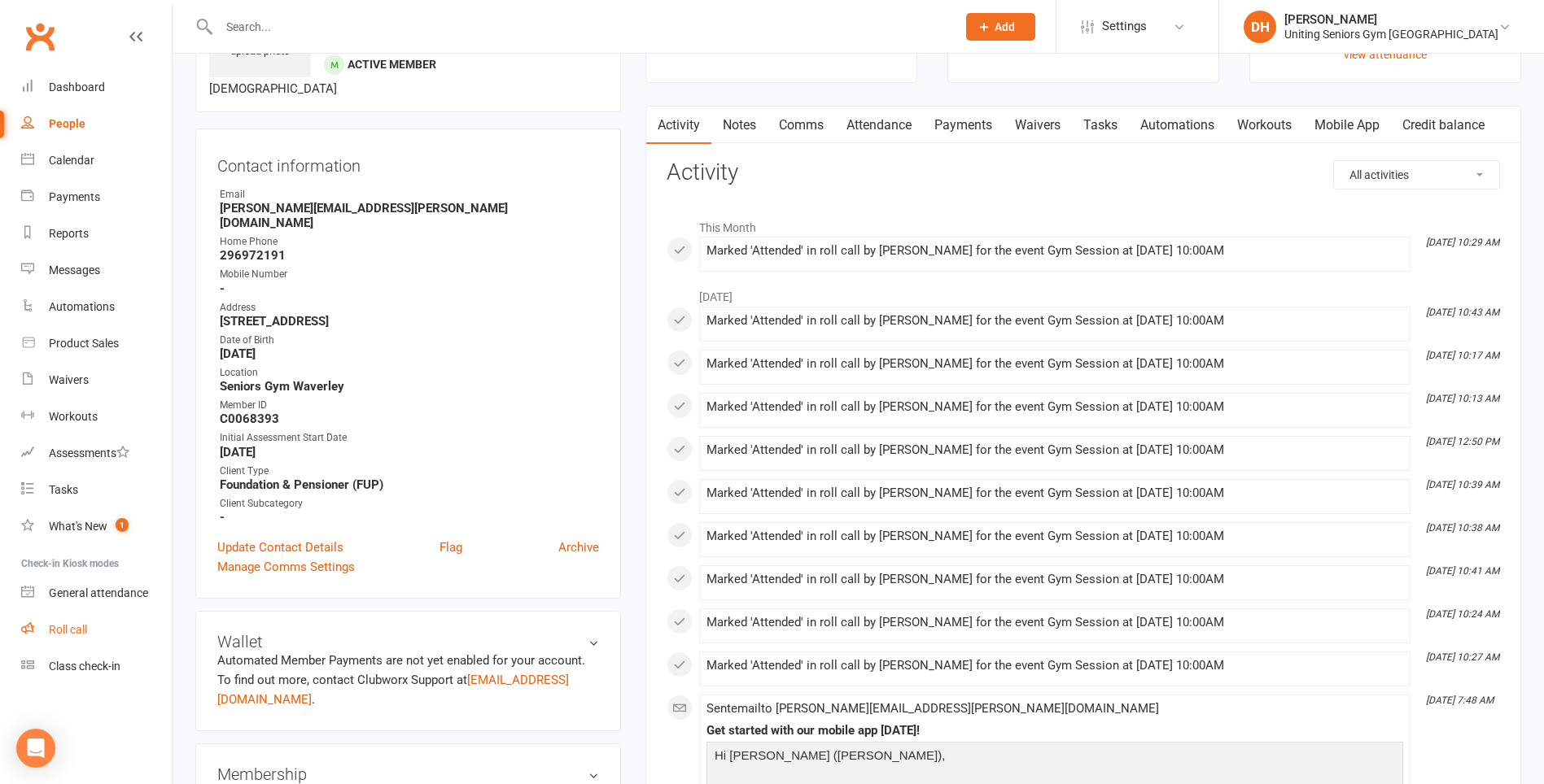
click at [60, 628] on div "Roll call" at bounding box center [68, 630] width 39 height 13
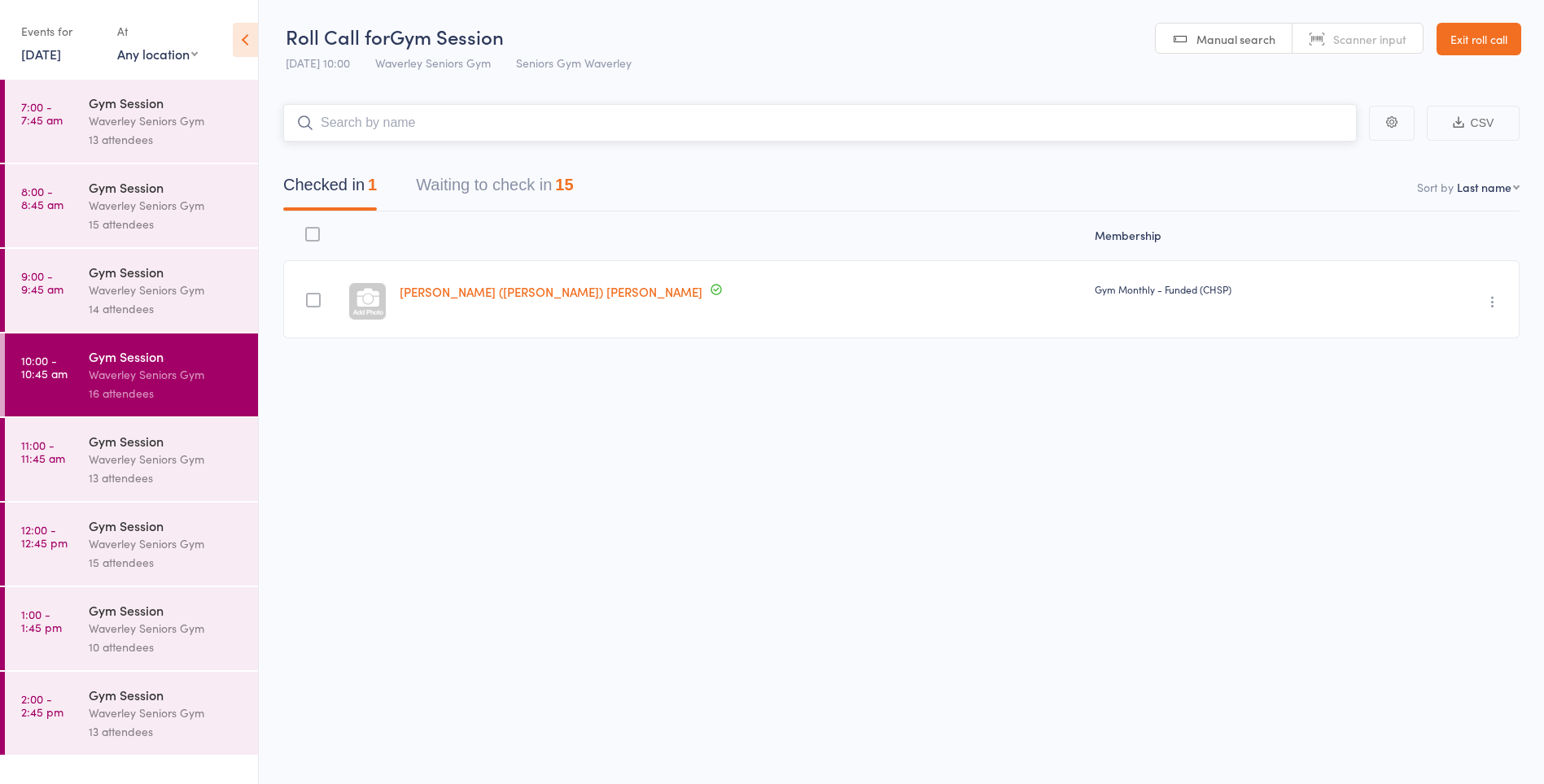
click at [559, 188] on button "Waiting to check in 15" at bounding box center [495, 189] width 157 height 43
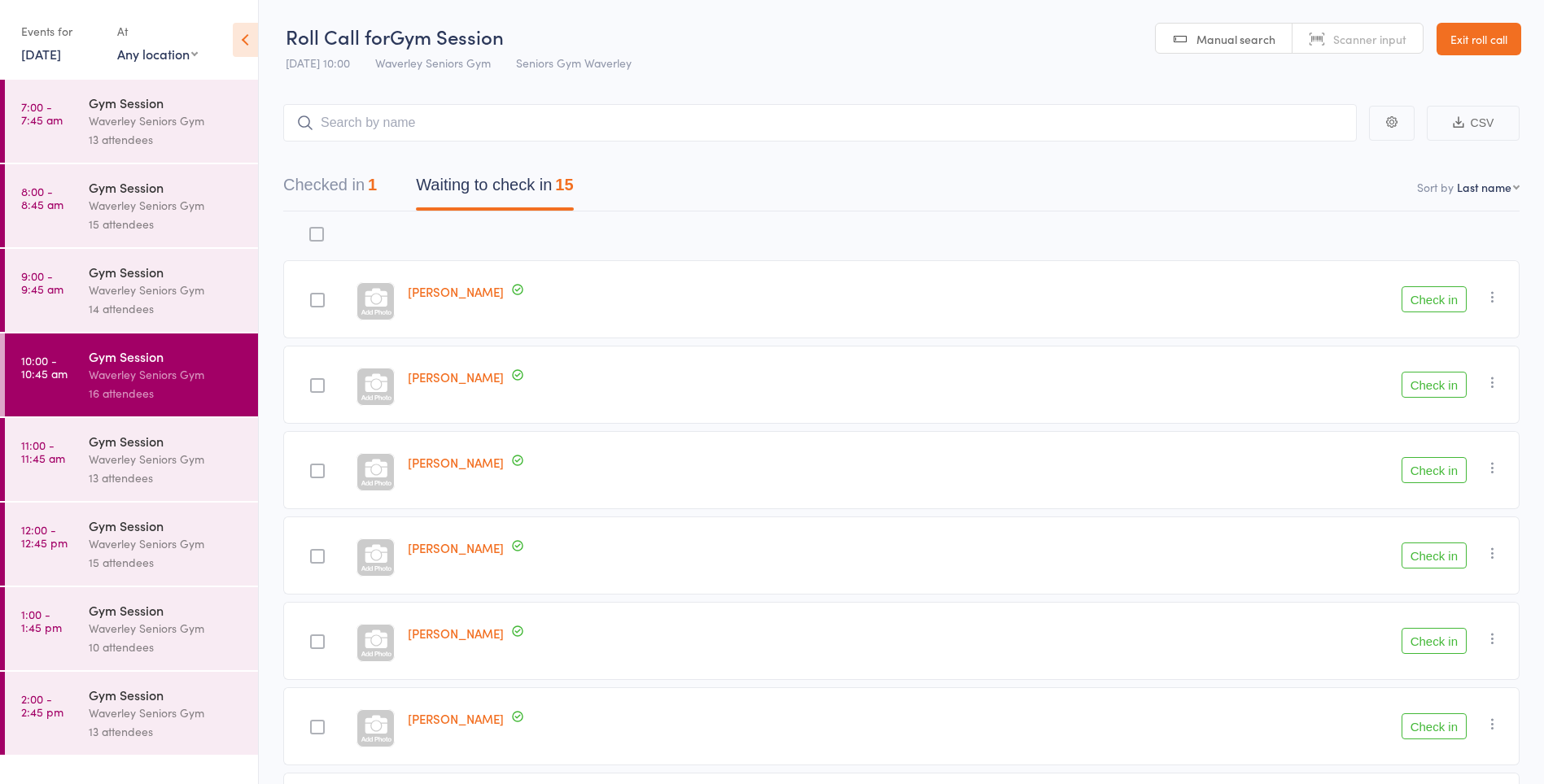
click at [1438, 302] on button "Check in" at bounding box center [1433, 300] width 65 height 26
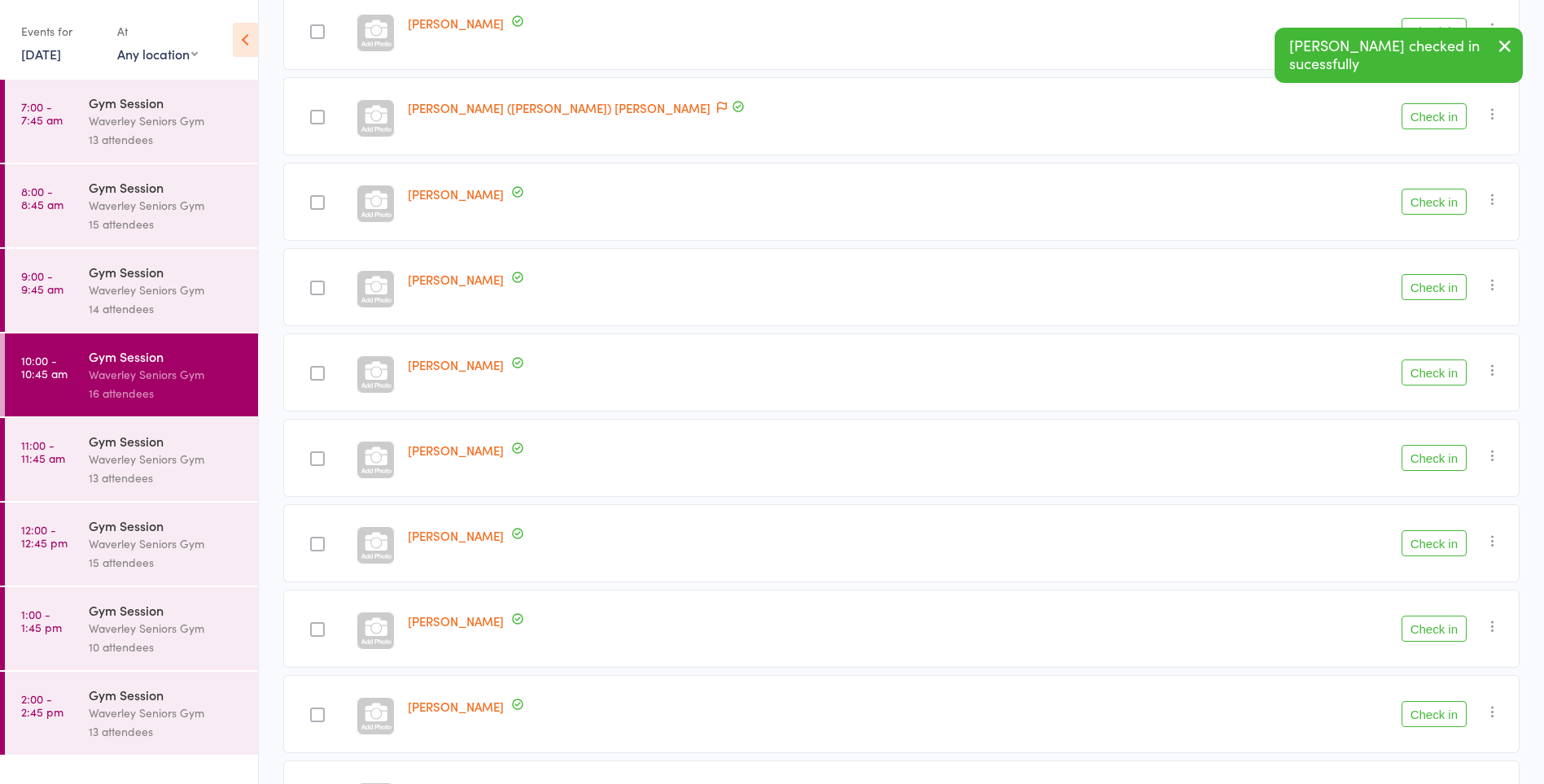
scroll to position [610, 0]
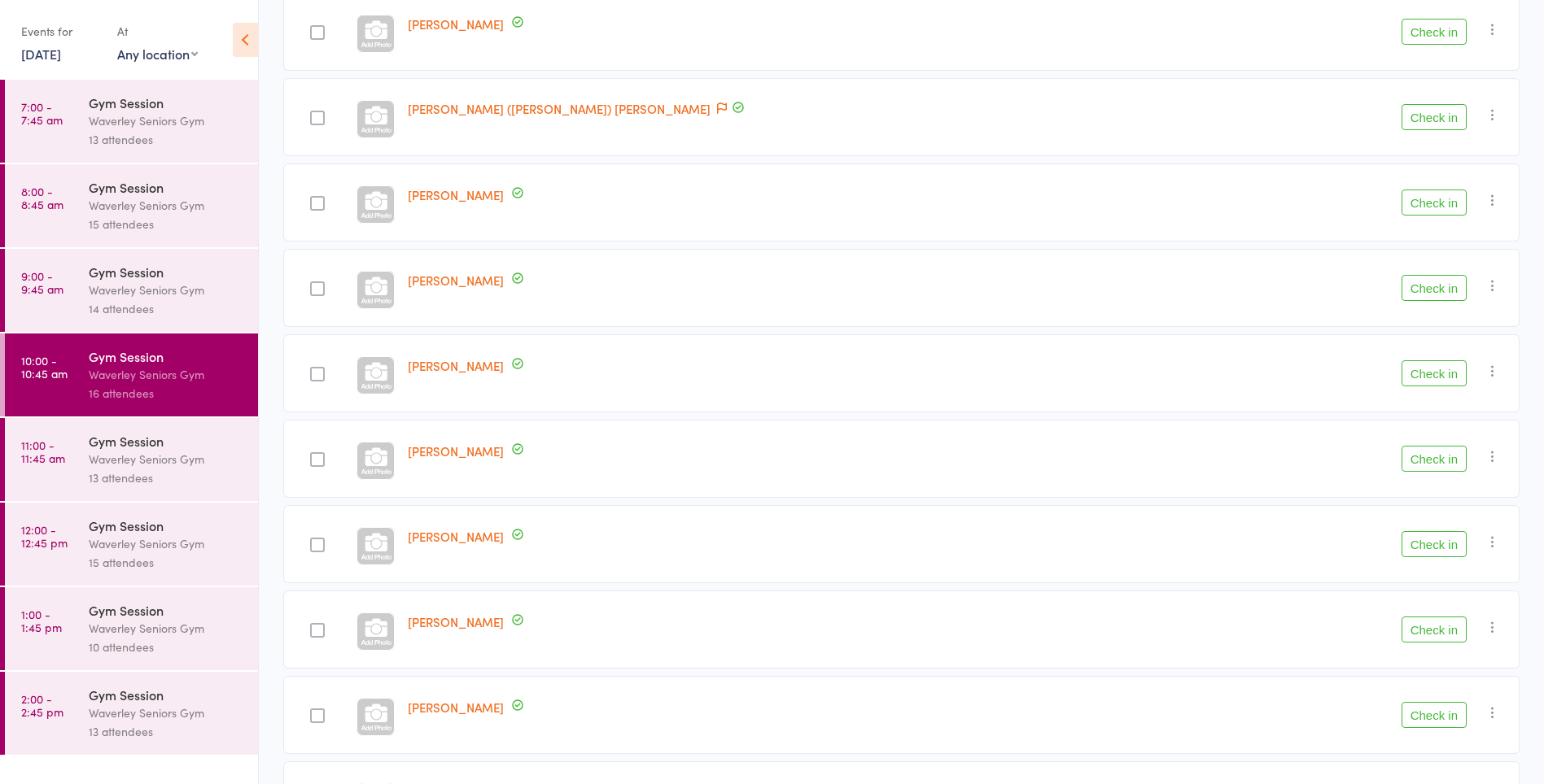
click at [1494, 708] on icon "button" at bounding box center [1493, 713] width 16 height 16
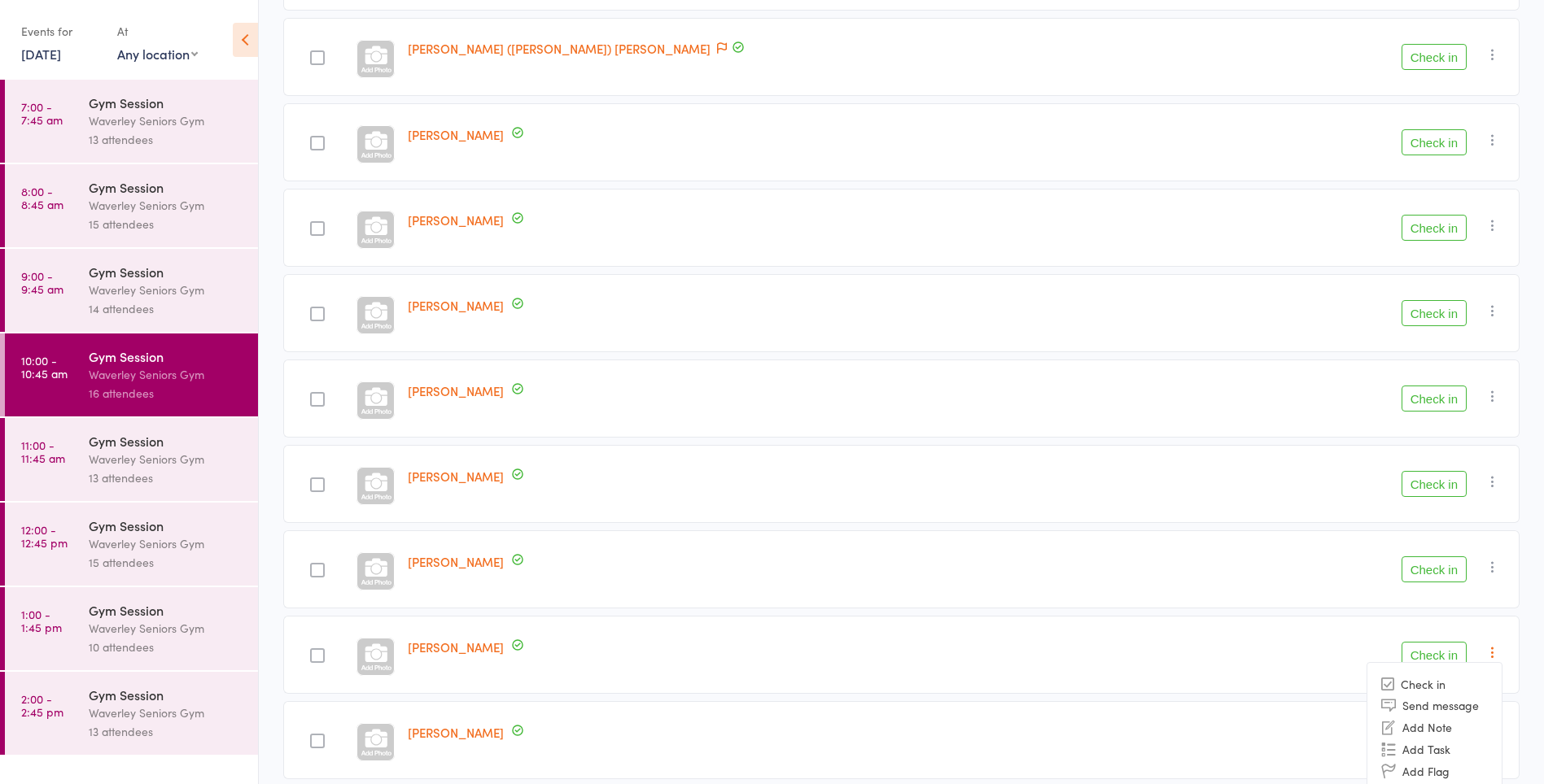
scroll to position [737, 0]
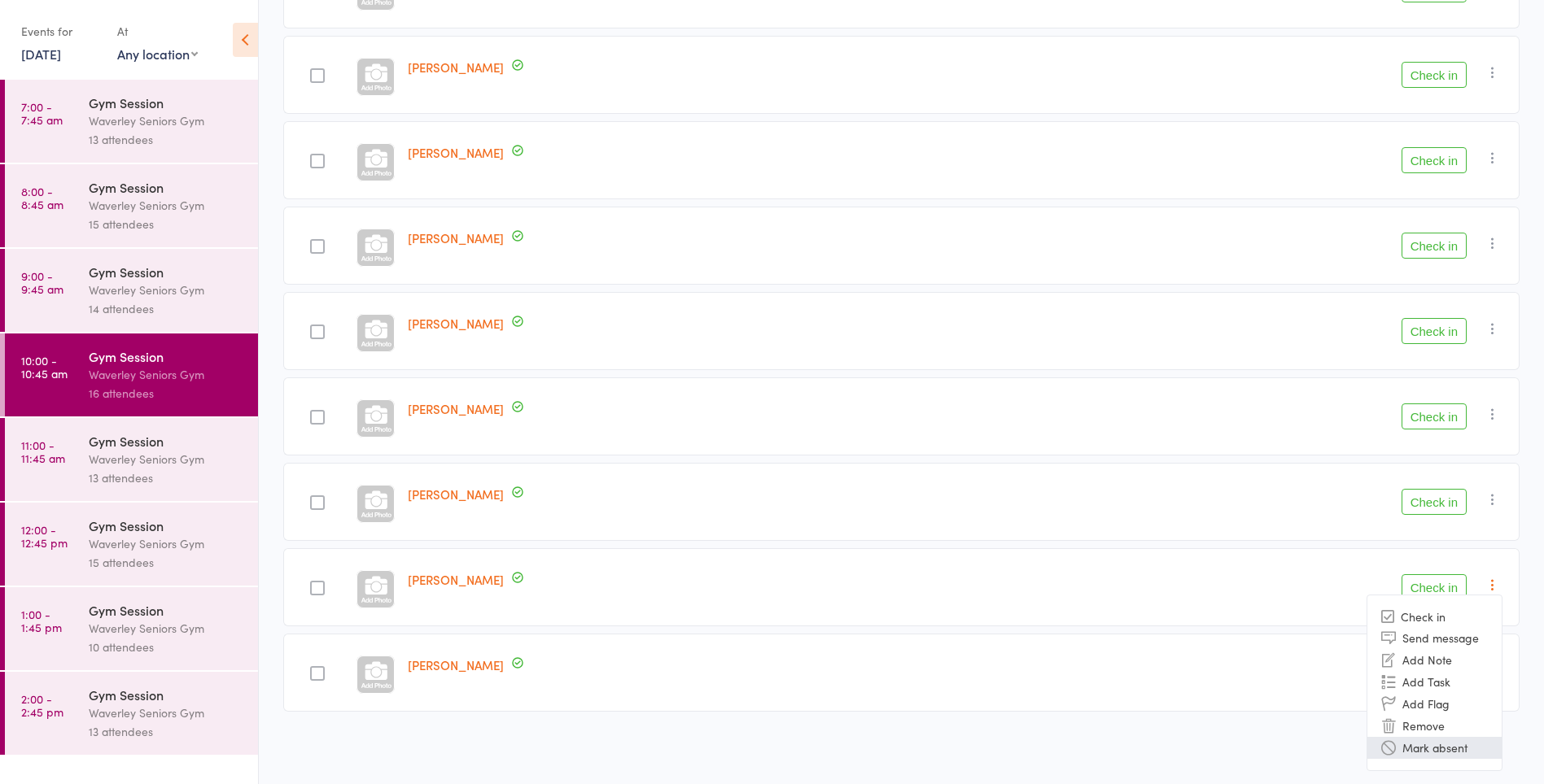
click at [1438, 750] on li "Mark absent" at bounding box center [1435, 748] width 134 height 22
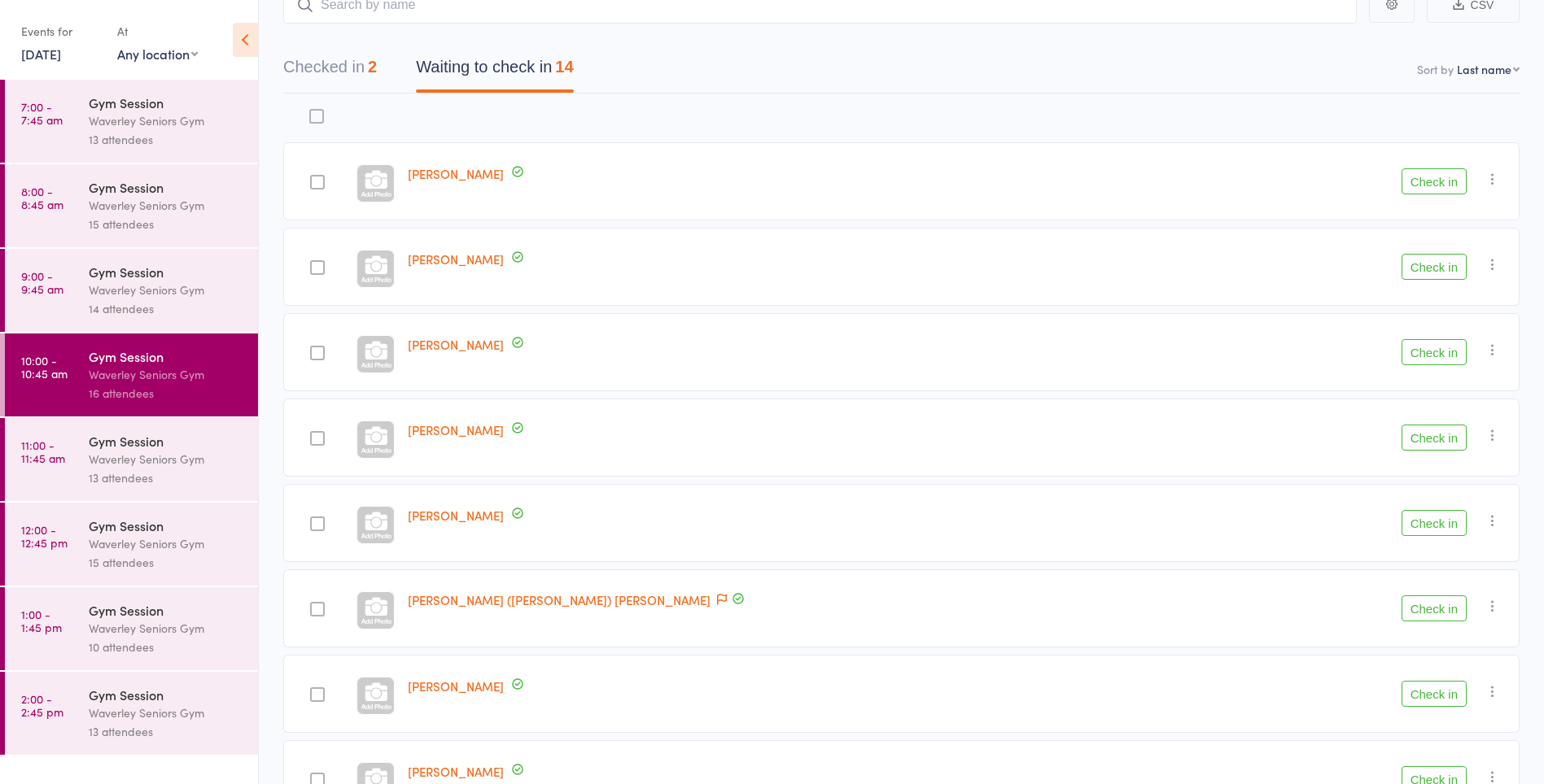
scroll to position [0, 0]
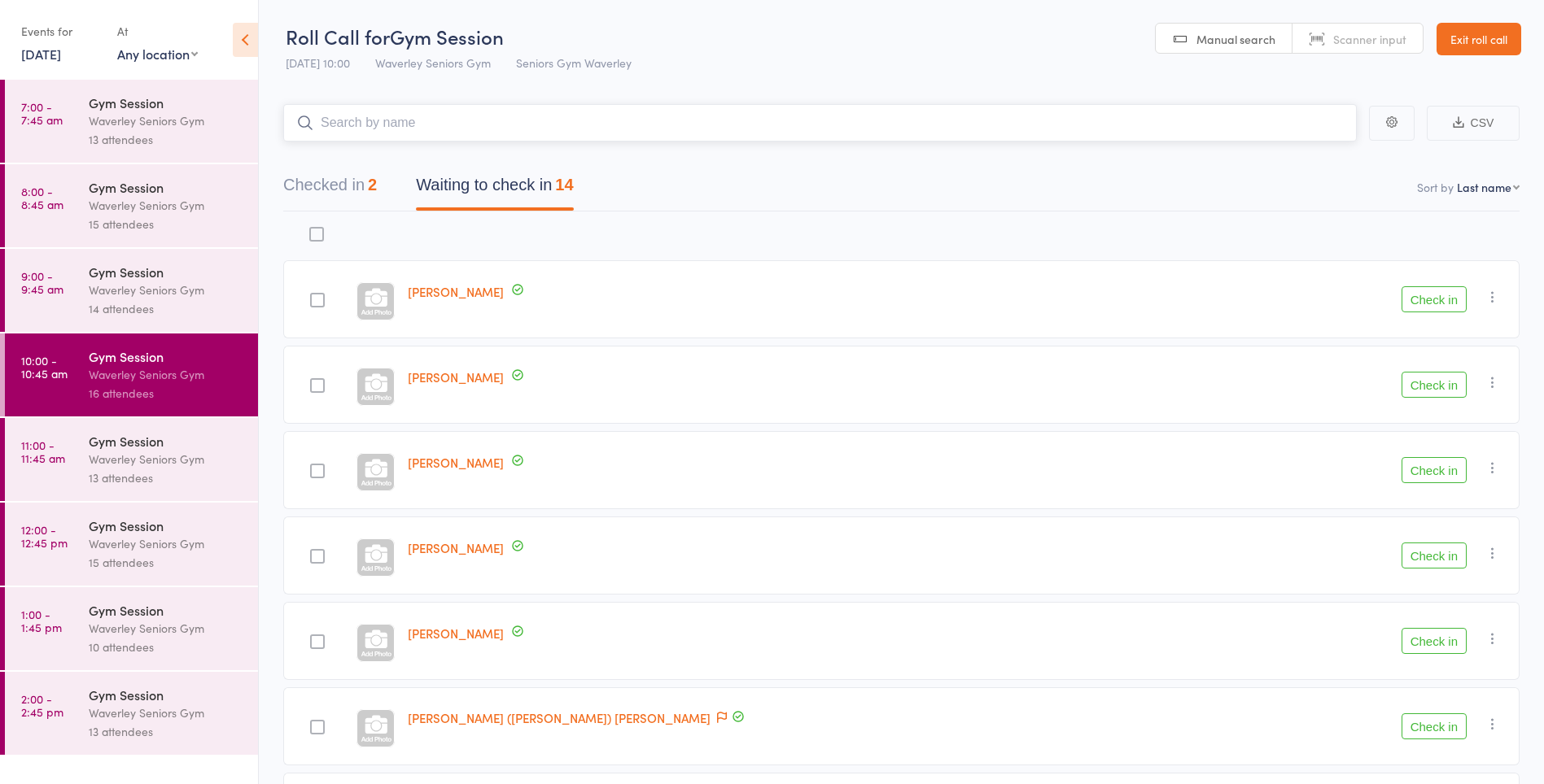
click at [806, 121] on input "search" at bounding box center [820, 123] width 1074 height 38
type input "peggy"
click at [1316, 157] on link "Drop in" at bounding box center [1314, 157] width 53 height 25
click at [1504, 37] on icon "button" at bounding box center [1505, 46] width 20 height 20
click at [1492, 37] on link "Exit roll call" at bounding box center [1478, 39] width 84 height 33
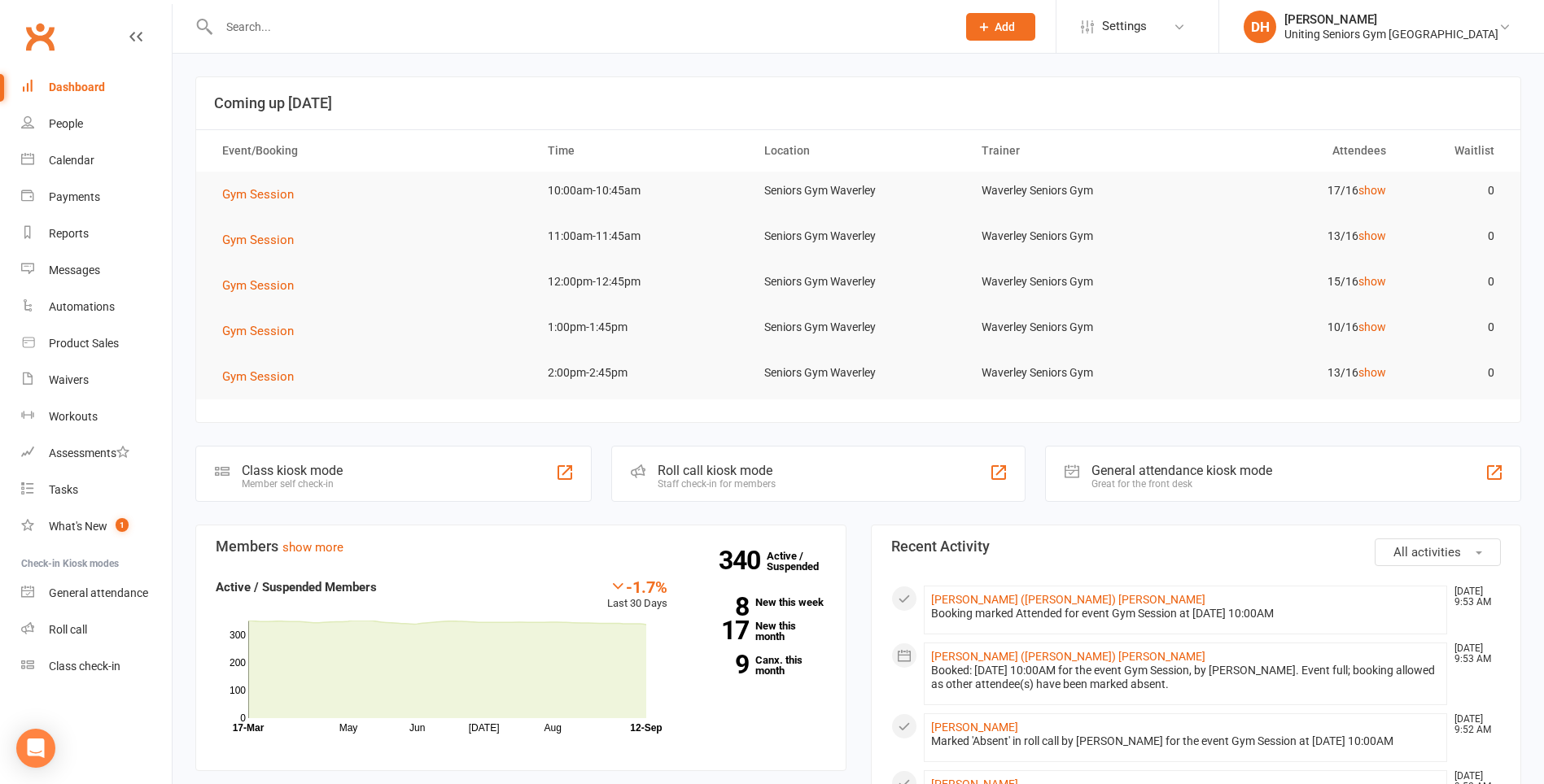
click at [812, 24] on input "text" at bounding box center [579, 27] width 731 height 23
type input "p"
click at [76, 635] on div "Roll call" at bounding box center [68, 630] width 39 height 13
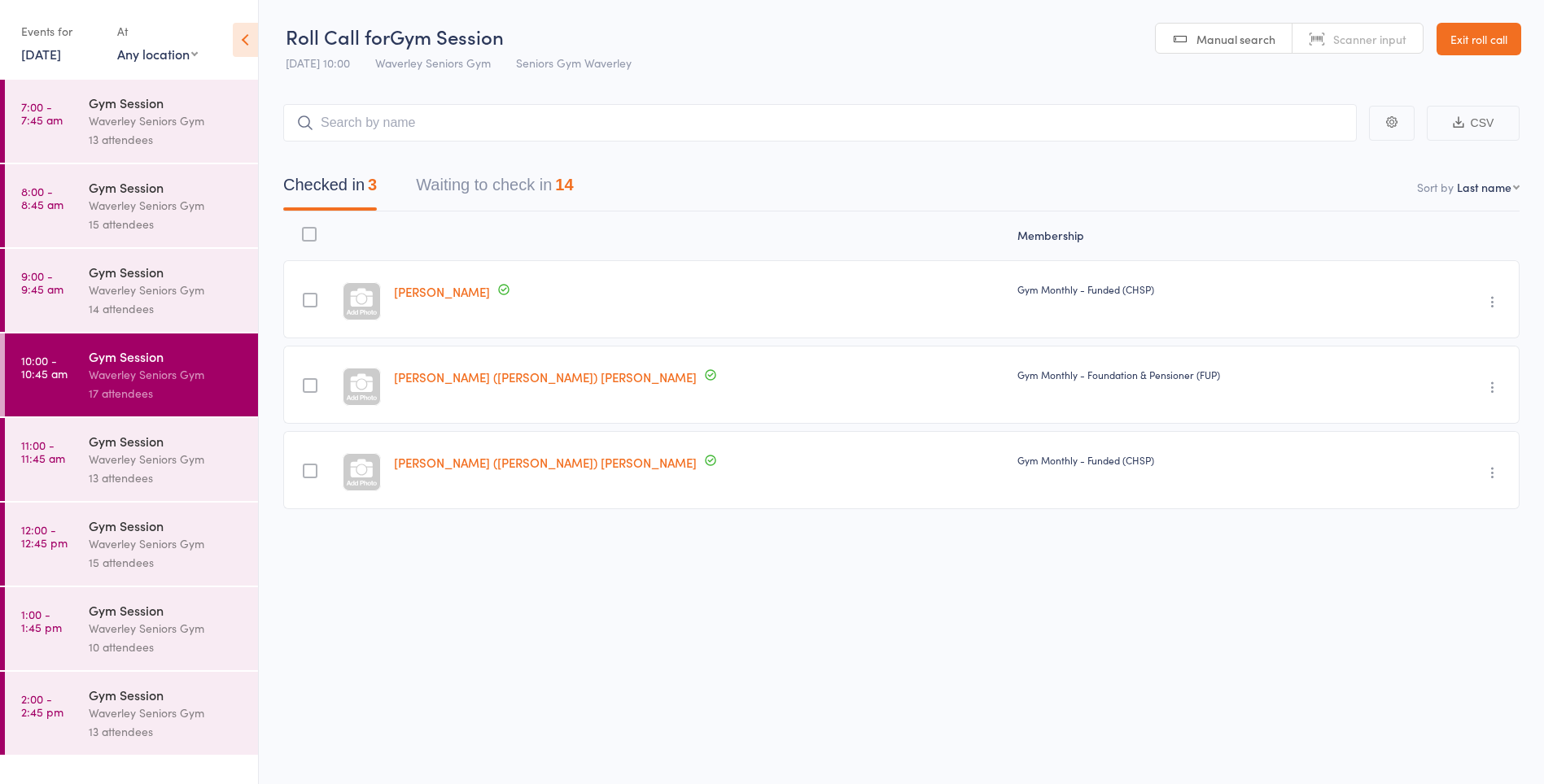
click at [542, 184] on button "Waiting to check in 14" at bounding box center [495, 189] width 157 height 43
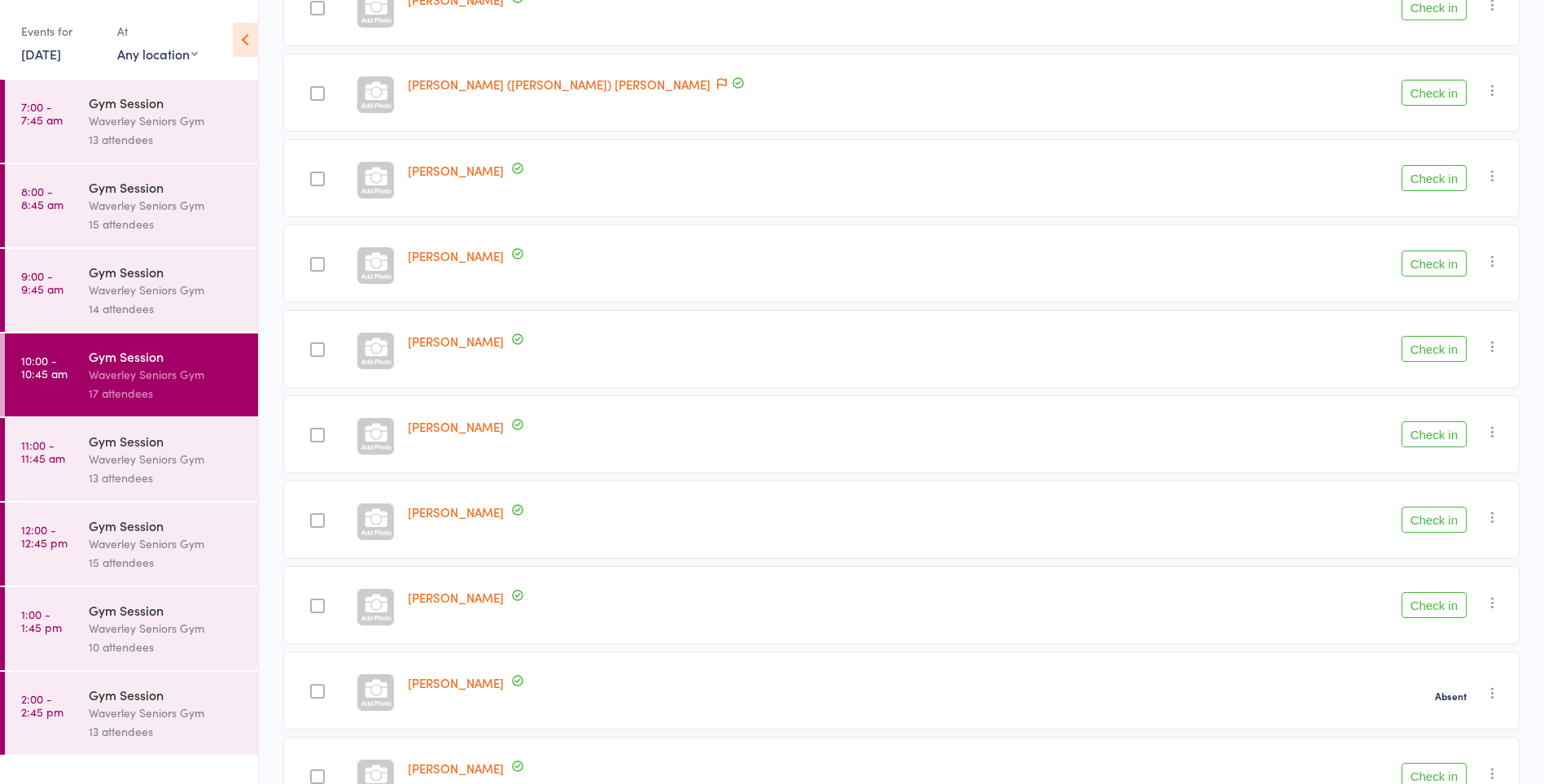
scroll to position [737, 0]
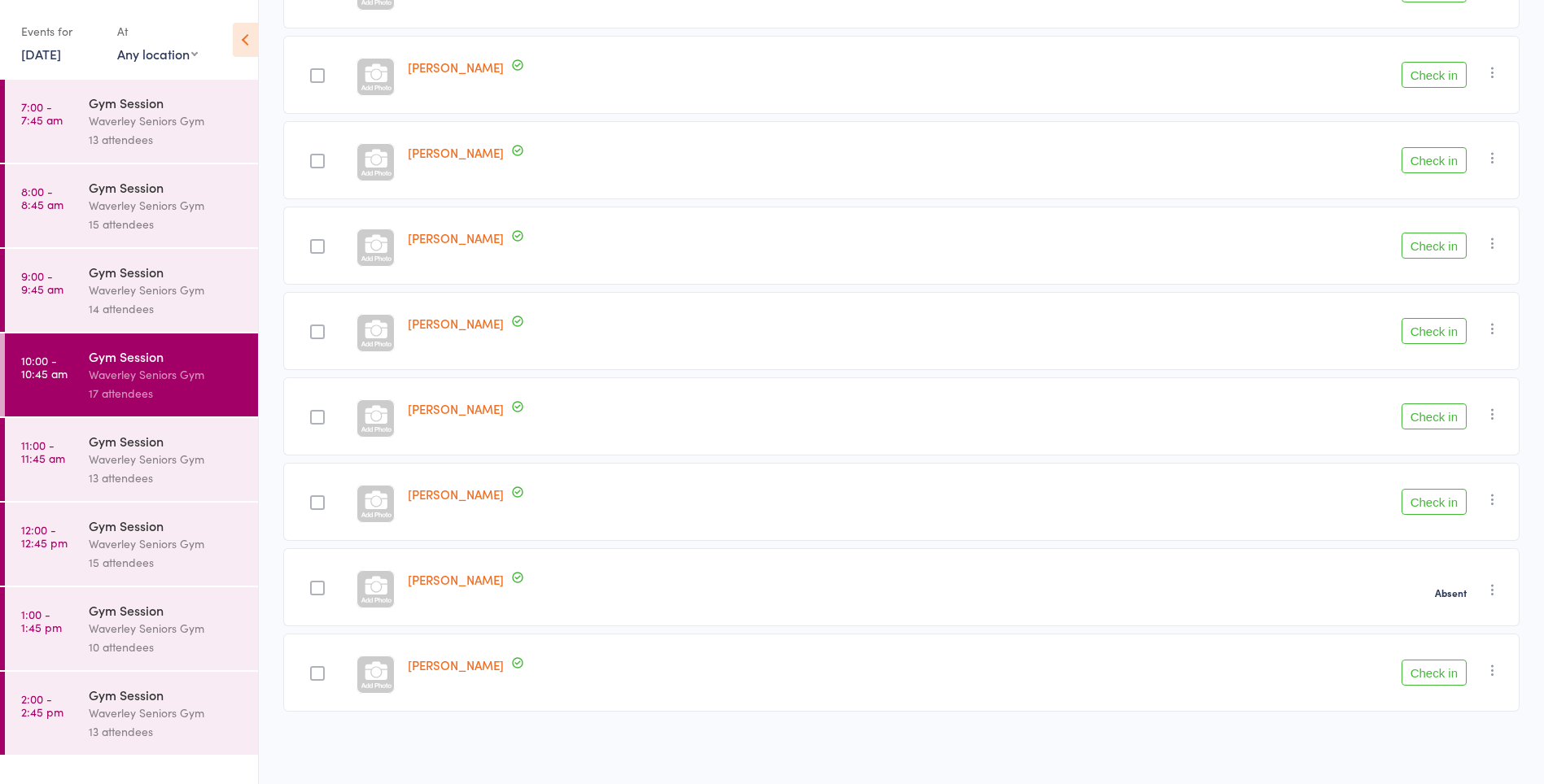
click at [1418, 667] on button "Check in" at bounding box center [1433, 673] width 65 height 26
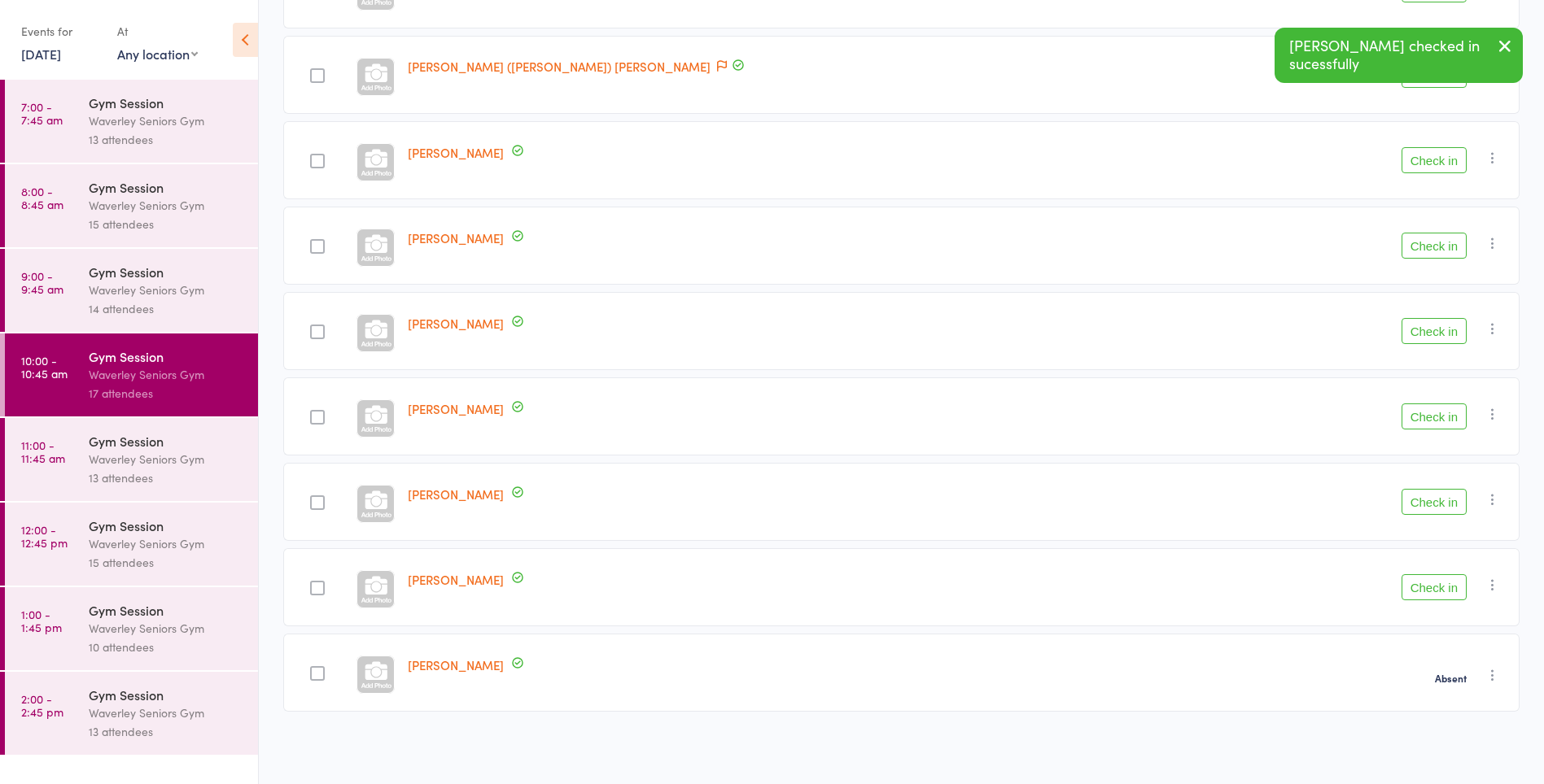
scroll to position [652, 0]
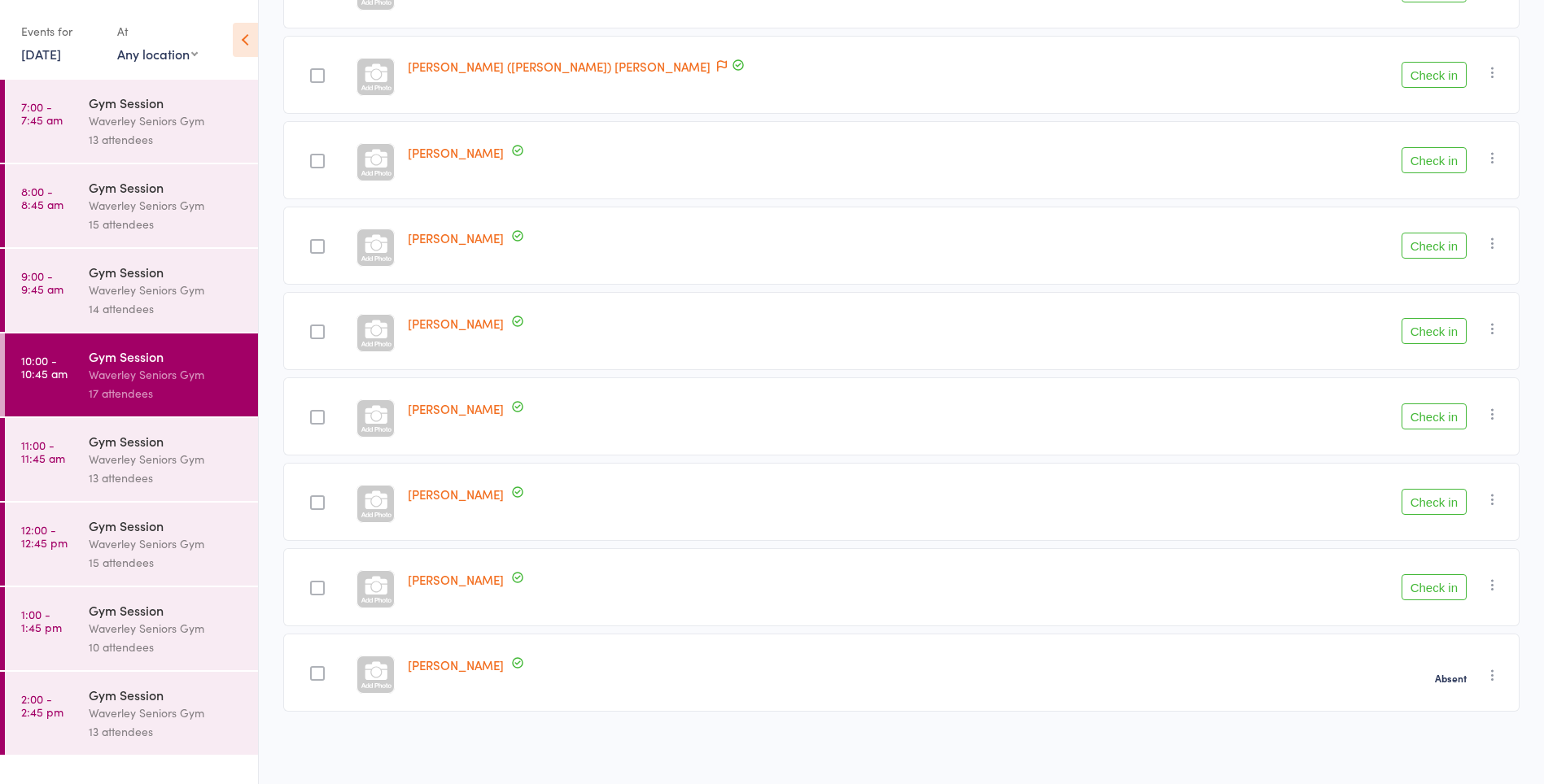
click at [1443, 583] on button "Check in" at bounding box center [1433, 587] width 65 height 26
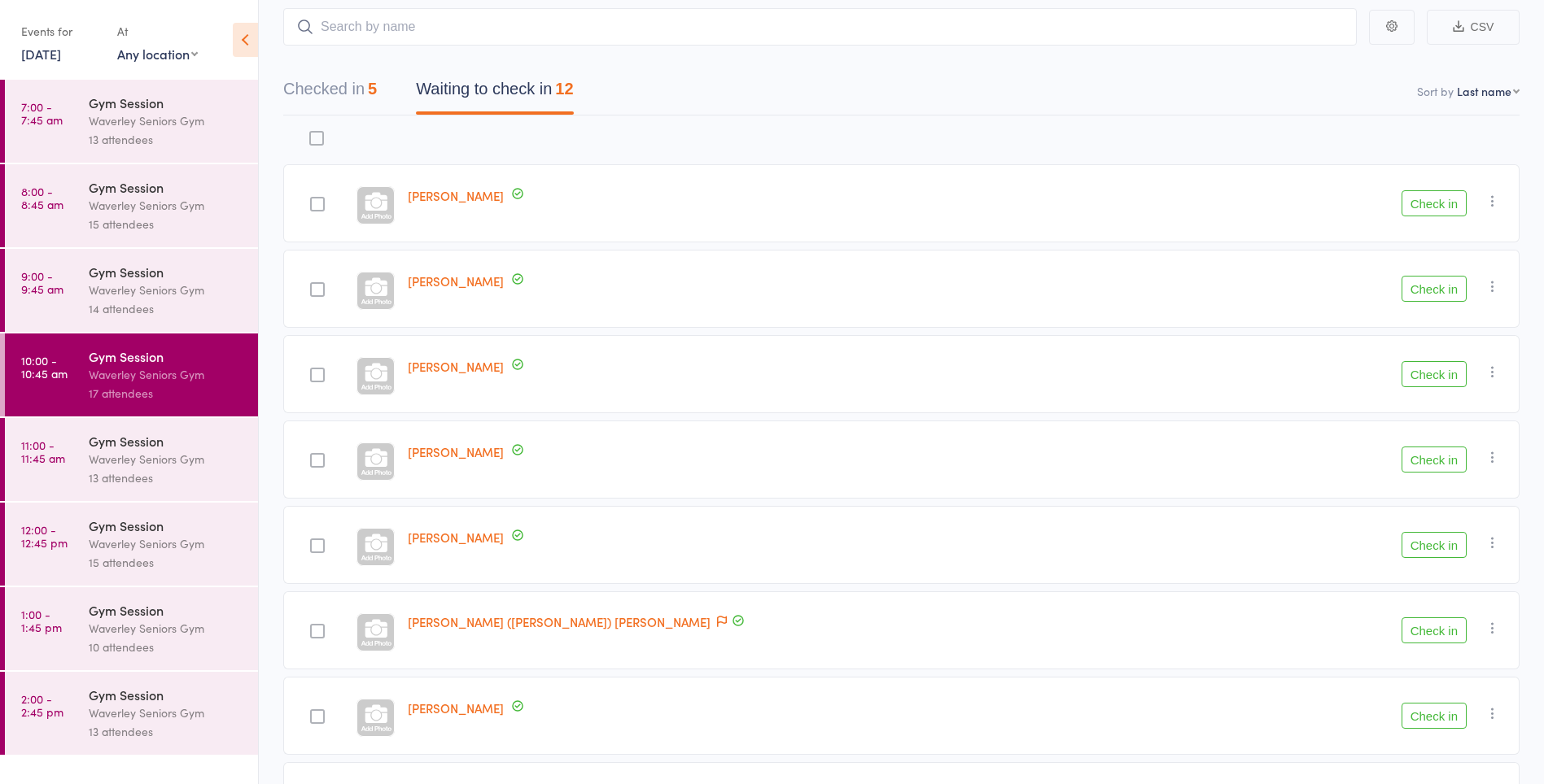
scroll to position [85, 0]
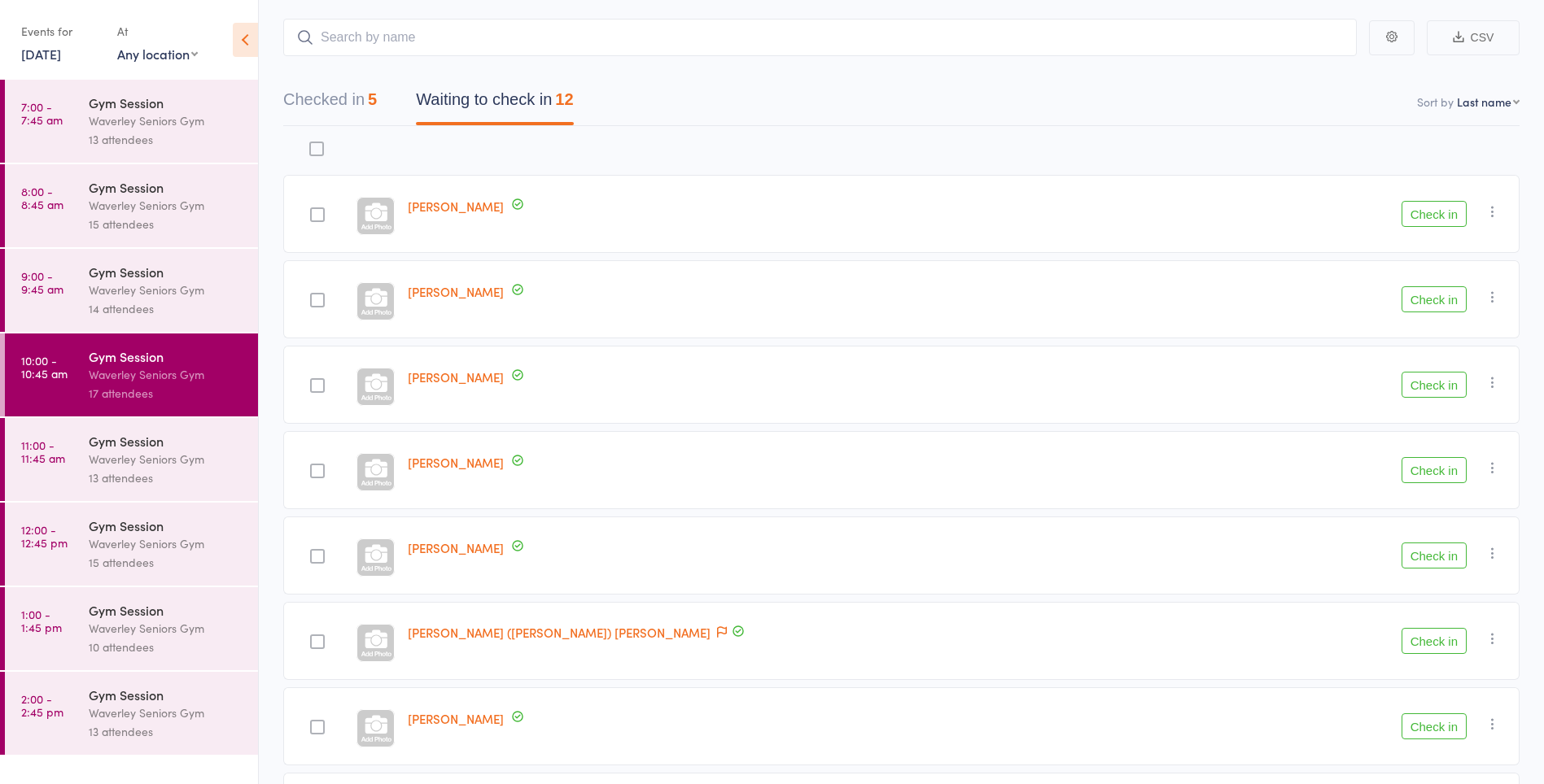
click at [1439, 215] on button "Check in" at bounding box center [1433, 214] width 65 height 26
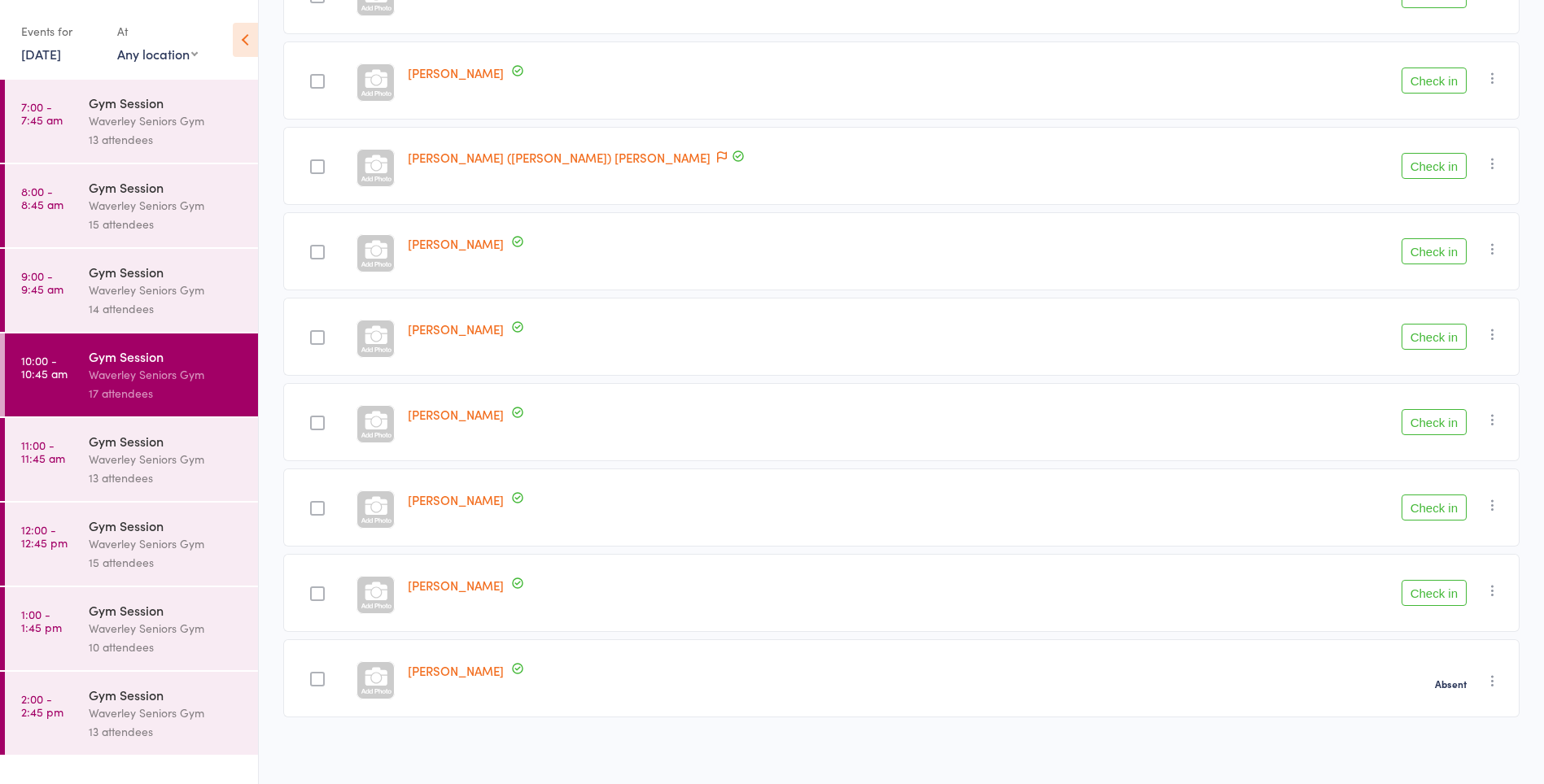
scroll to position [481, 0]
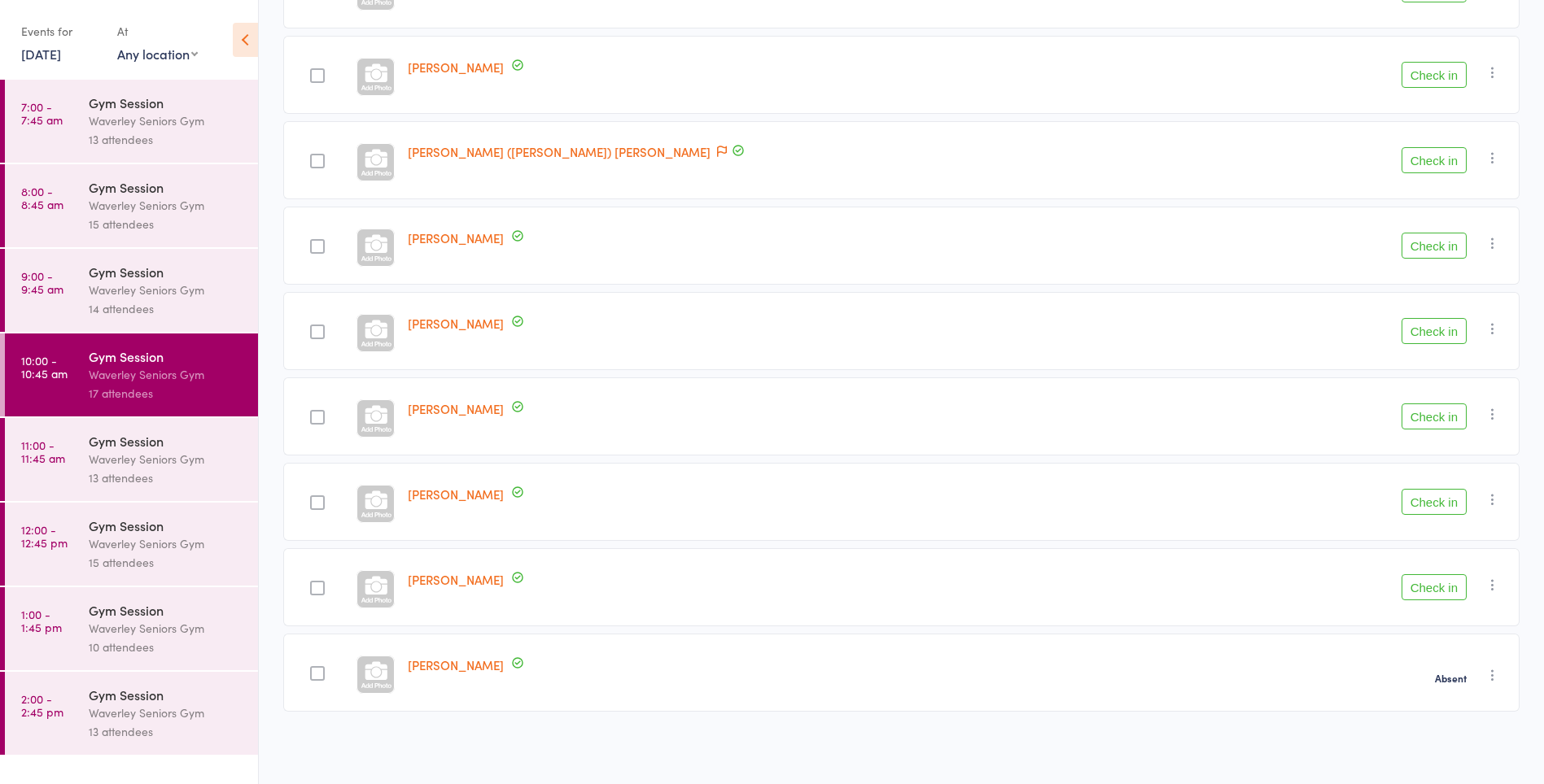
click at [1435, 410] on button "Check in" at bounding box center [1433, 417] width 65 height 26
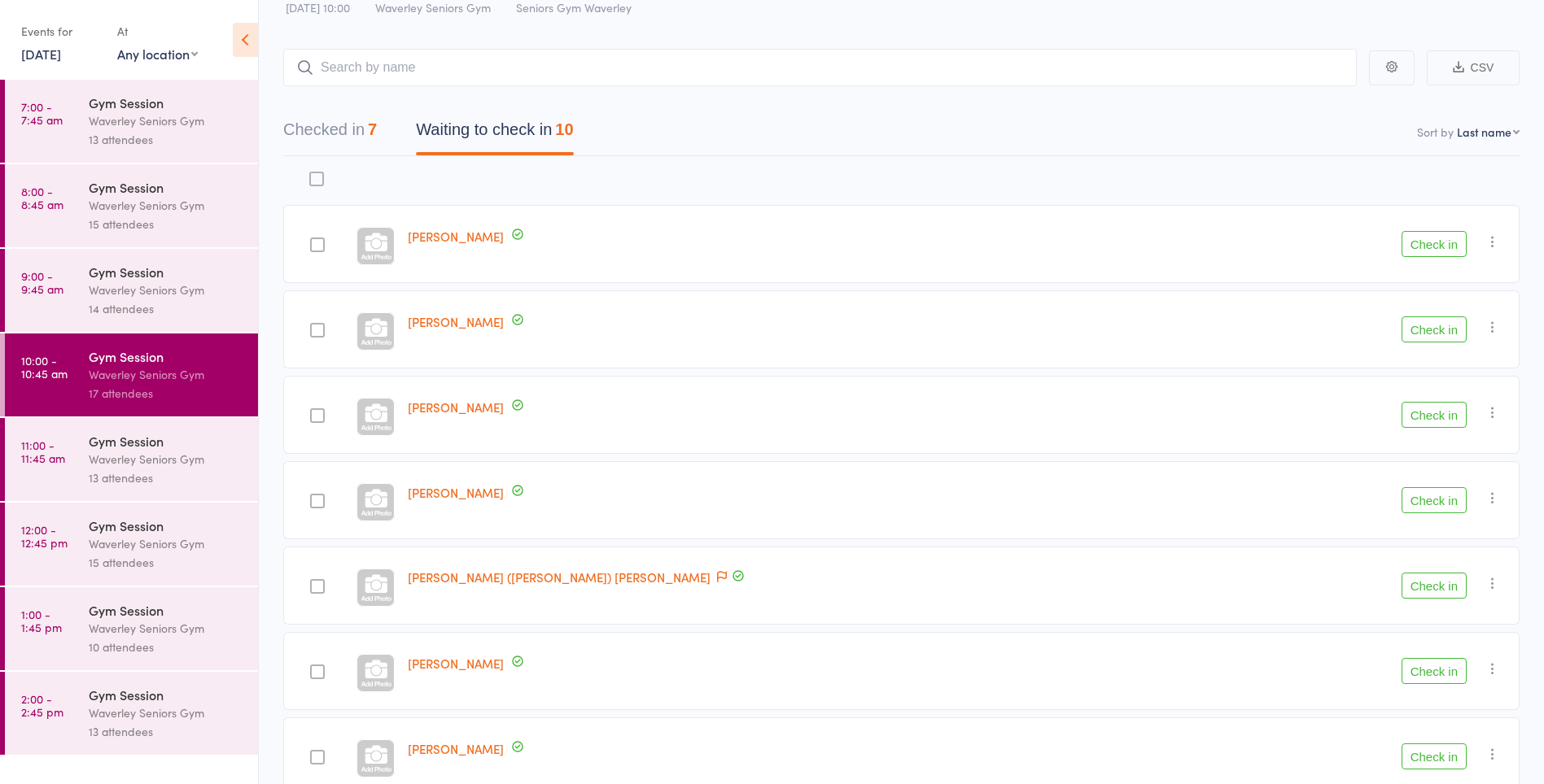
scroll to position [55, 0]
click at [1419, 241] on button "Check in" at bounding box center [1433, 245] width 65 height 26
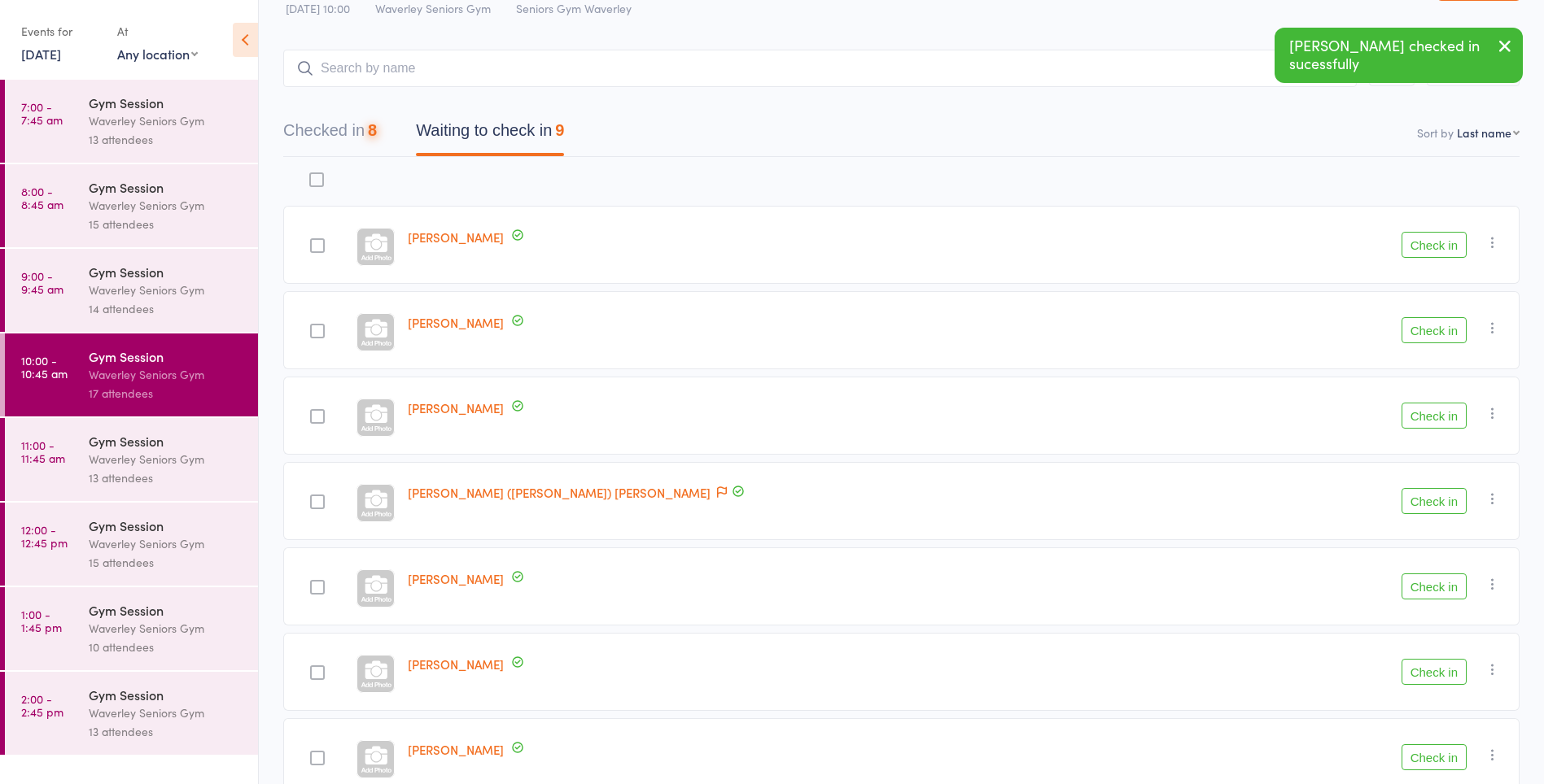
click at [1426, 329] on button "Check in" at bounding box center [1433, 330] width 65 height 26
click at [1451, 248] on button "Check in" at bounding box center [1433, 245] width 65 height 26
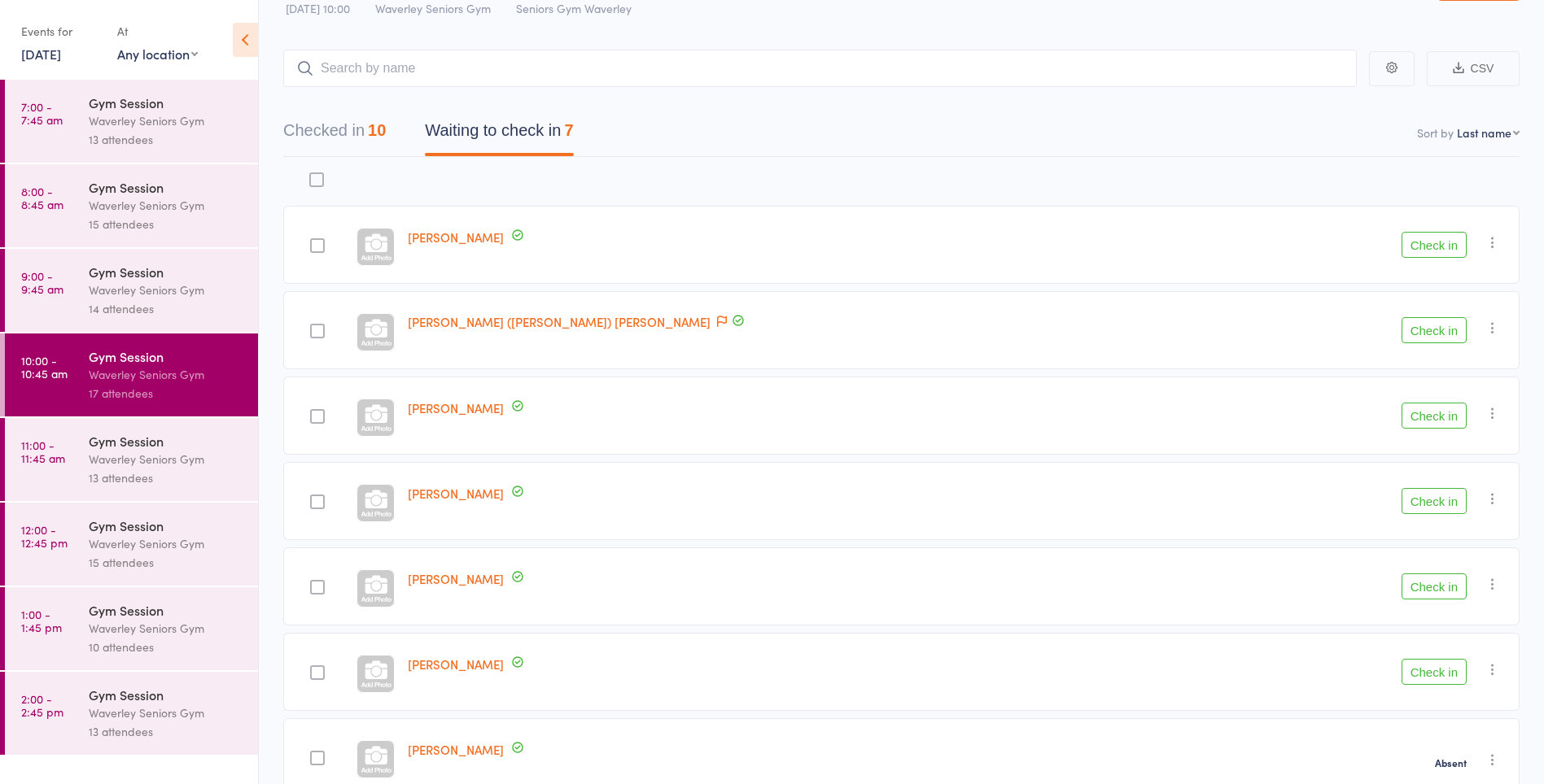
click at [1439, 247] on button "Check in" at bounding box center [1433, 245] width 65 height 26
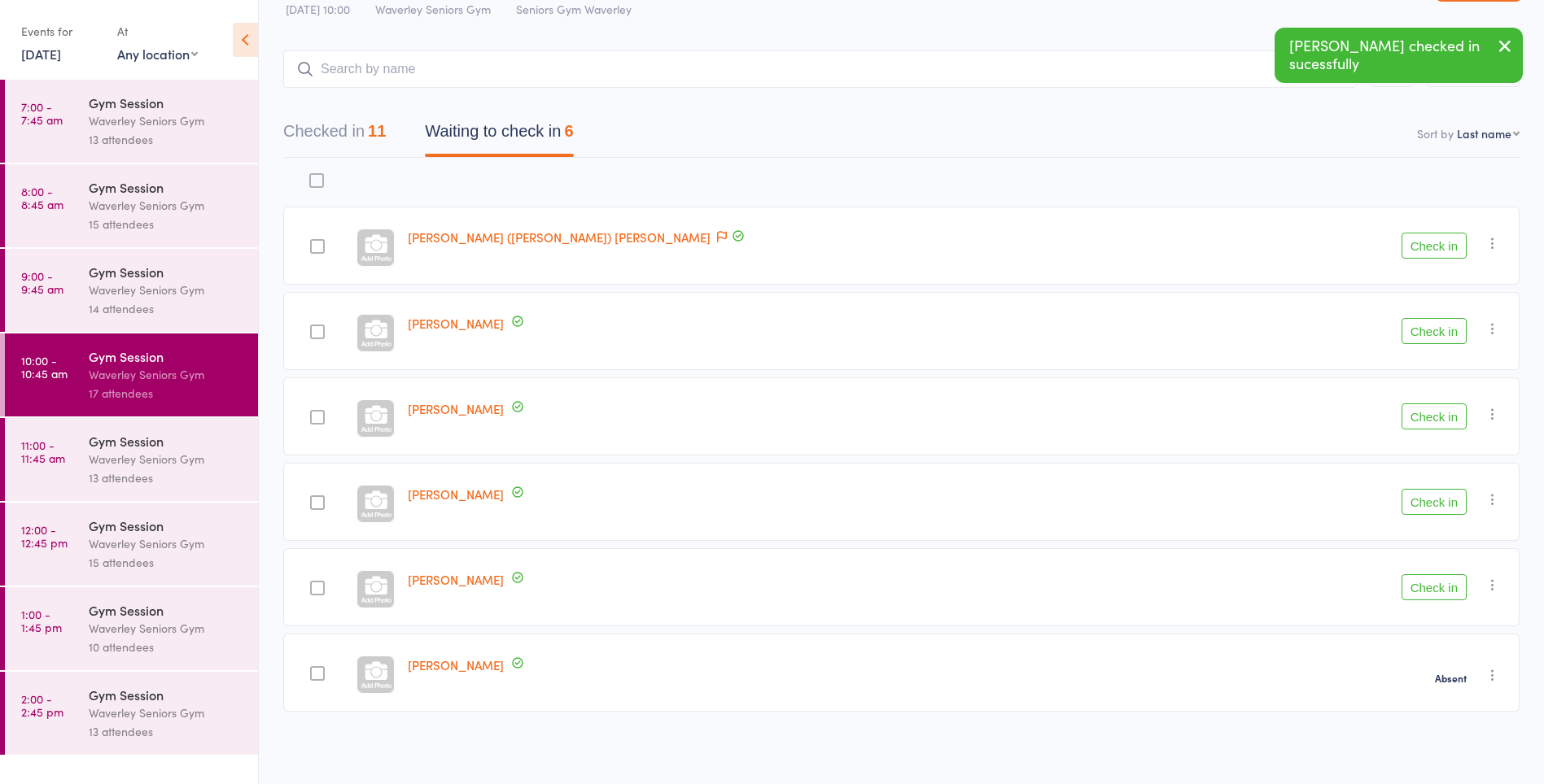
click at [1437, 244] on button "Check in" at bounding box center [1433, 246] width 65 height 26
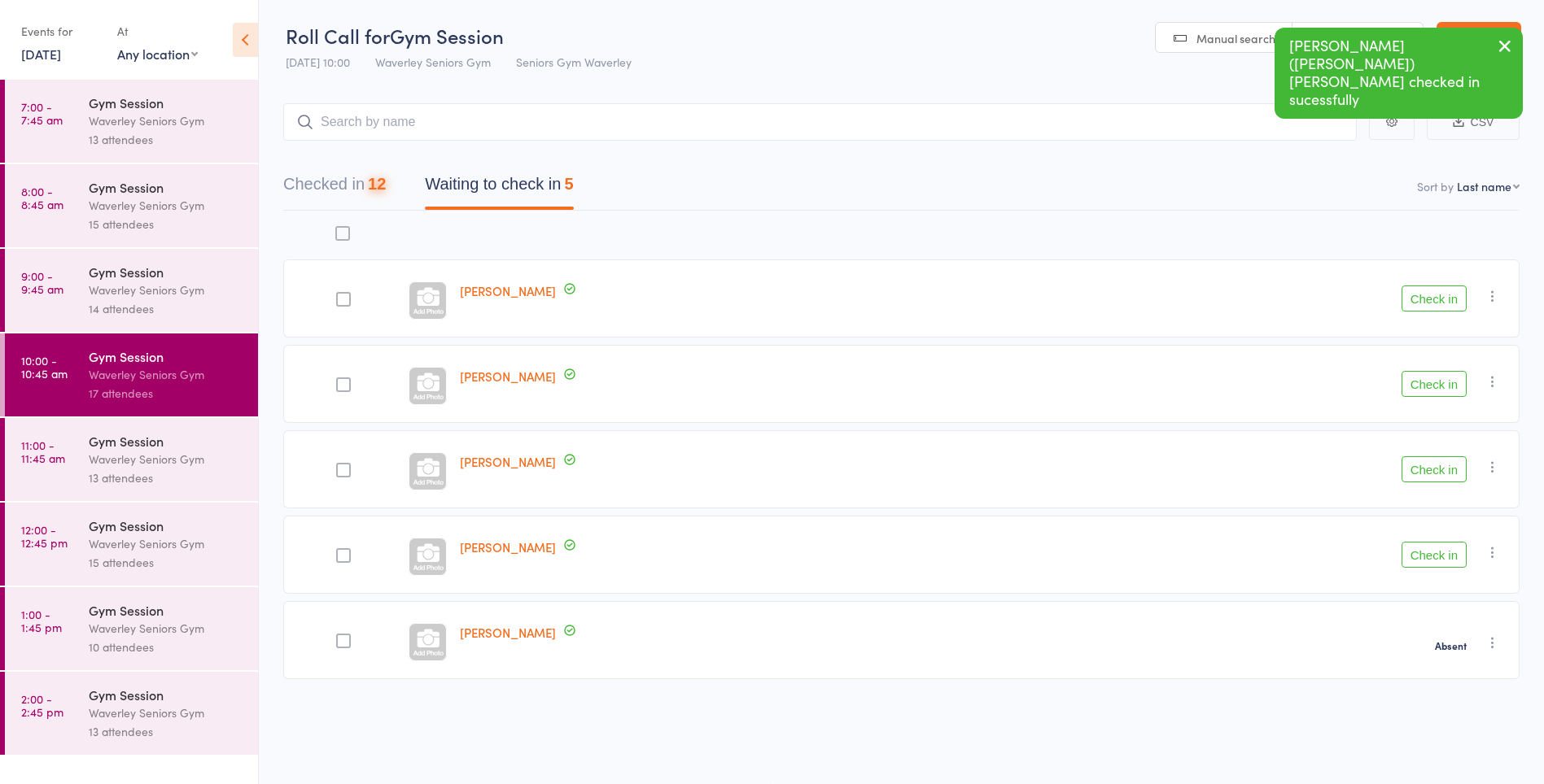
scroll to position [1, 0]
click at [1445, 292] on button "Check in" at bounding box center [1433, 299] width 65 height 26
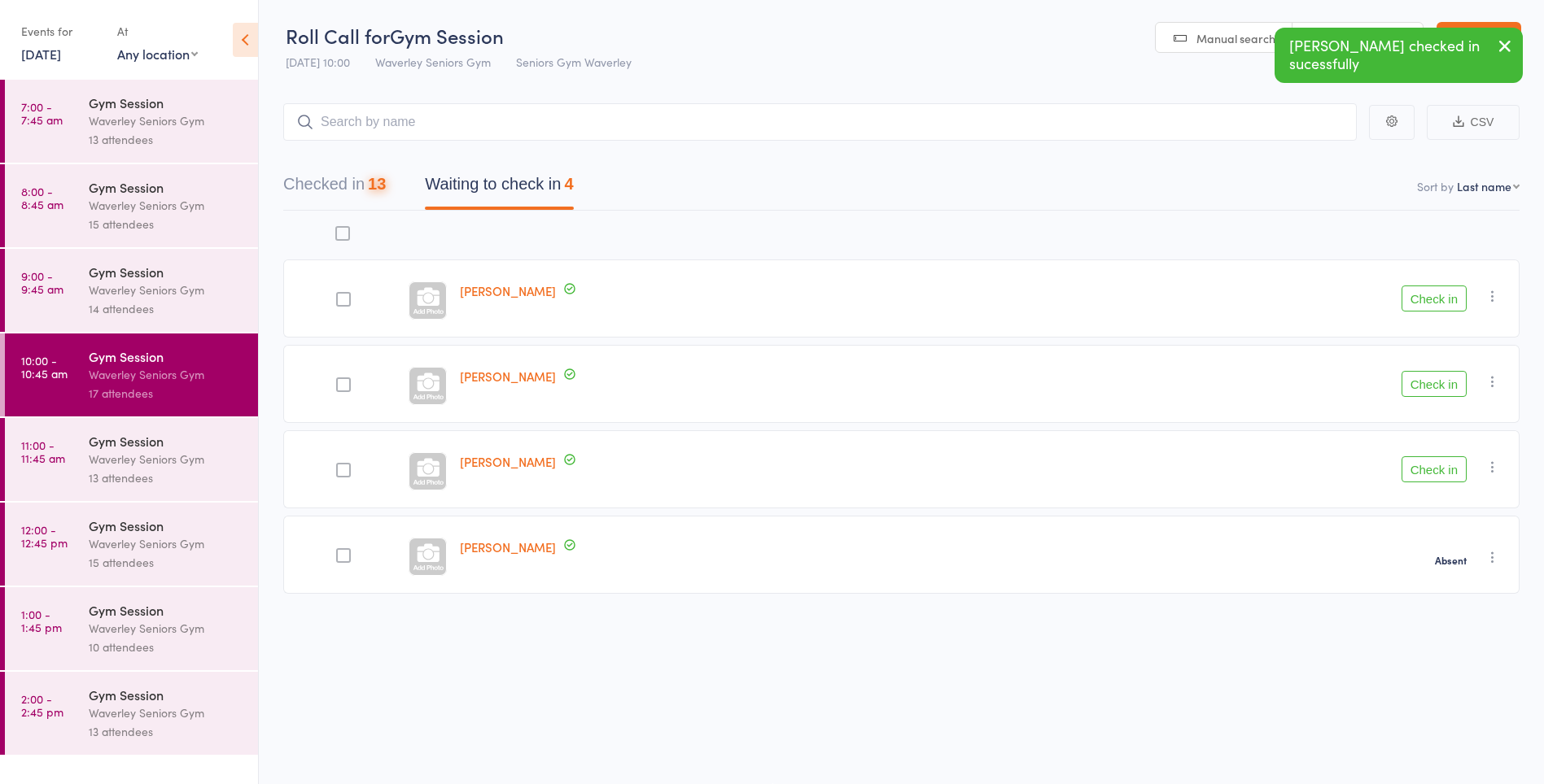
click at [1442, 303] on button "Check in" at bounding box center [1433, 299] width 65 height 26
click at [1443, 301] on button "Check in" at bounding box center [1433, 299] width 65 height 26
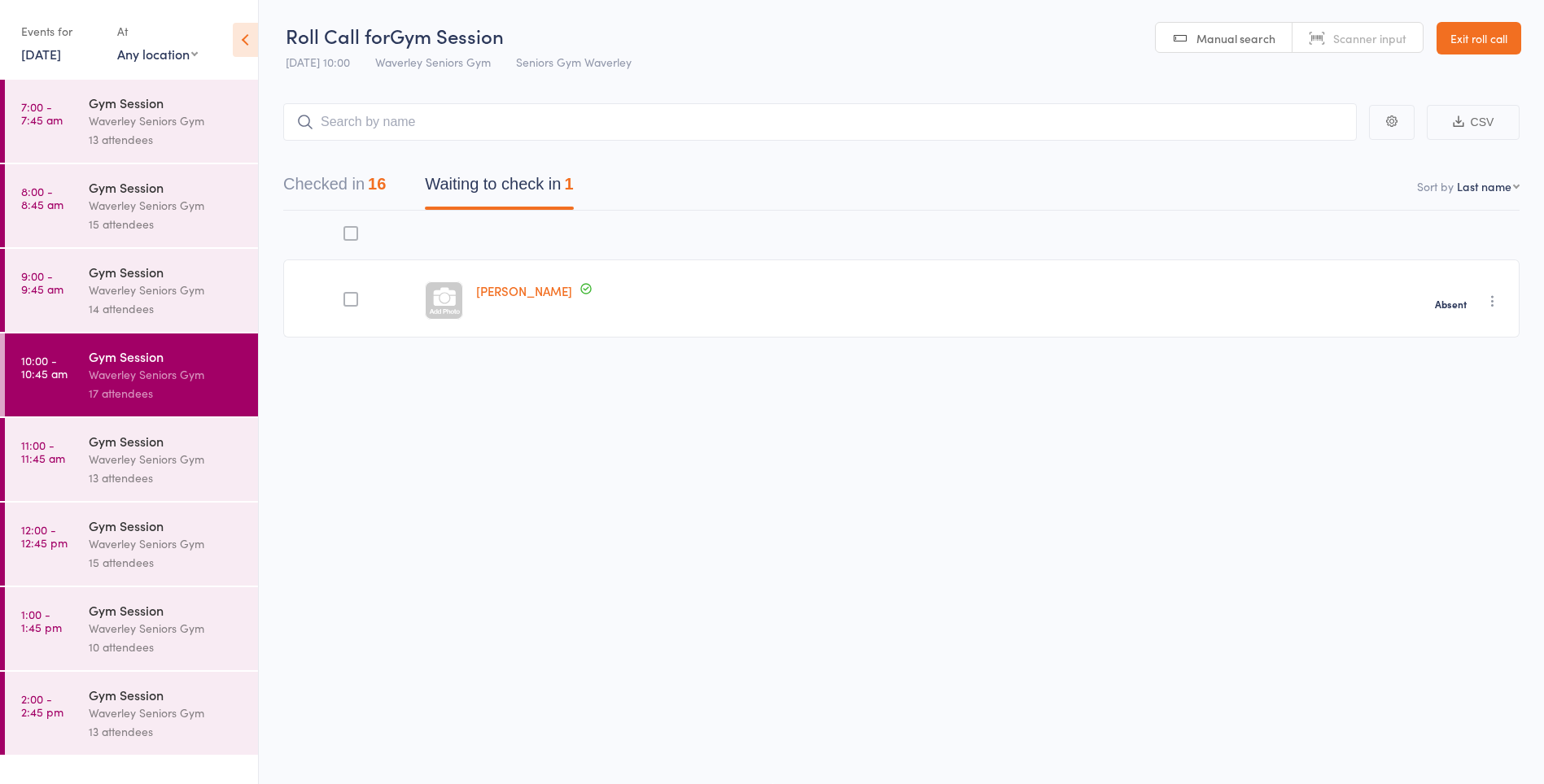
scroll to position [0, 0]
click at [319, 184] on button "Checked in 16" at bounding box center [334, 189] width 102 height 43
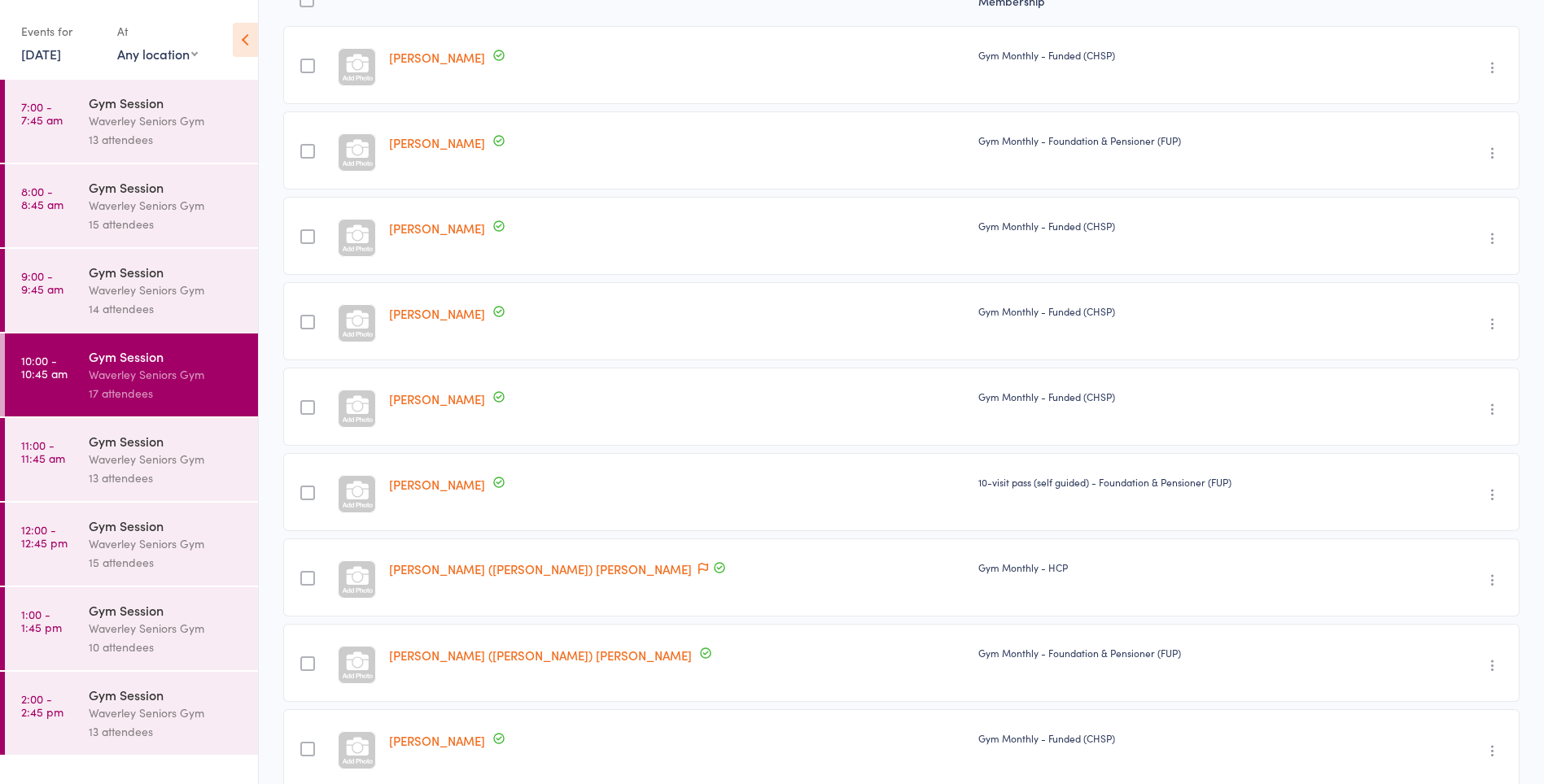
scroll to position [236, 0]
click at [404, 397] on link "[PERSON_NAME]" at bounding box center [437, 397] width 96 height 17
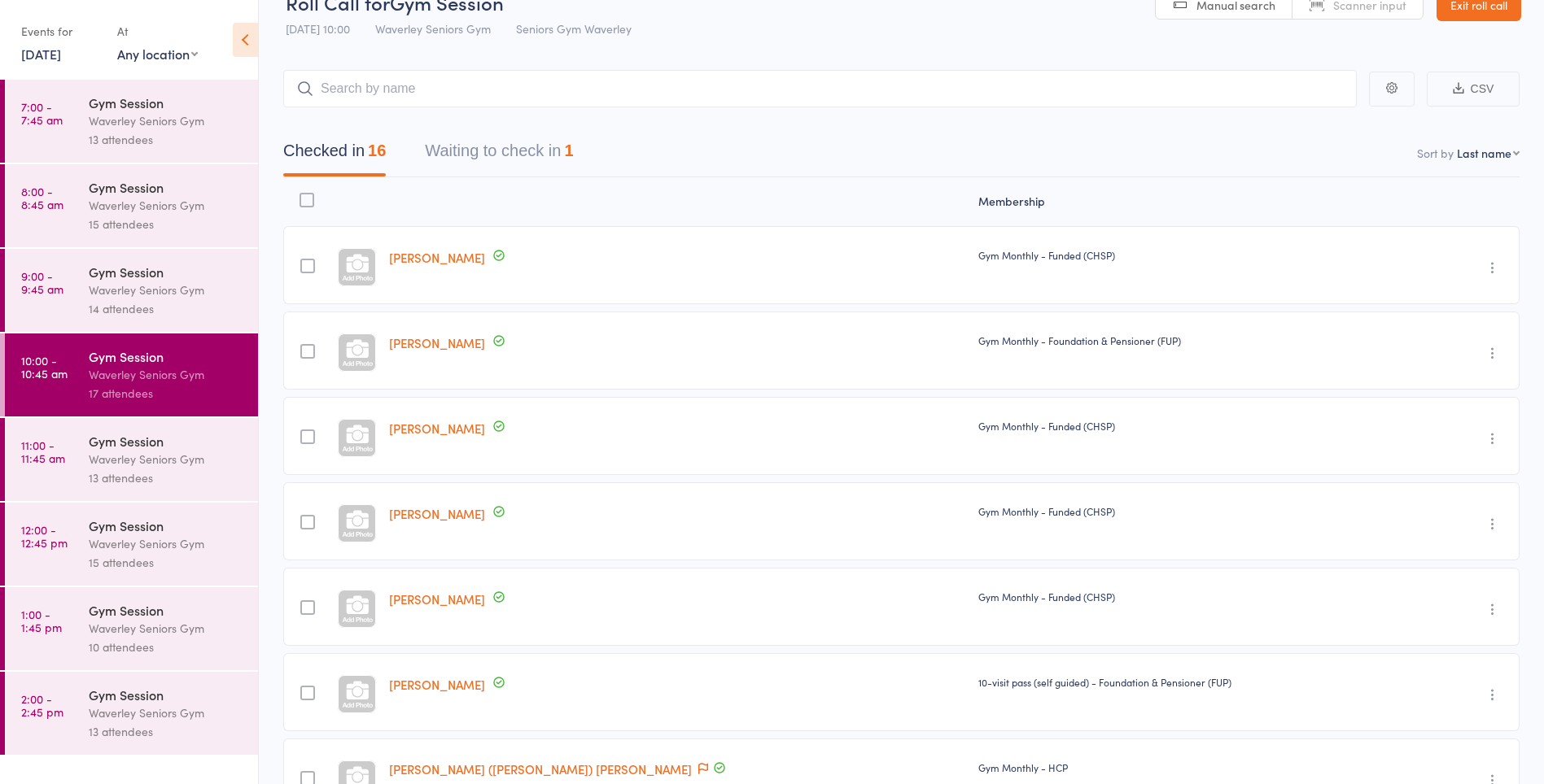
scroll to position [0, 0]
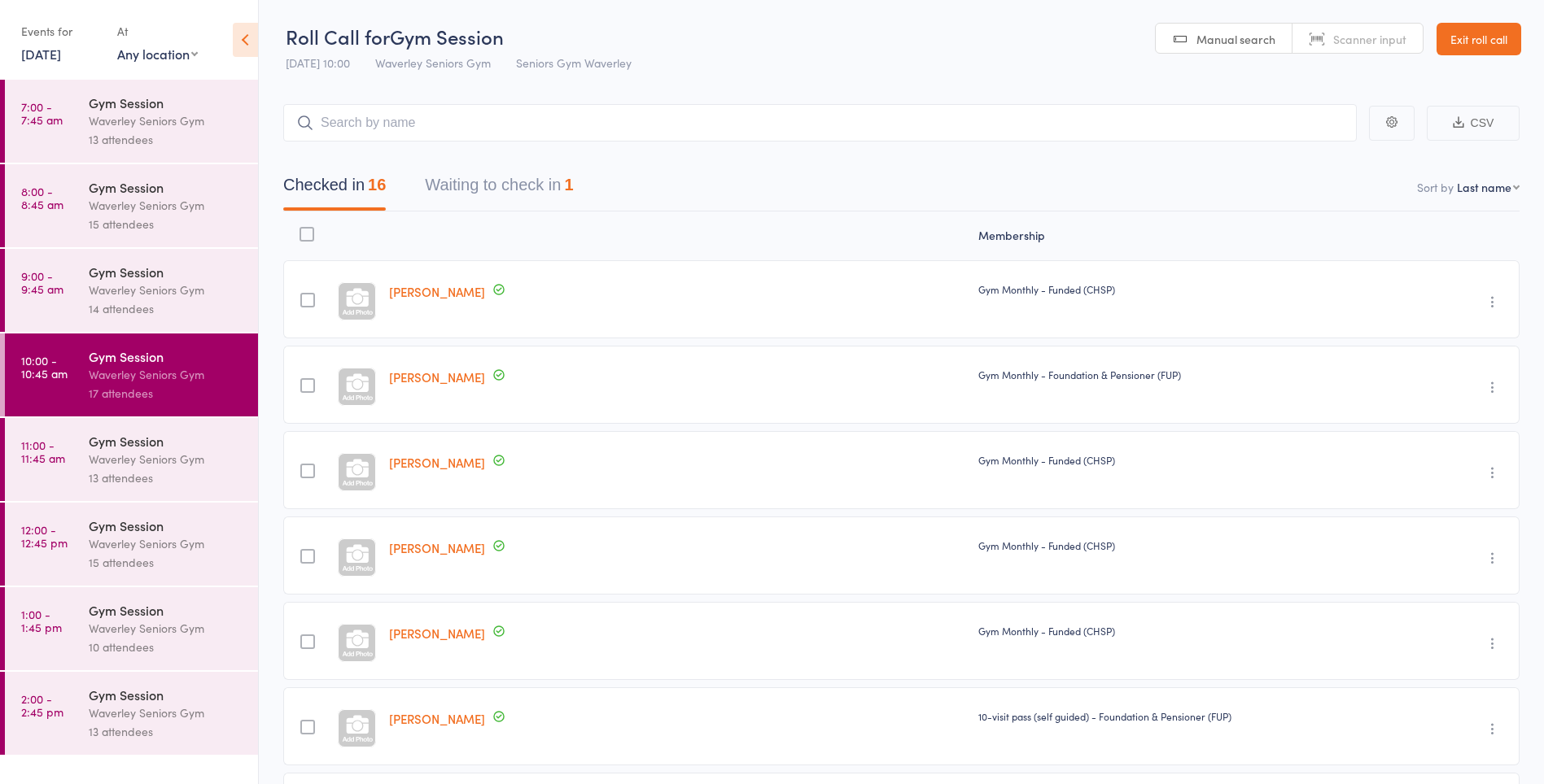
click at [508, 185] on button "Waiting to check in 1" at bounding box center [498, 189] width 148 height 43
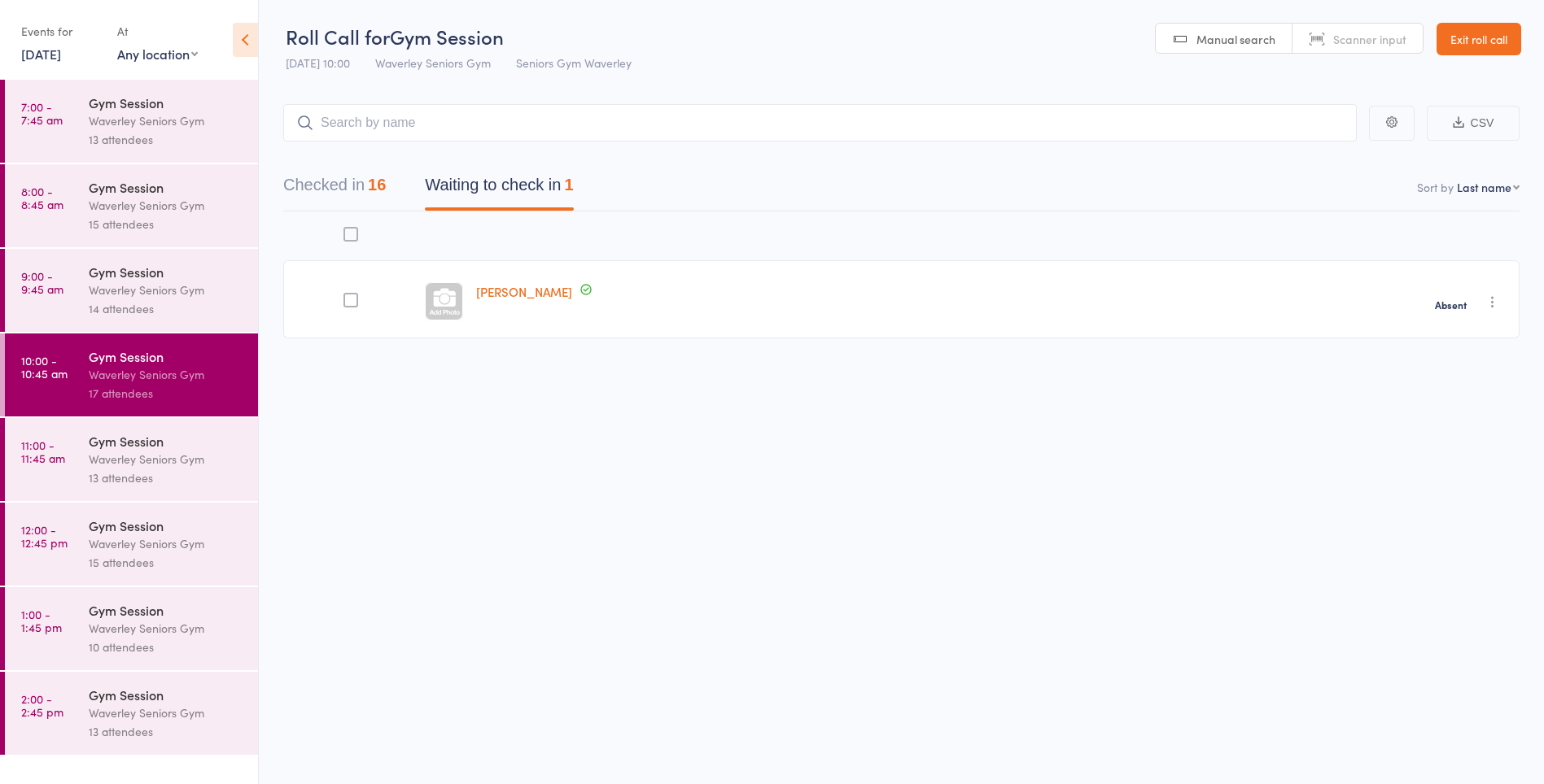
click at [174, 451] on div "Waverley Seniors Gym" at bounding box center [166, 459] width 156 height 19
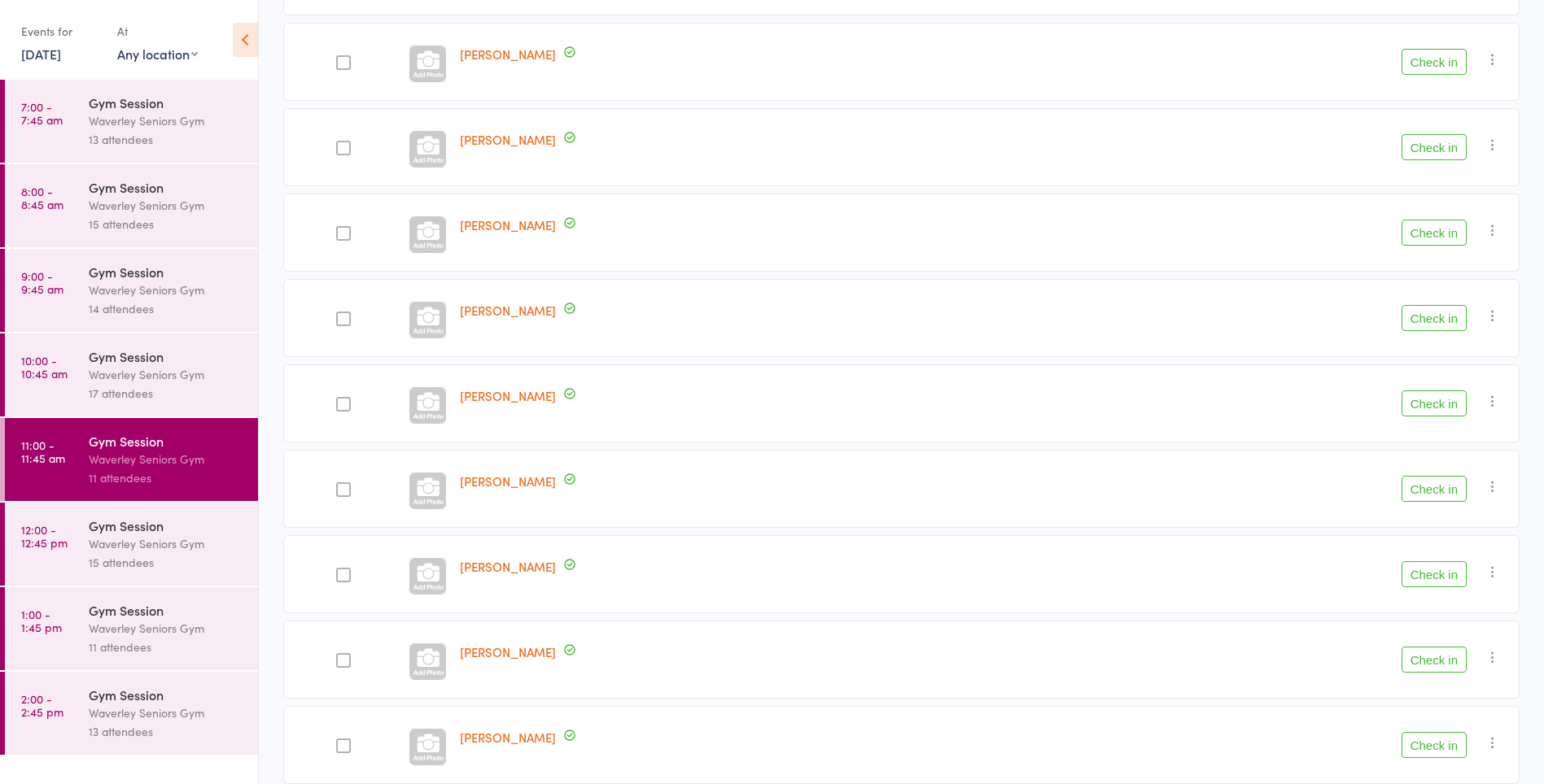
scroll to position [326, 0]
